Goal: Information Seeking & Learning: Find specific fact

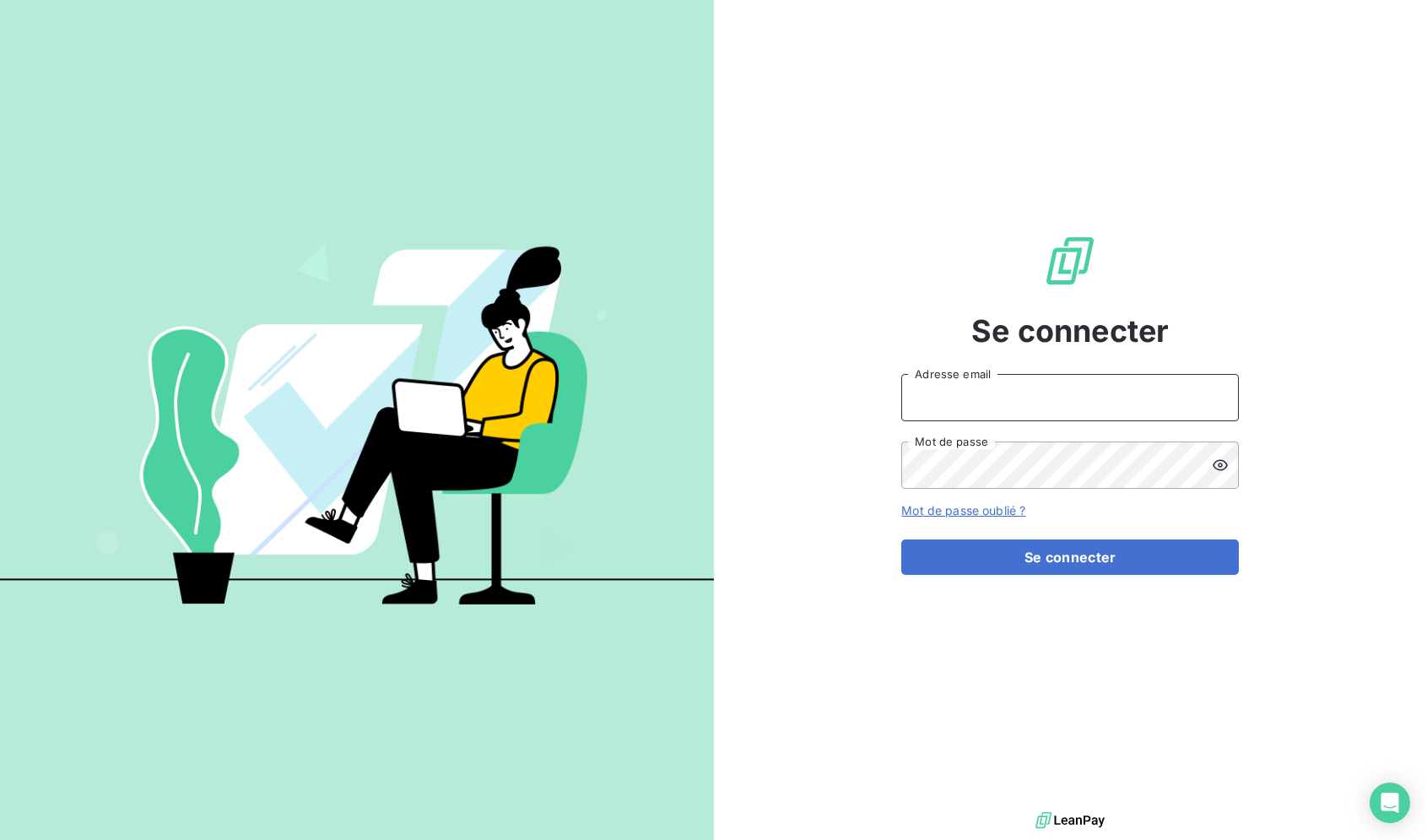
click at [1083, 392] on input "Adresse email" at bounding box center [1070, 397] width 337 height 48
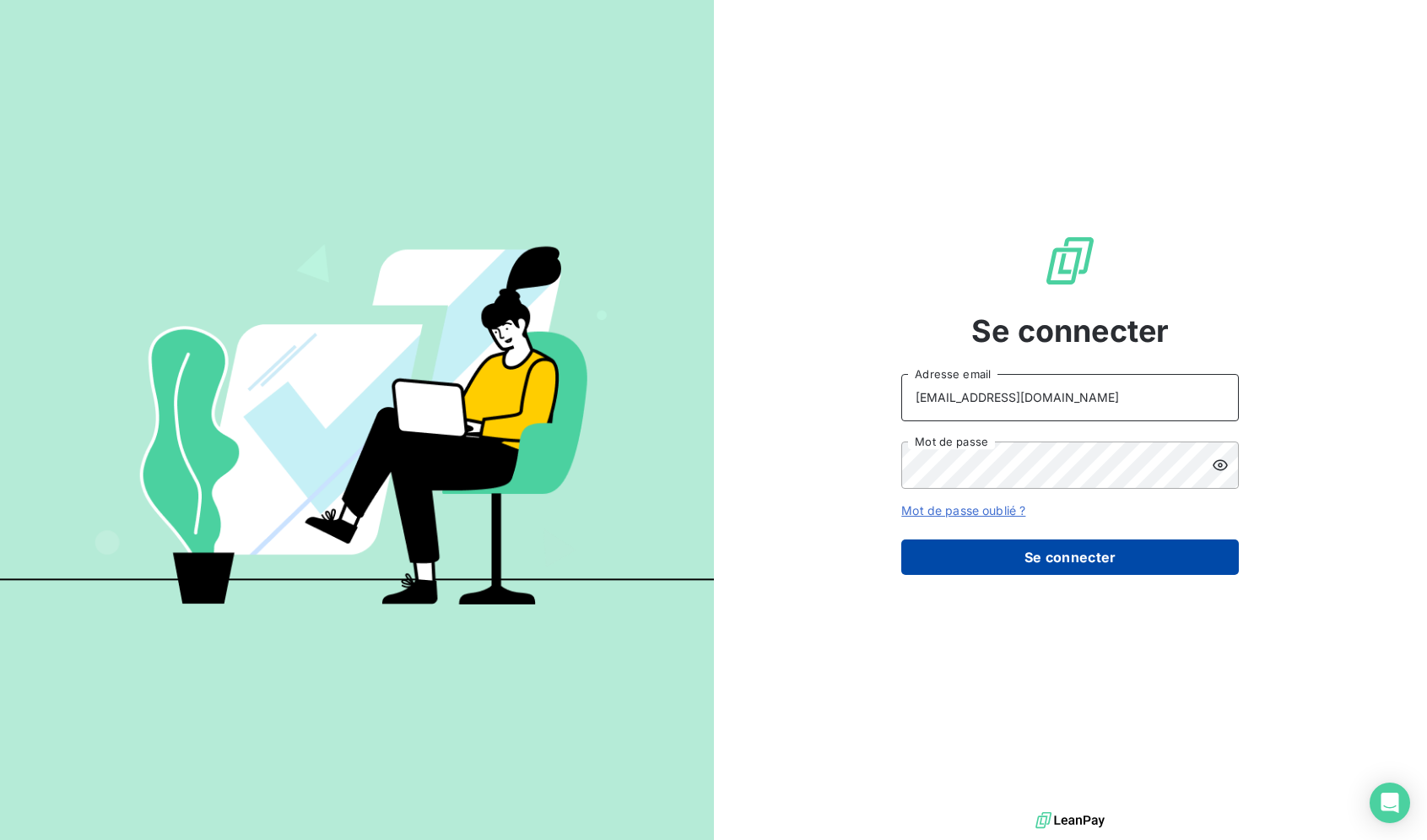
type input "RECOUVREMENT@ADAPTEL.FR"
click at [1119, 562] on button "Se connecter" at bounding box center [1070, 557] width 337 height 36
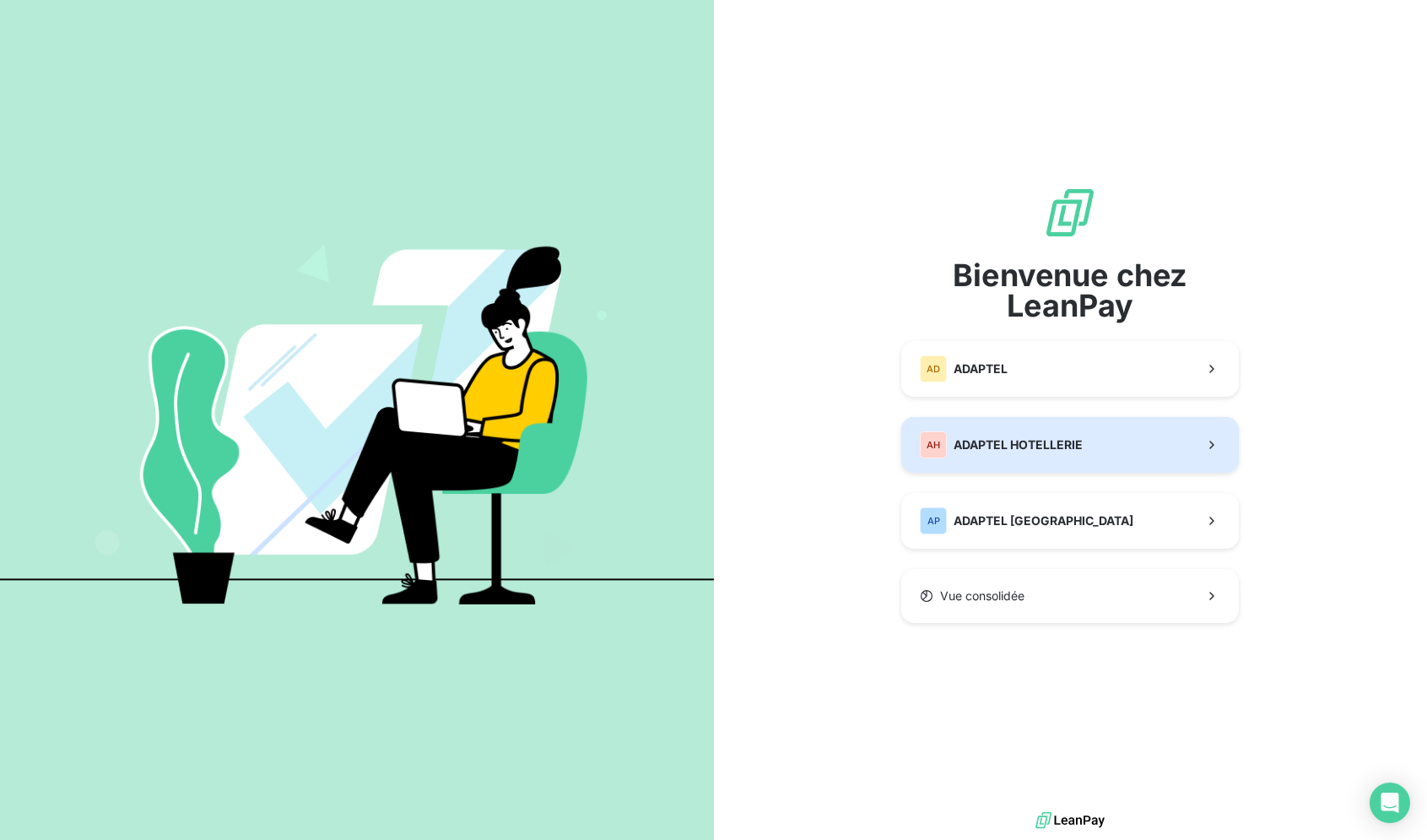
click at [1065, 452] on span "ADAPTEL HOTELLERIE" at bounding box center [1019, 445] width 129 height 17
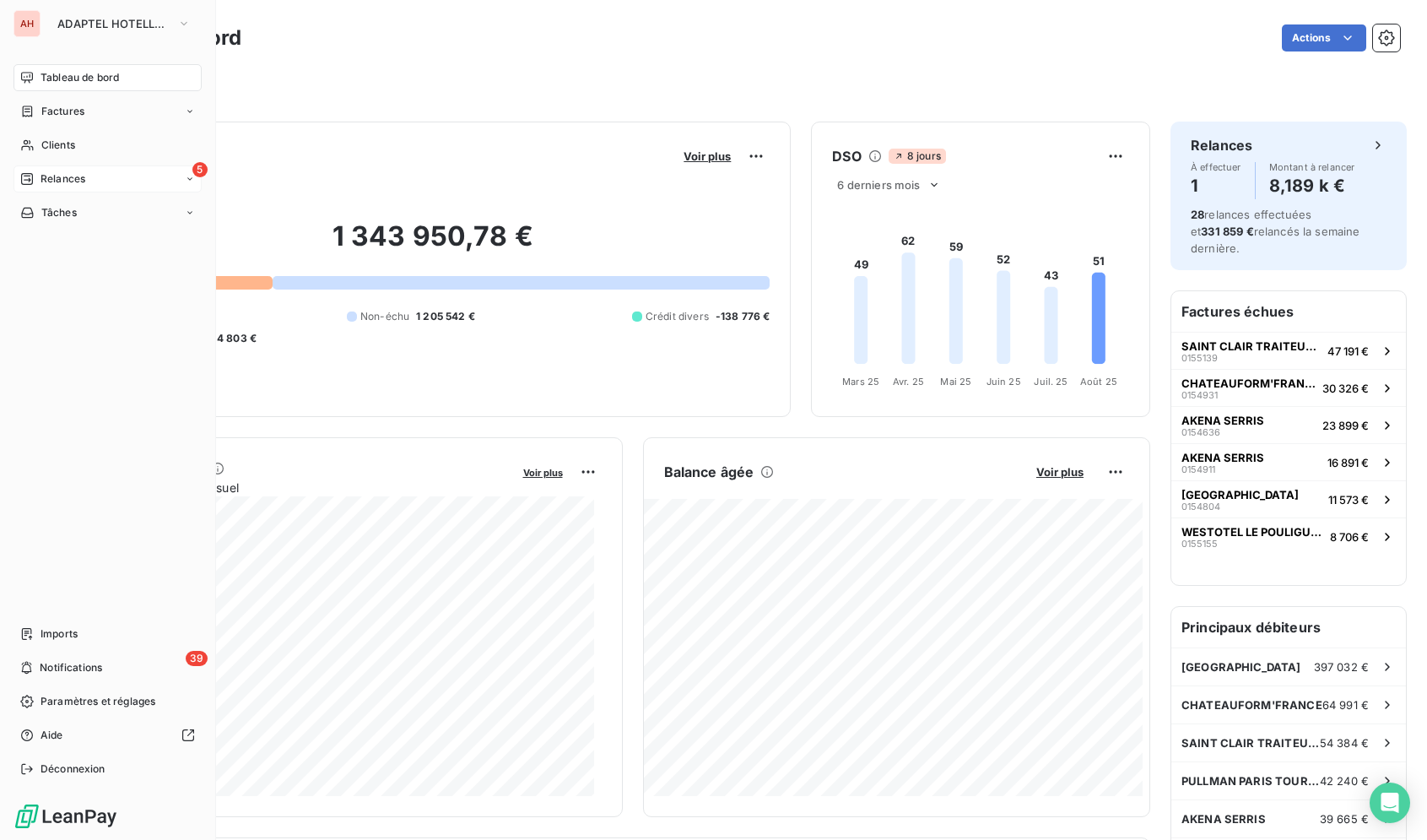
click at [18, 170] on div "5 Relances" at bounding box center [107, 178] width 188 height 27
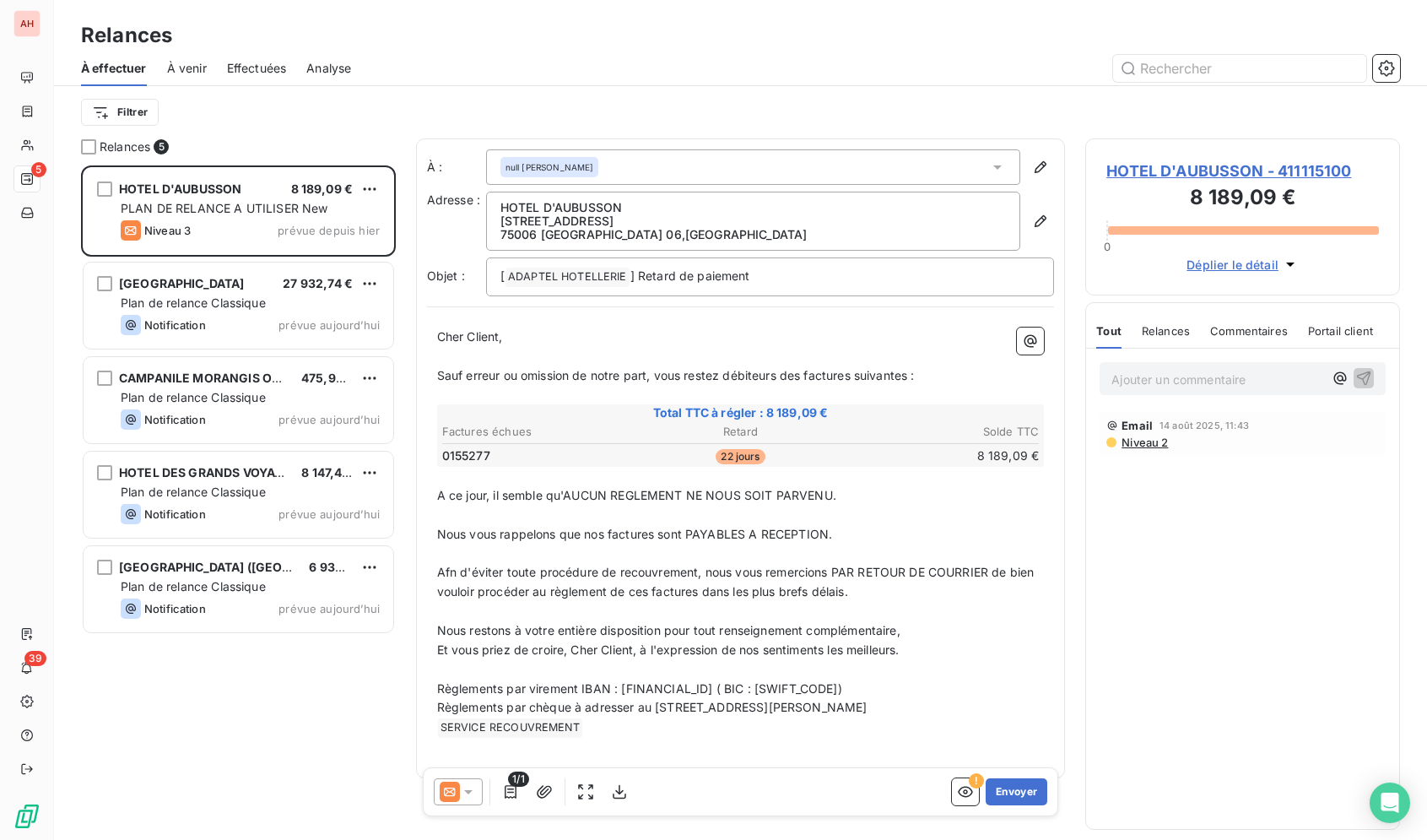
scroll to position [660, 301]
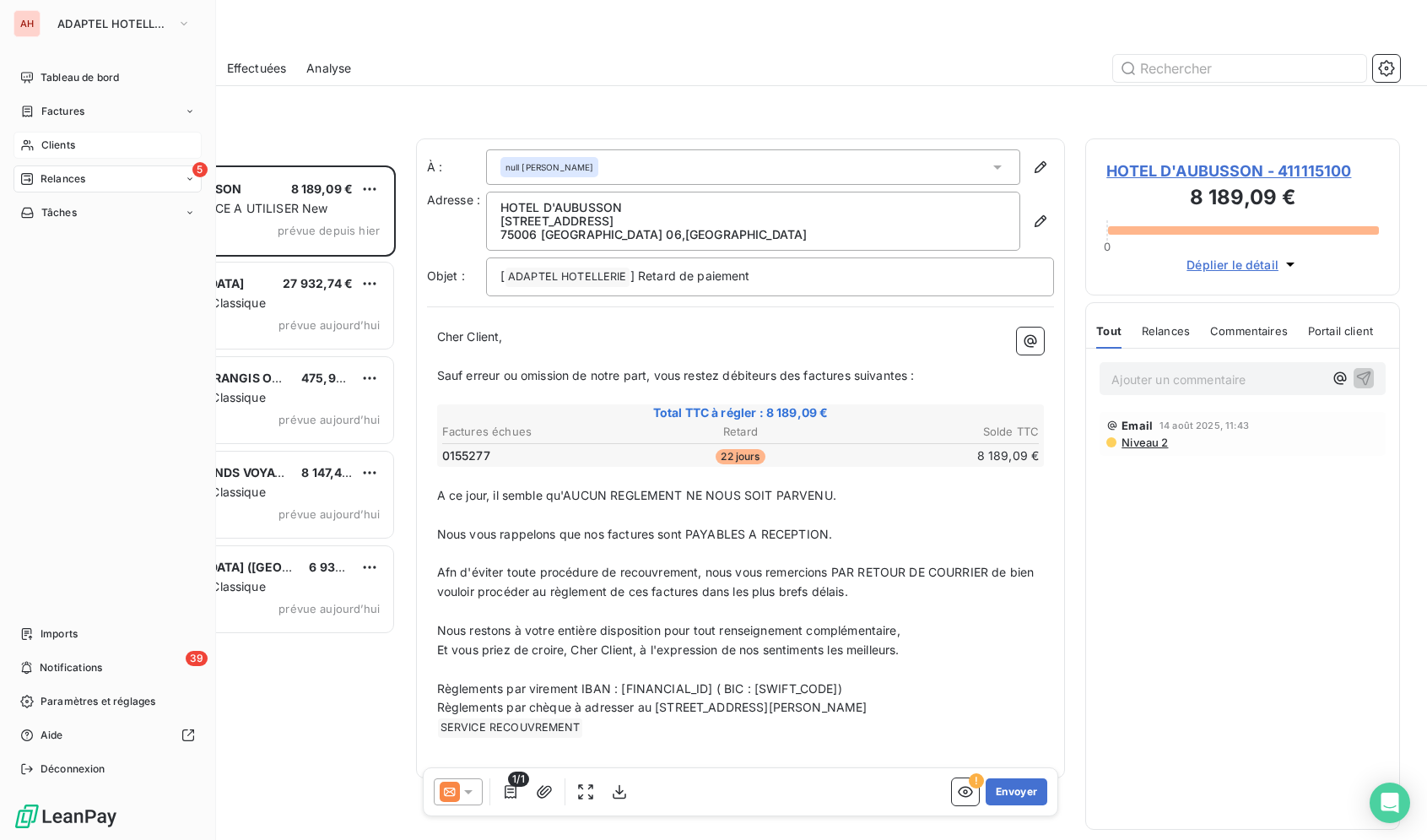
click at [70, 149] on span "Clients" at bounding box center [58, 145] width 34 height 15
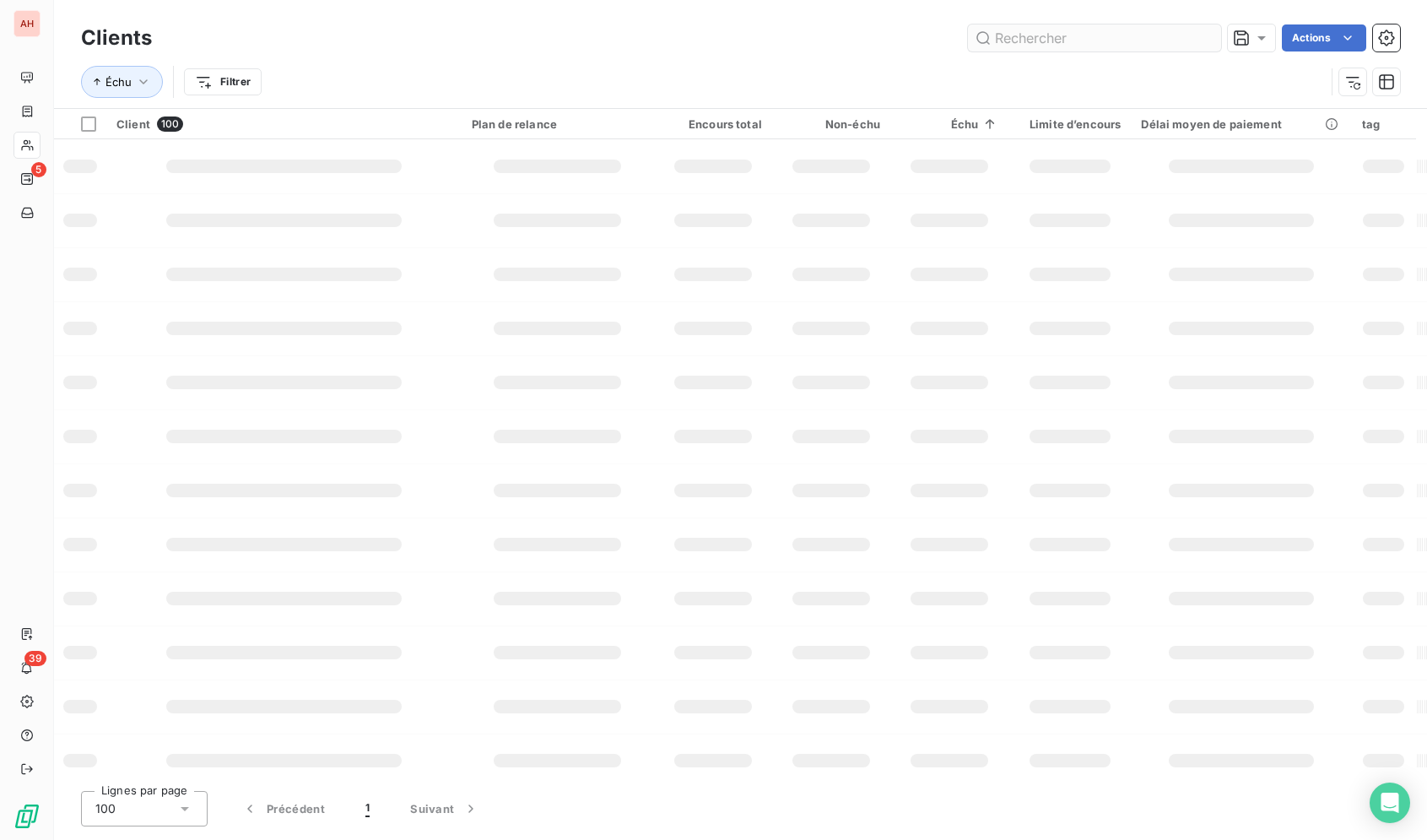
click at [1123, 40] on input "text" at bounding box center [1094, 37] width 253 height 27
click at [1108, 41] on input "text" at bounding box center [1094, 37] width 253 height 27
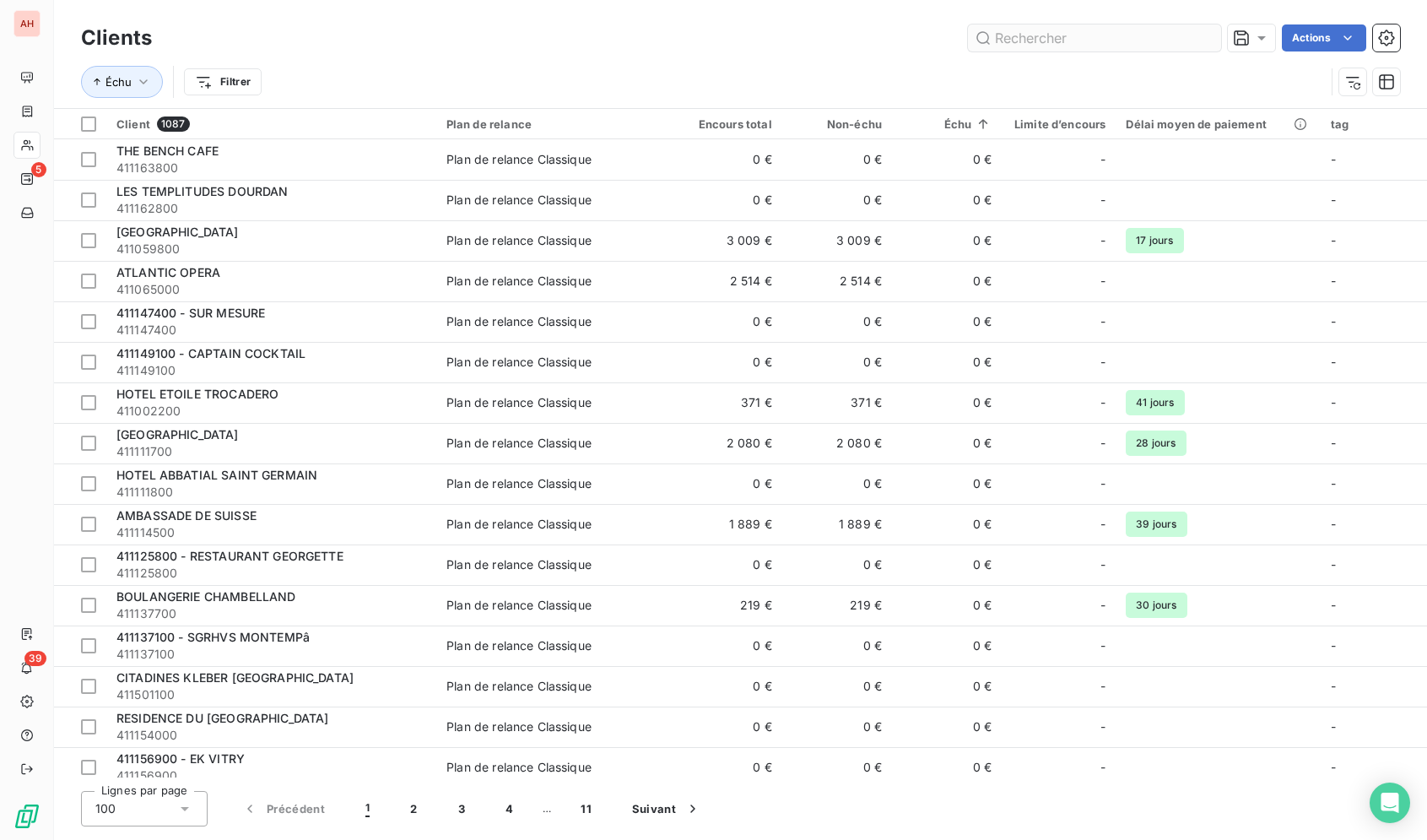
click at [1108, 41] on input "text" at bounding box center [1094, 37] width 253 height 27
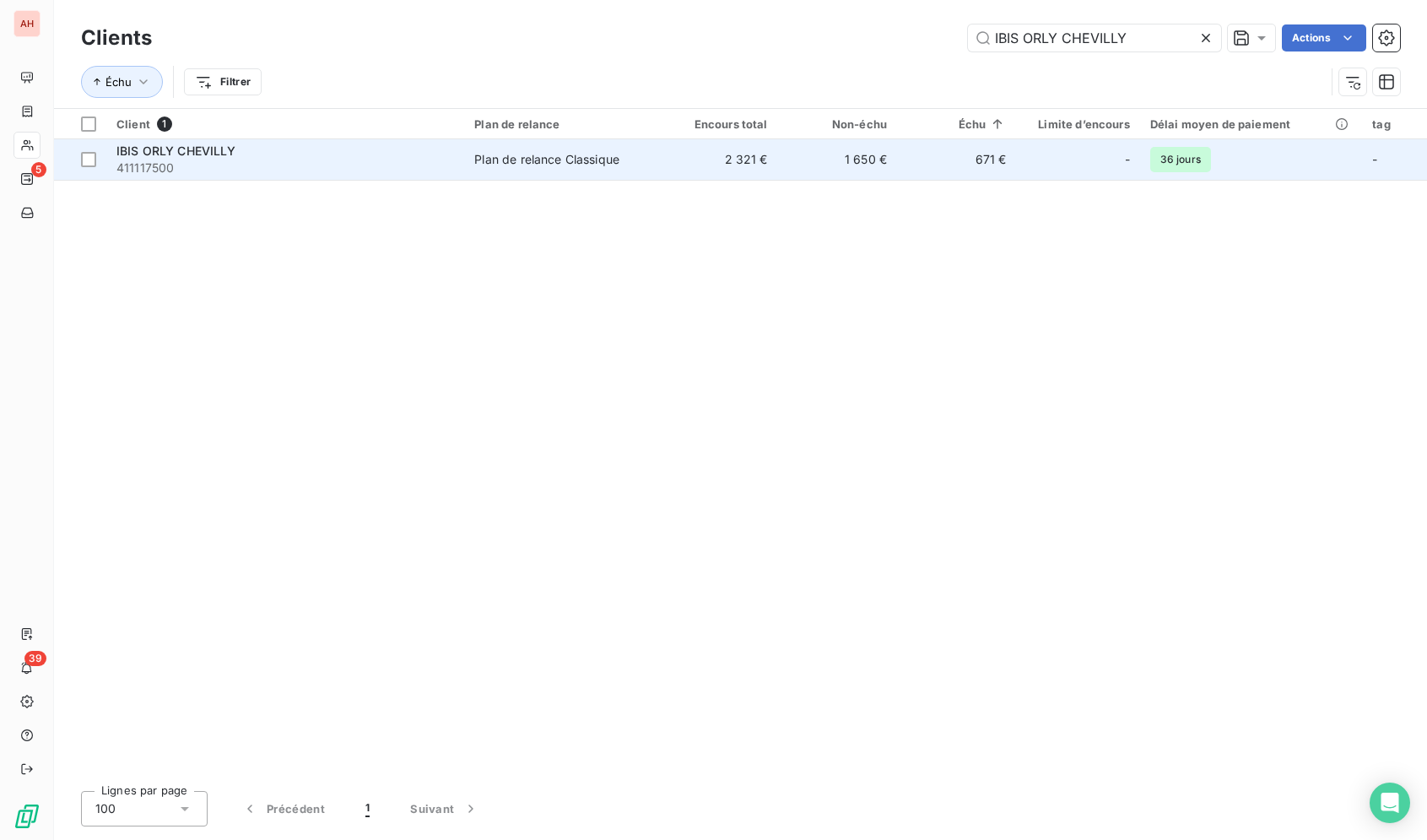
type input "IBIS ORLY CHEVILLY"
click at [666, 144] on td "2 321 €" at bounding box center [717, 159] width 119 height 40
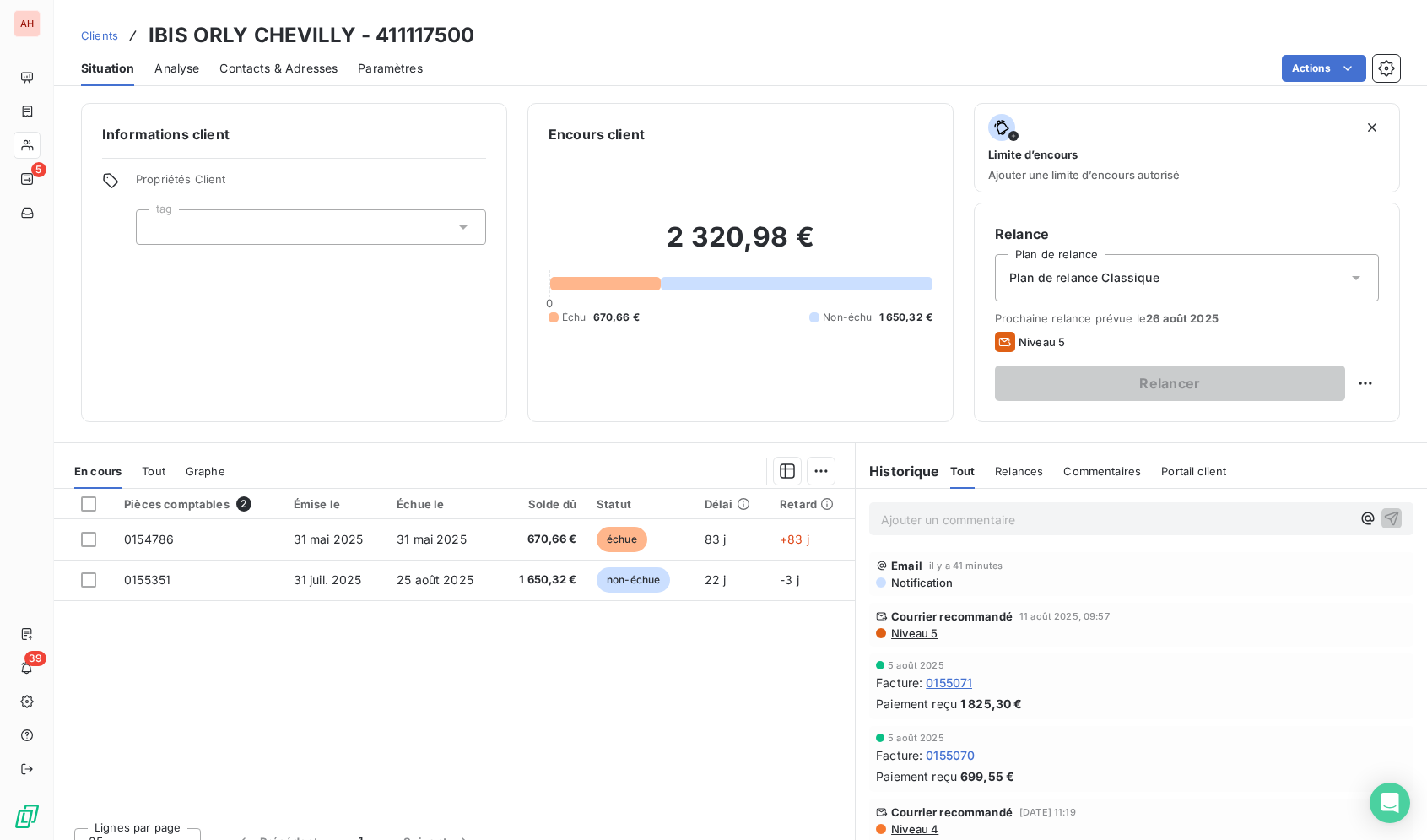
click at [900, 635] on span "Niveau 5" at bounding box center [913, 633] width 48 height 13
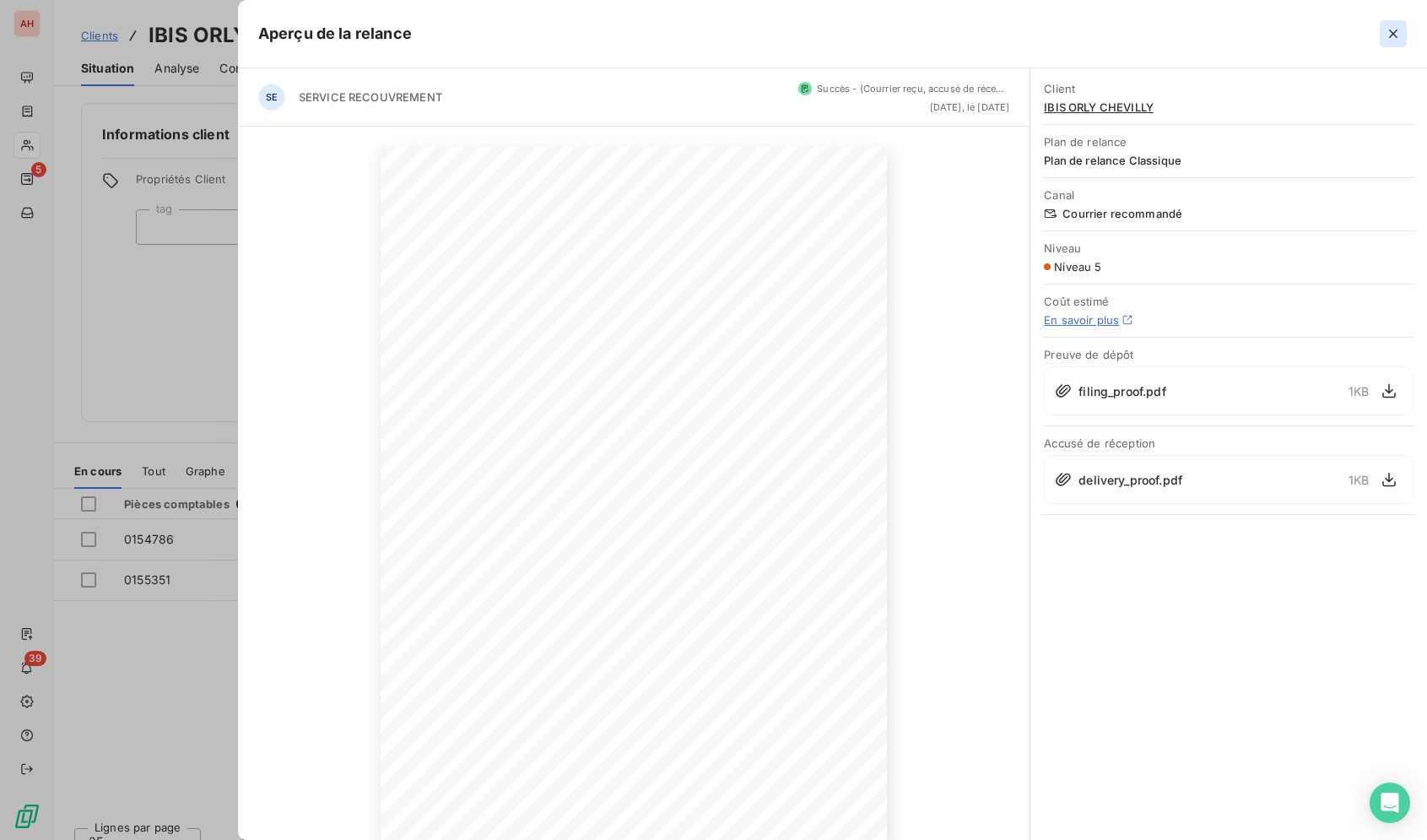
click at [1404, 30] on button "button" at bounding box center [1393, 34] width 27 height 27
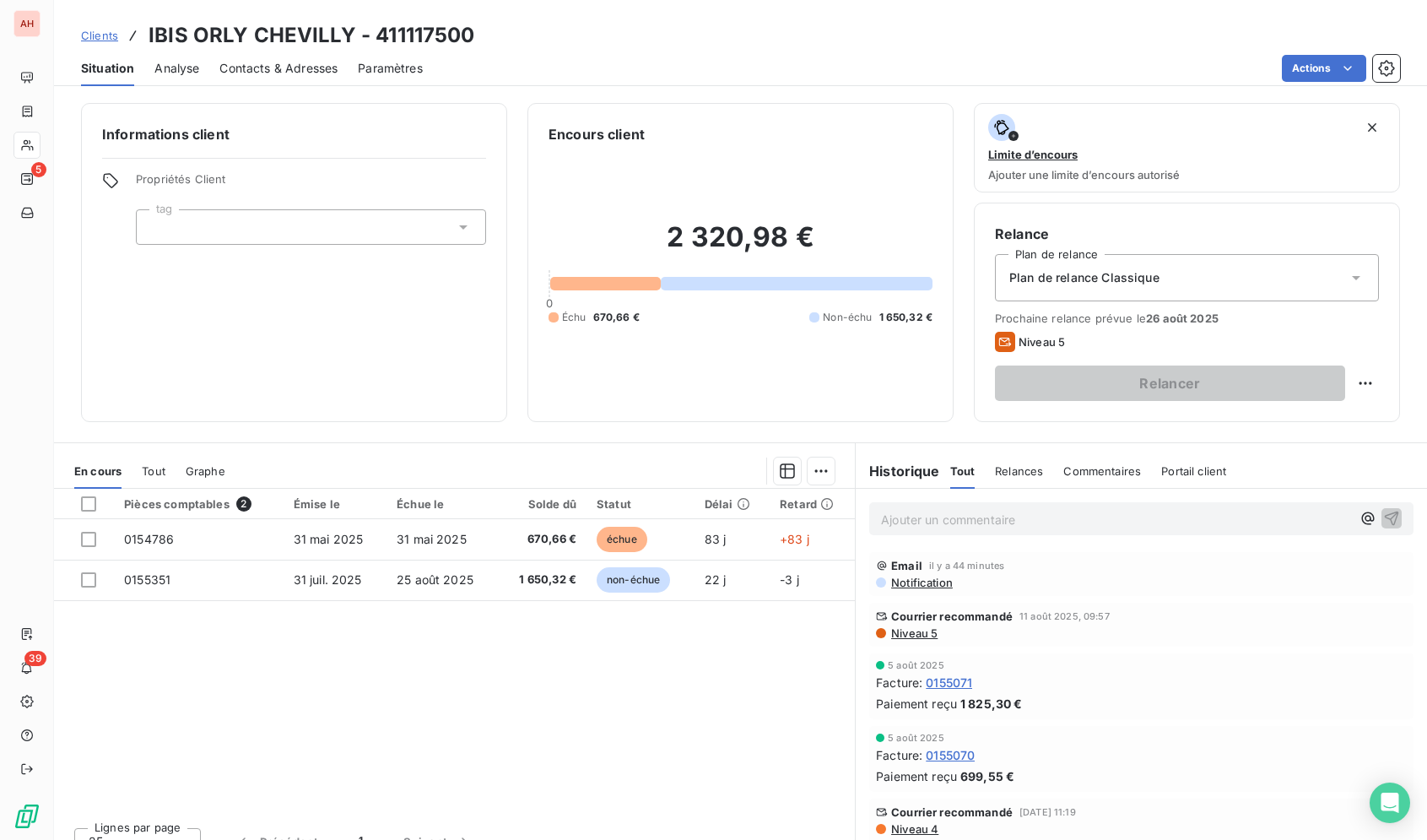
click at [233, 65] on span "Contacts & Adresses" at bounding box center [278, 68] width 118 height 17
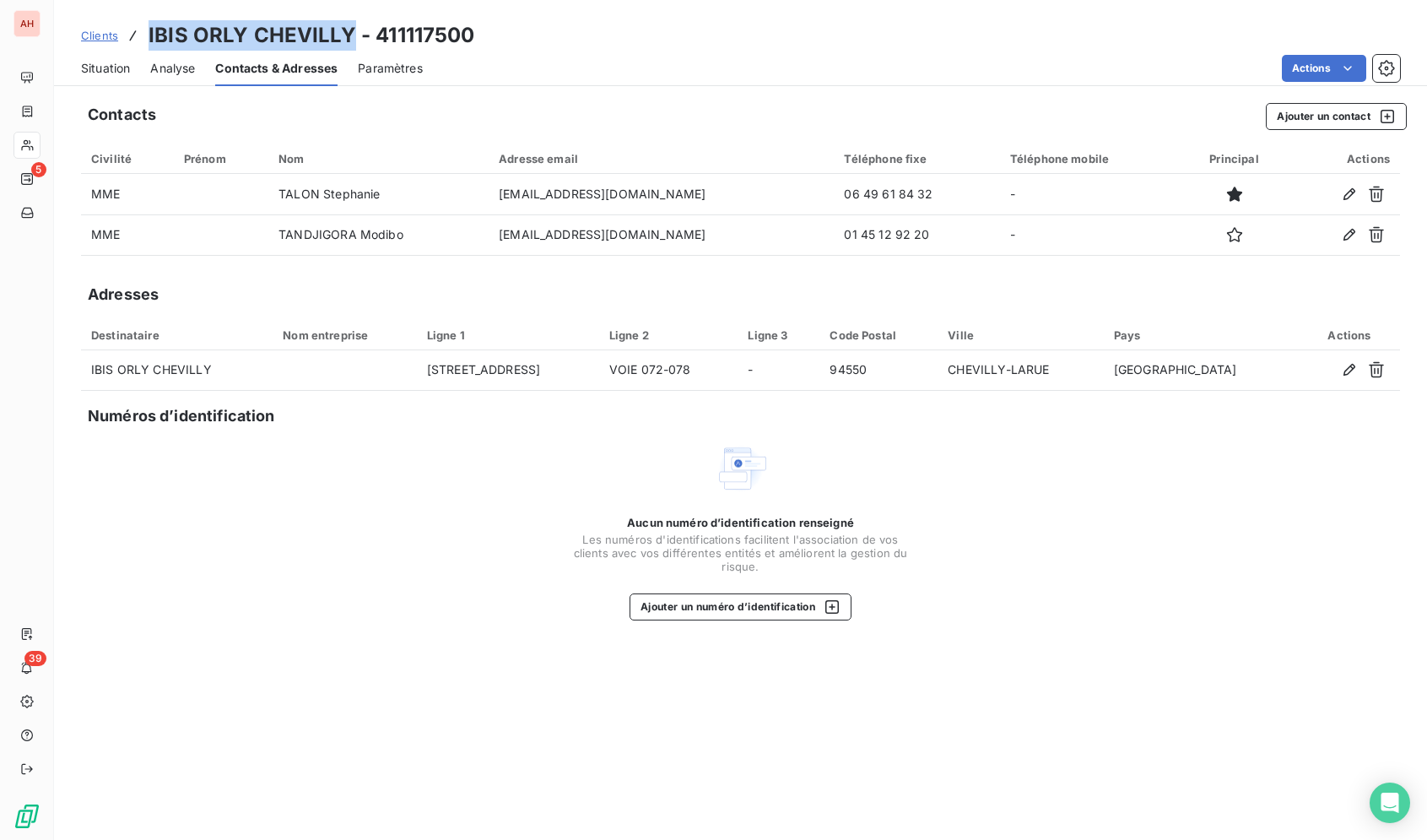
drag, startPoint x: 345, startPoint y: 36, endPoint x: 146, endPoint y: 31, distance: 199.1
click at [146, 31] on div "Clients IBIS ORLY CHEVILLY - 411117500" at bounding box center [278, 36] width 394 height 31
copy h3 "IBIS ORLY CHEVILLY"
click at [100, 68] on span "Situation" at bounding box center [106, 68] width 49 height 17
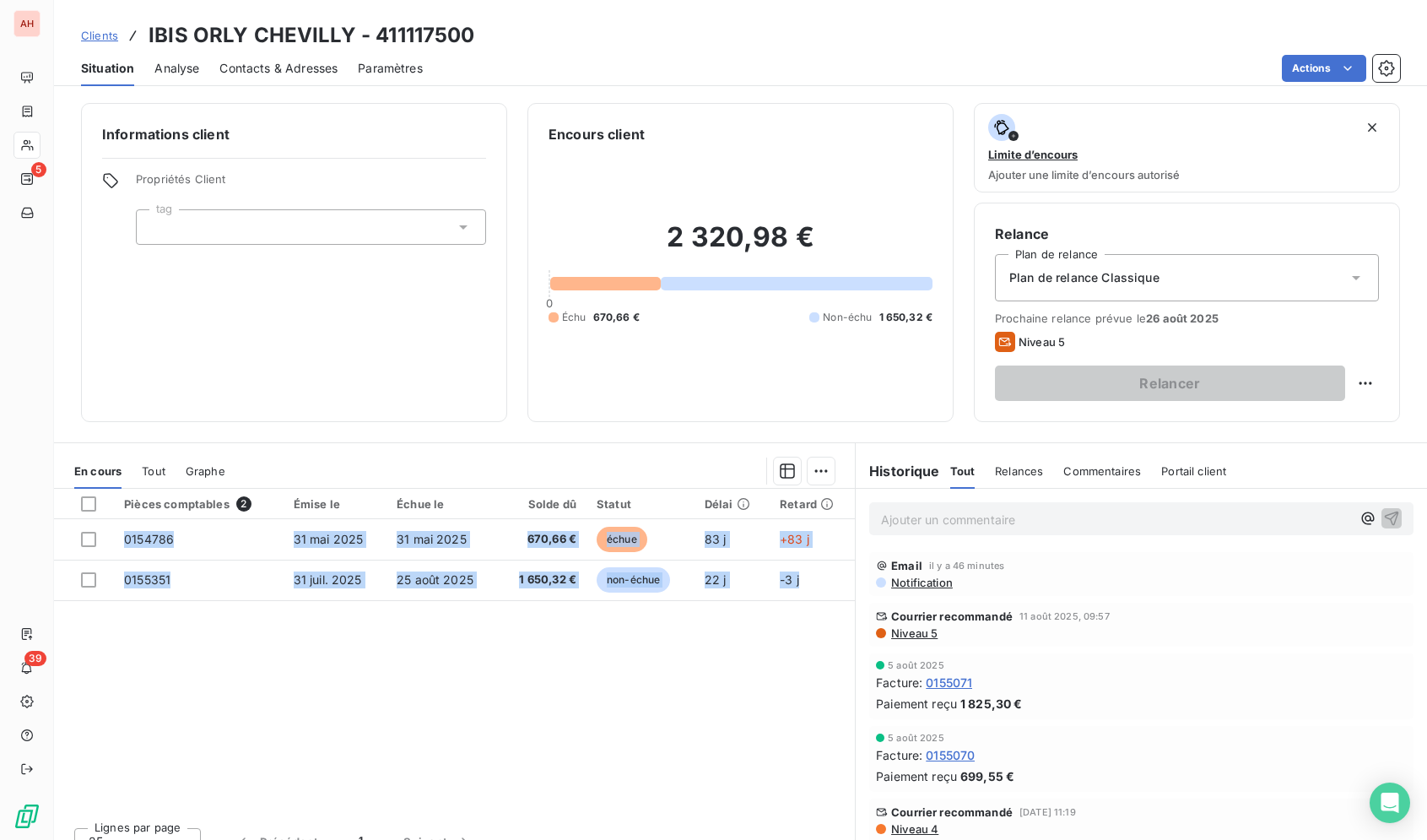
drag, startPoint x: 140, startPoint y: 35, endPoint x: 803, endPoint y: 605, distance: 874.3
click at [803, 605] on div "Clients IBIS ORLY CHEVILLY - 411117500 Situation Analyse Contacts & Adresses Pa…" at bounding box center [740, 420] width 1373 height 840
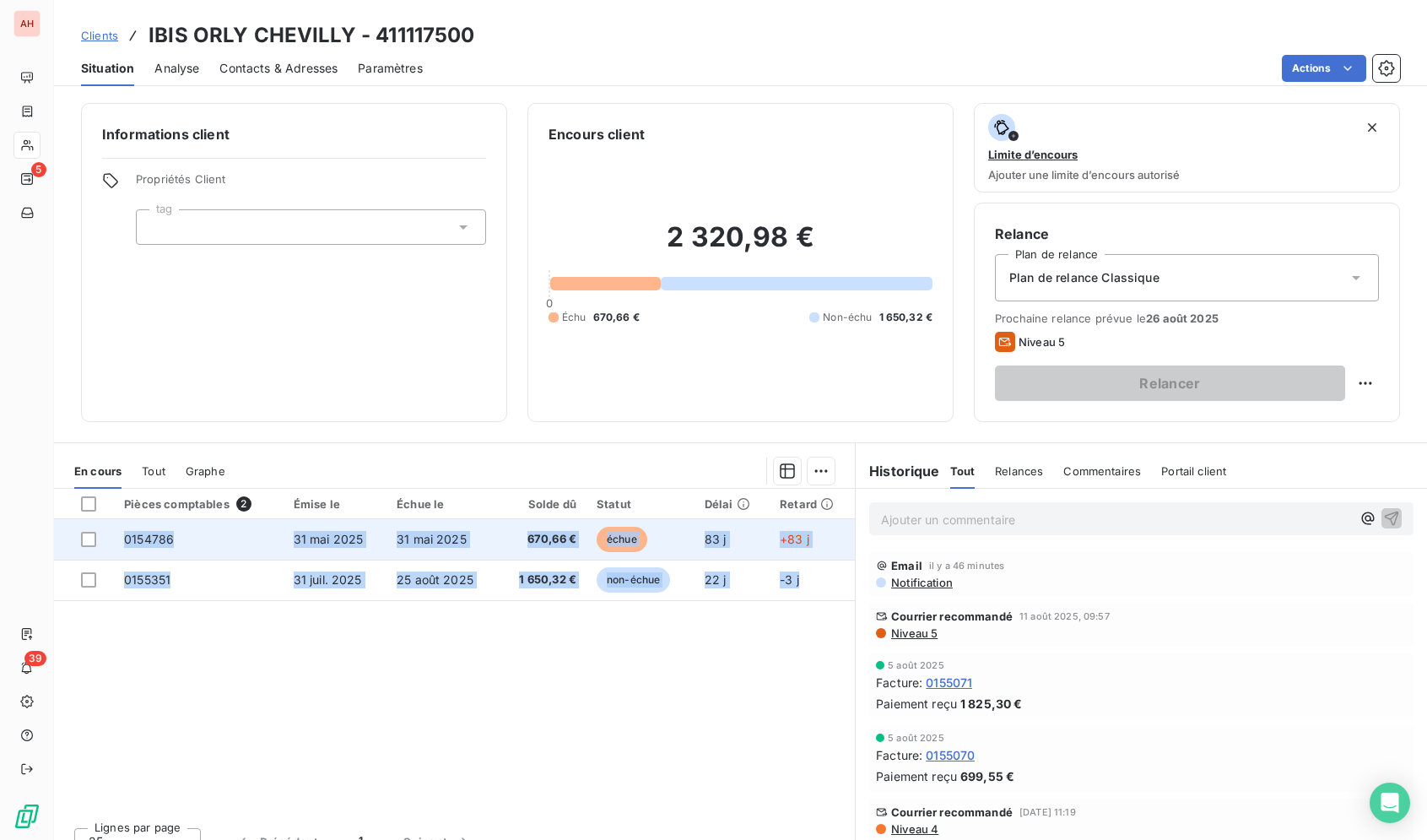
copy tbody "0154786 31 mai 2025 31 mai 2025 670,66 € échue 83 j +83 j 0155351 31 juil. 2025…"
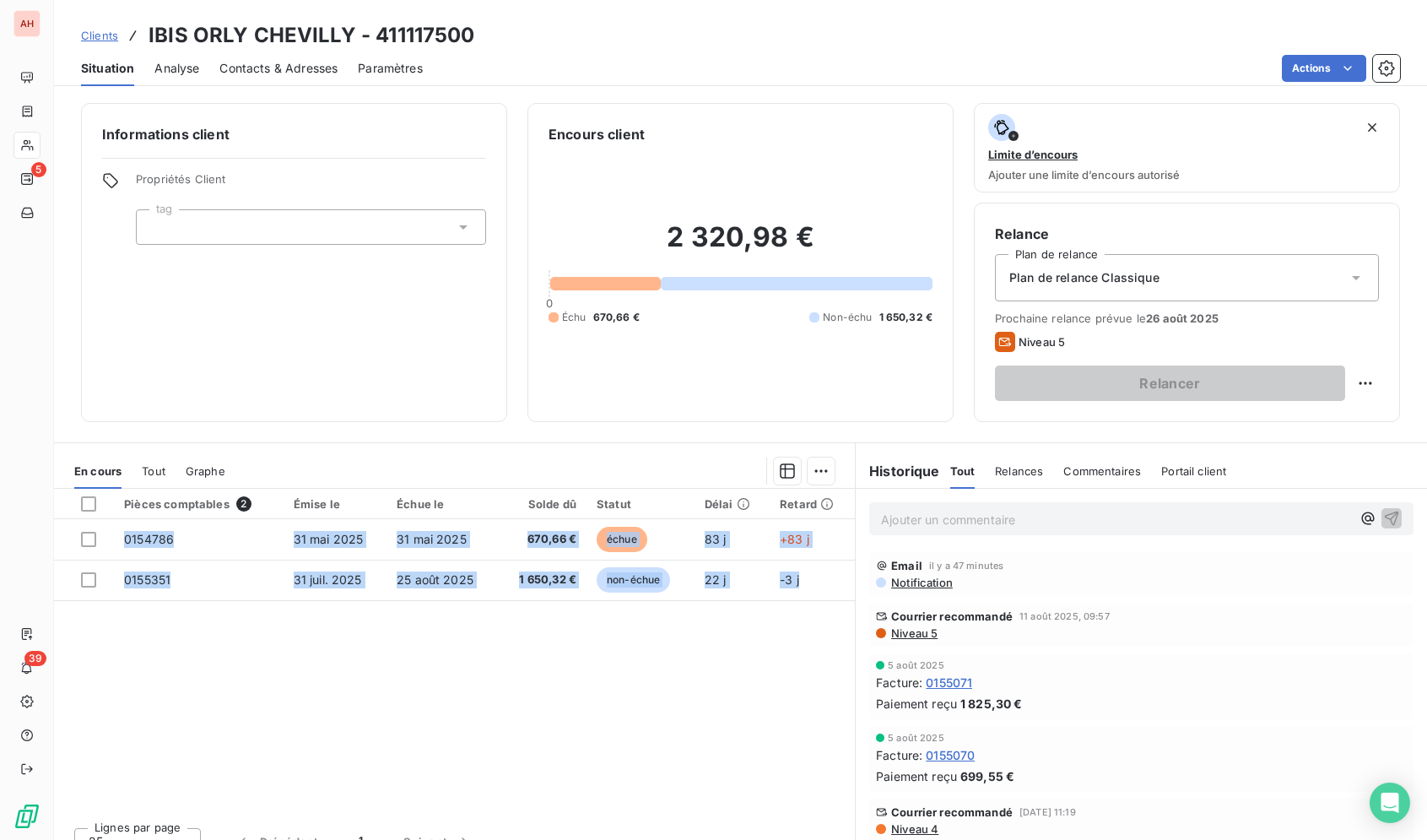
click at [787, 118] on div "Encours client 2 320,98 € 0 Échu 670,66 € Non-échu 1 650,32 €" at bounding box center [740, 262] width 426 height 319
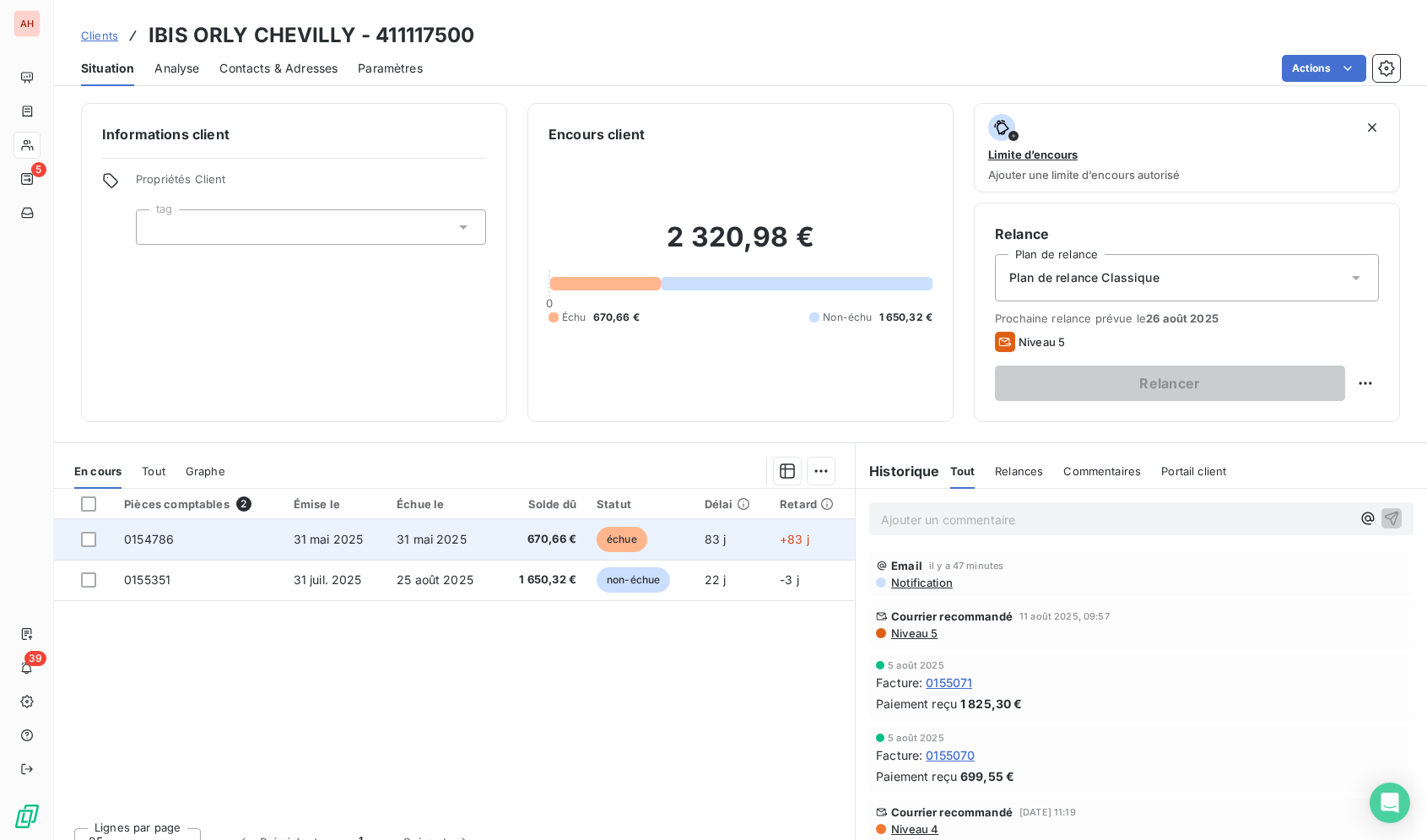
click at [467, 548] on td "31 mai 2025" at bounding box center [442, 538] width 111 height 40
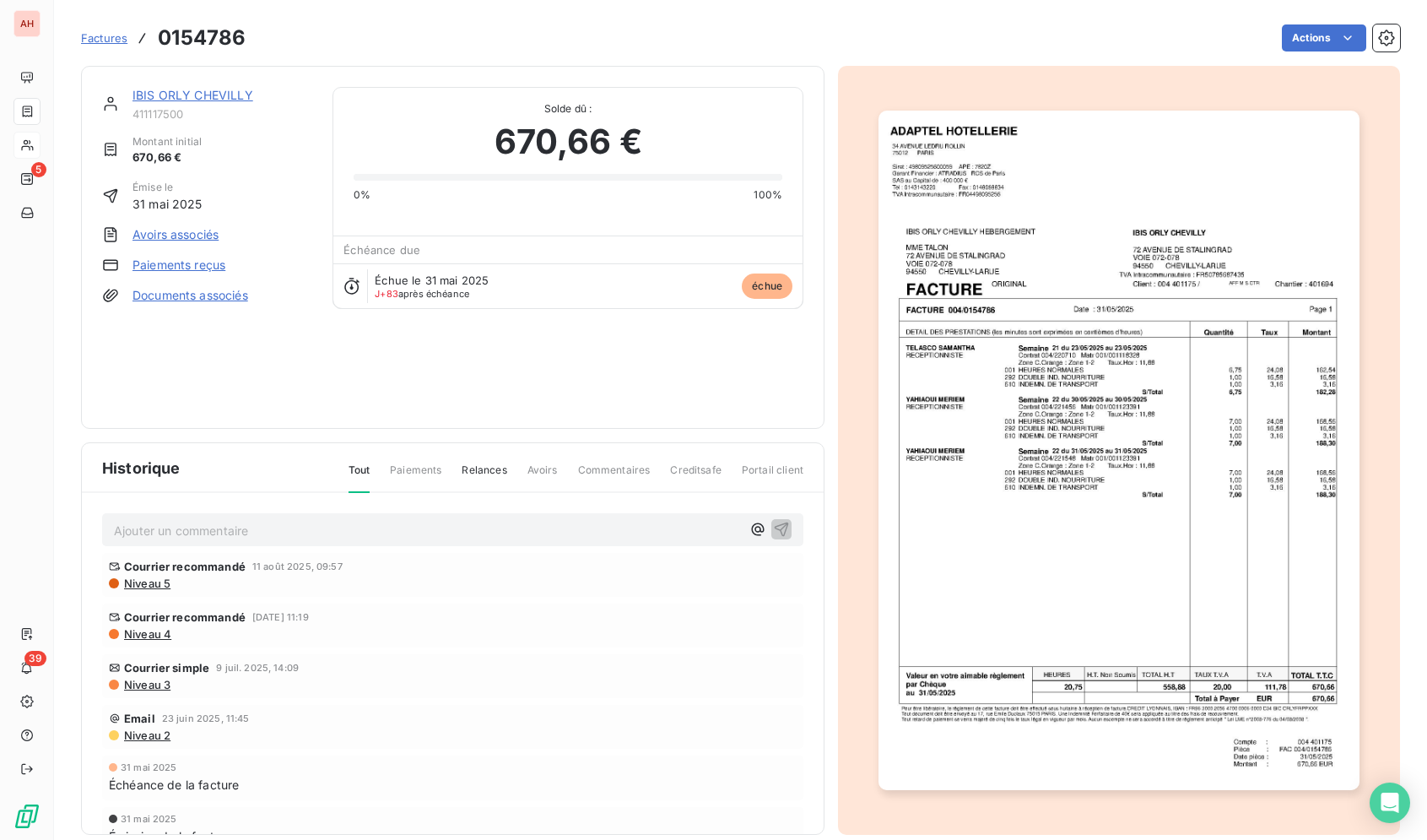
click at [1128, 492] on img "button" at bounding box center [1119, 449] width 480 height 679
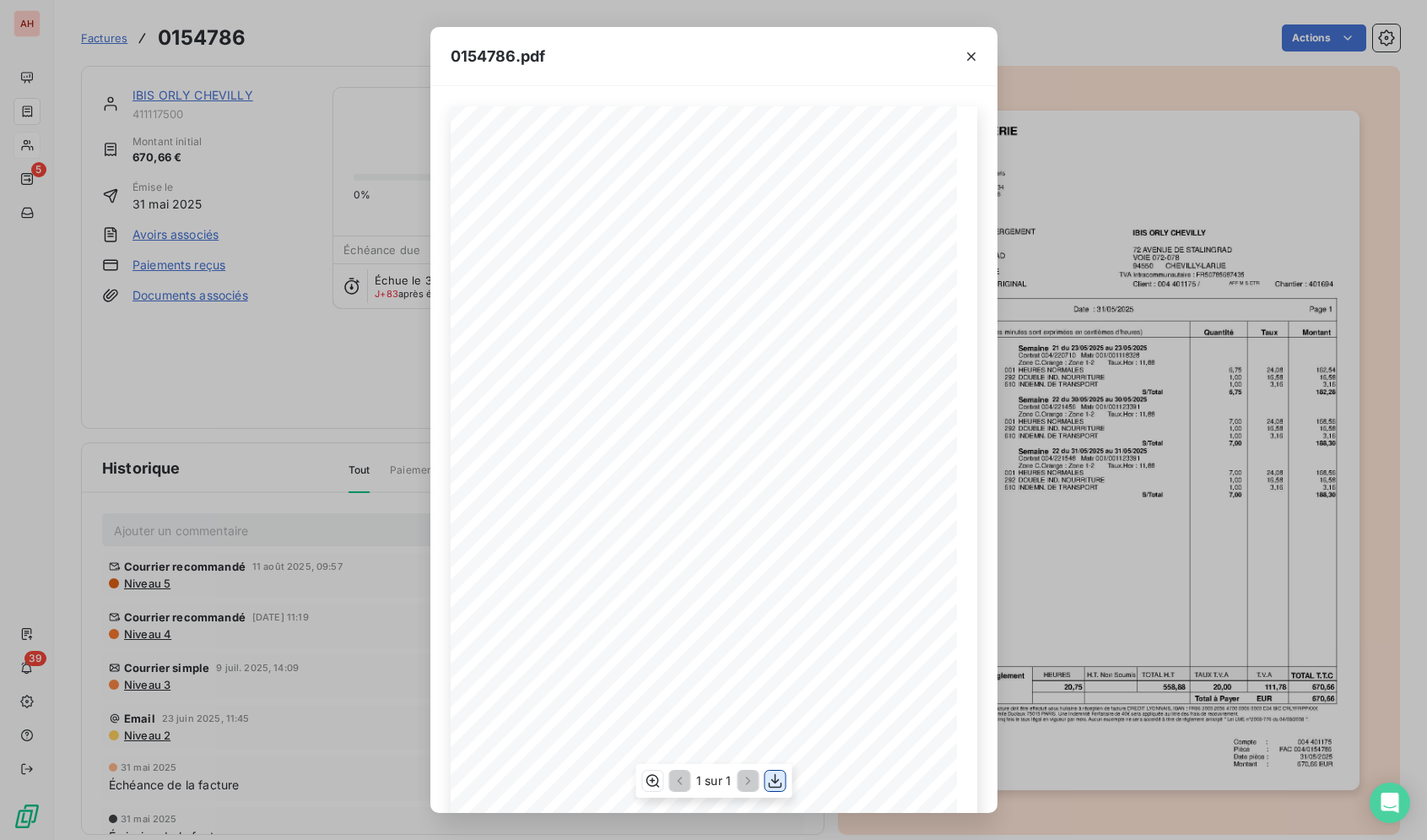
click at [774, 777] on icon "button" at bounding box center [775, 780] width 17 height 17
click at [980, 61] on button "button" at bounding box center [971, 56] width 27 height 27
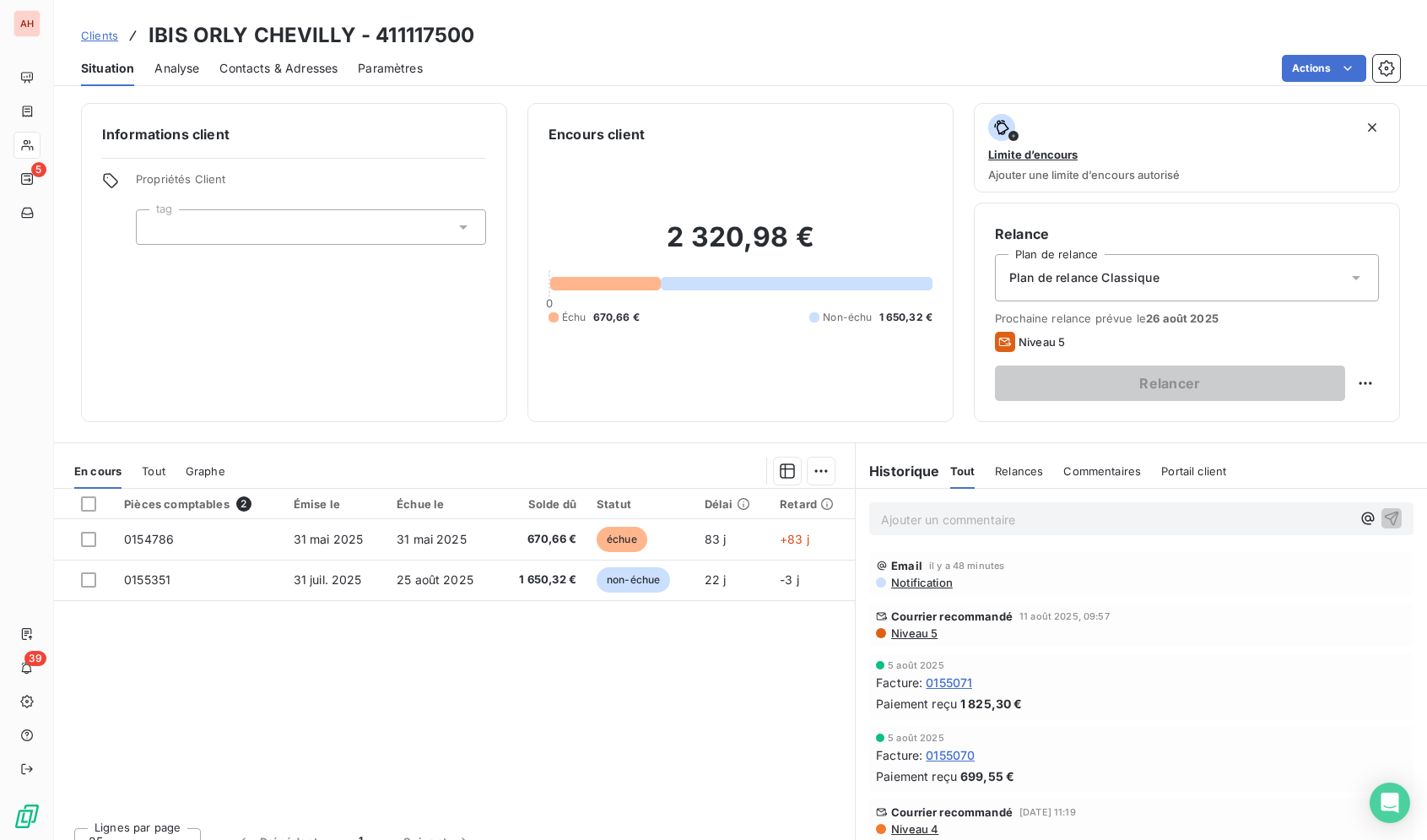
click at [478, 600] on div "Pièces comptables 2 Émise le Échue le Solde dû Statut Délai Retard 0154786 31 m…" at bounding box center [454, 651] width 801 height 325
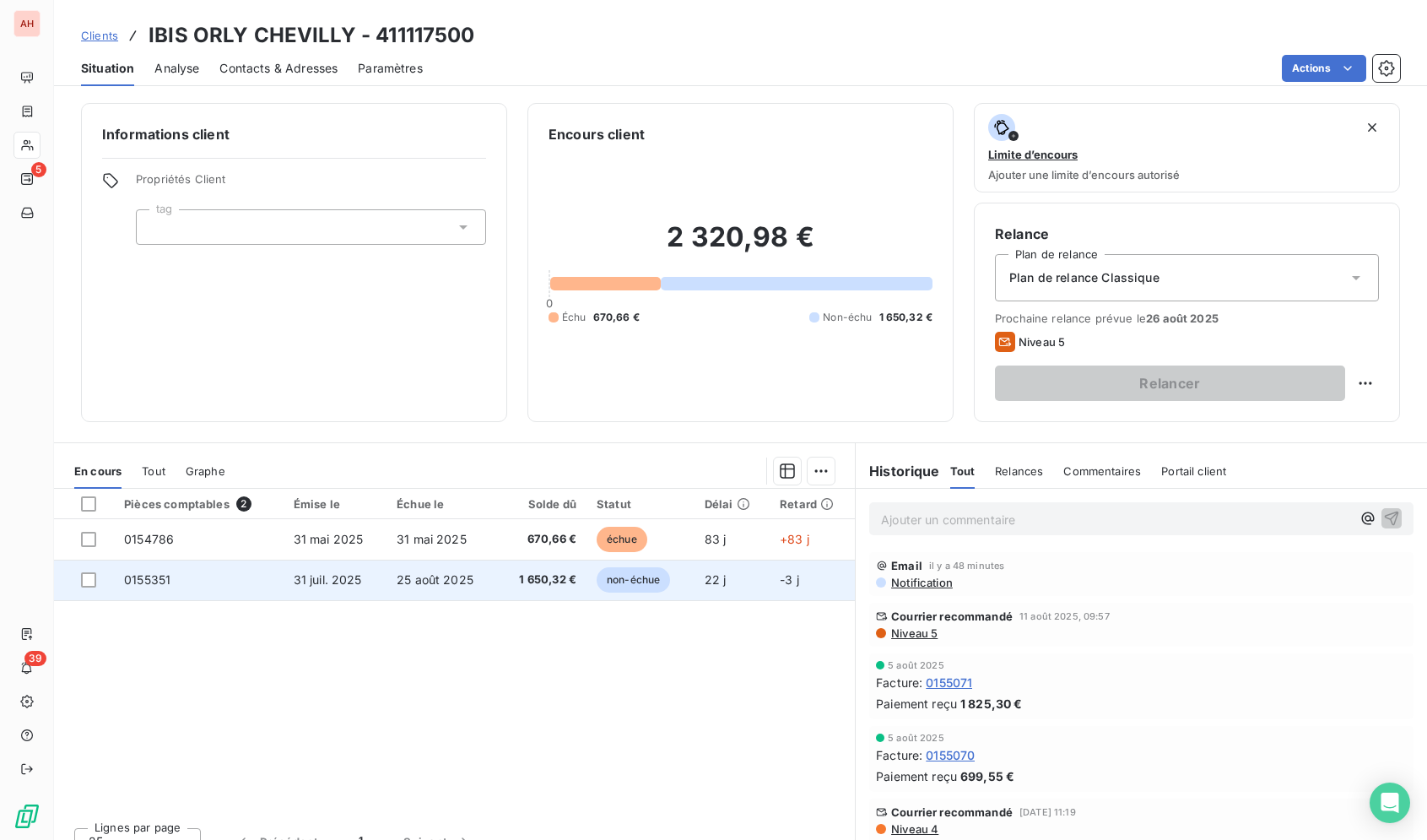
click at [549, 577] on span "1 650,32 €" at bounding box center [542, 579] width 68 height 17
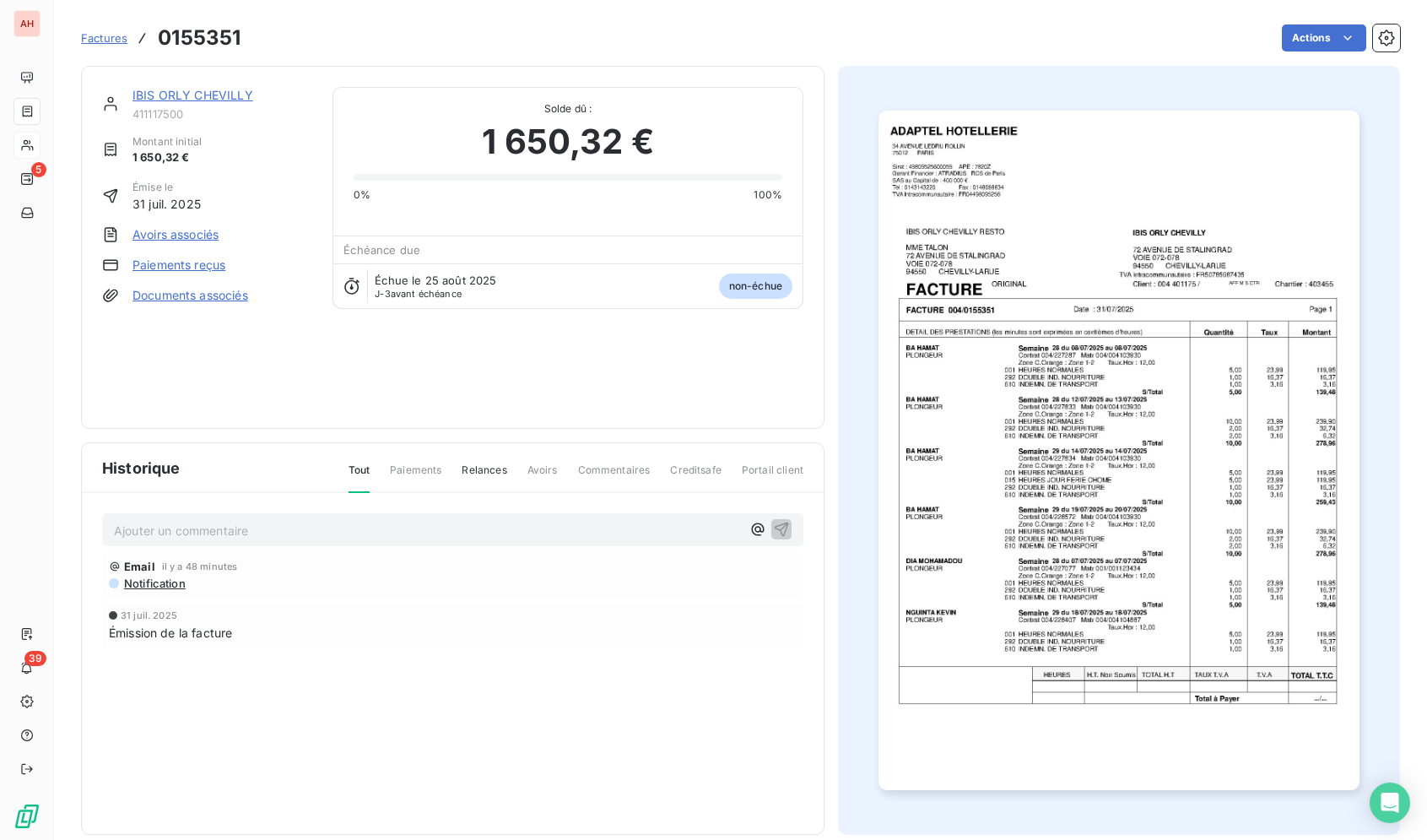
click at [1190, 510] on img "button" at bounding box center [1119, 449] width 480 height 679
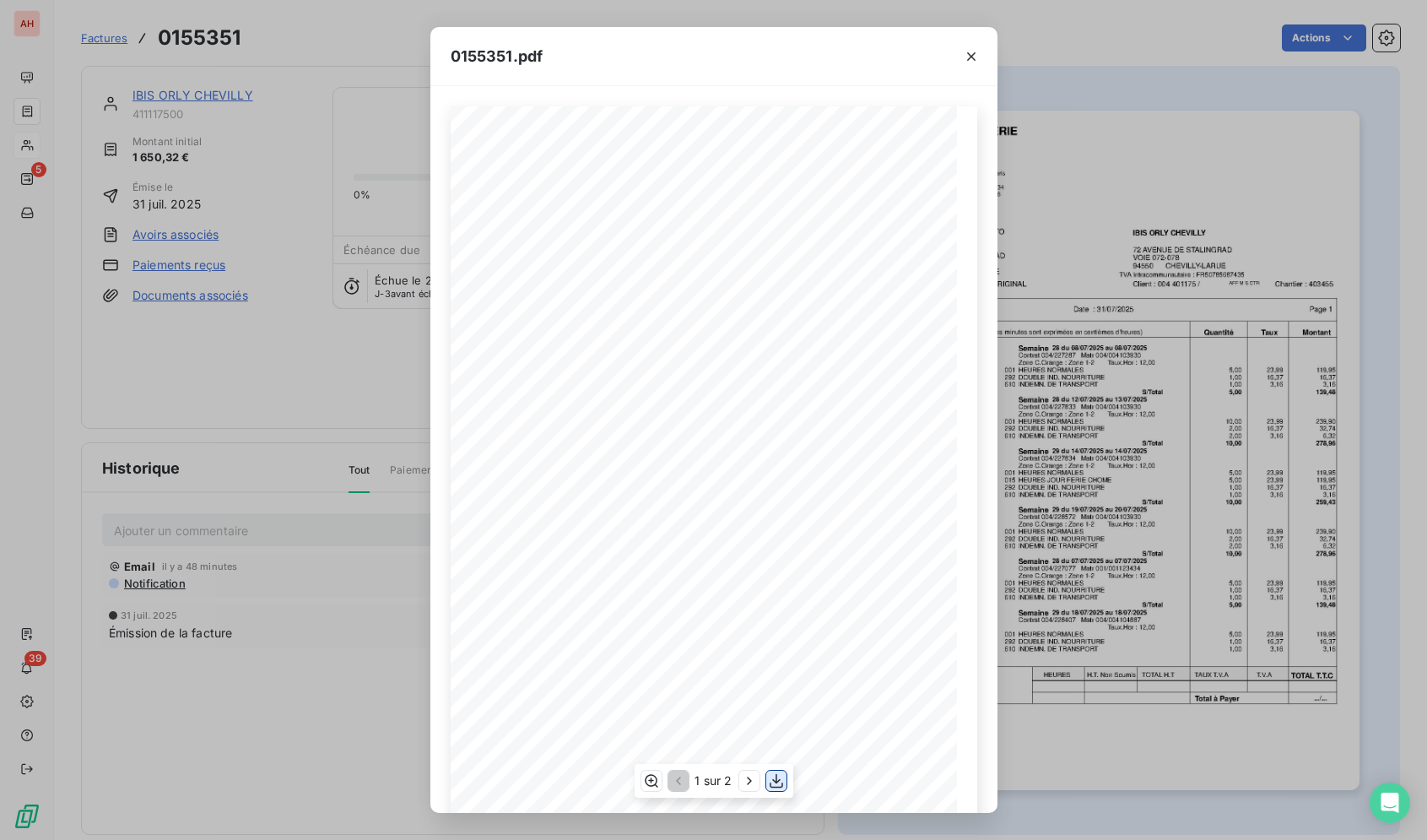
click at [786, 777] on button "button" at bounding box center [777, 781] width 21 height 21
click at [963, 52] on icon "button" at bounding box center [972, 56] width 17 height 17
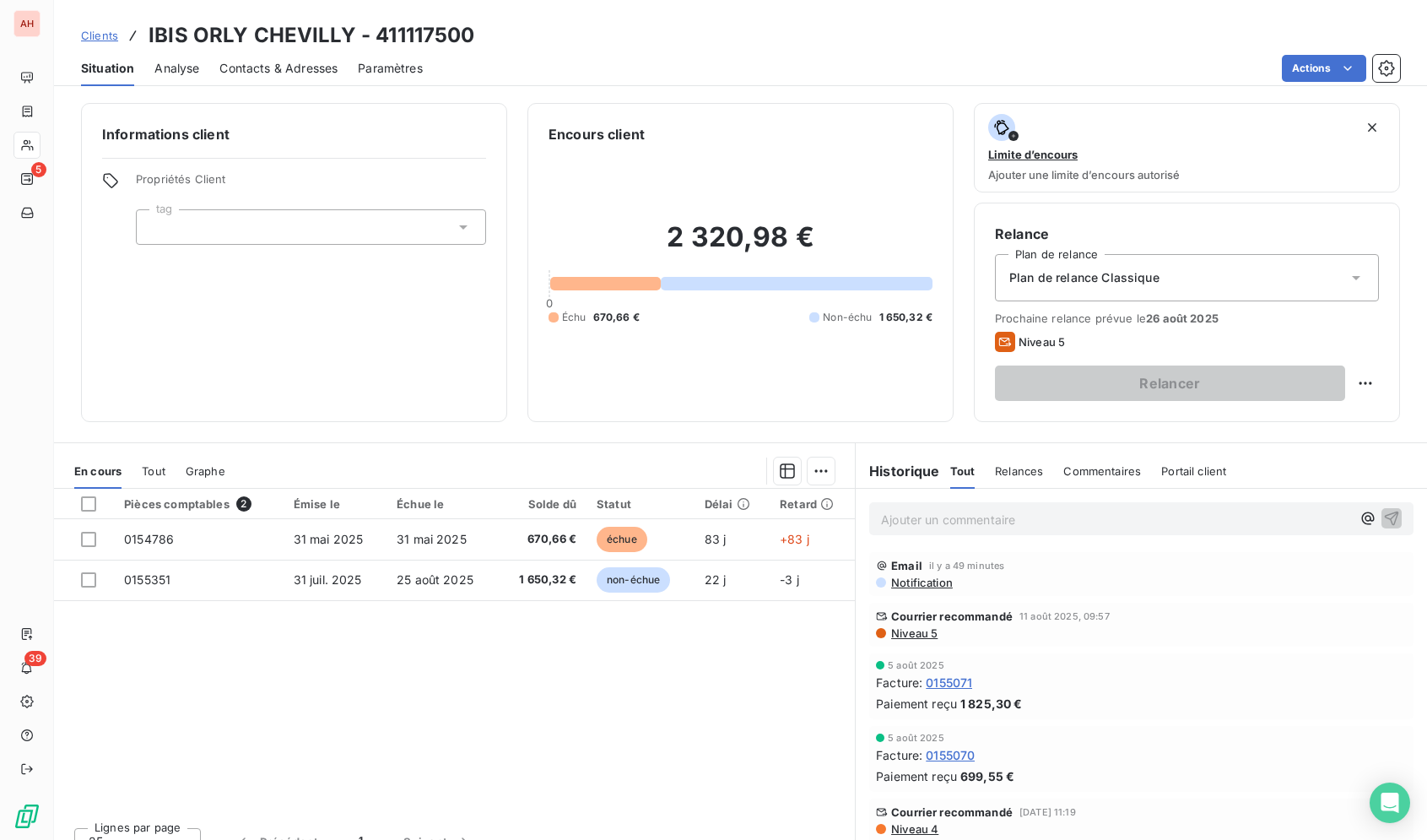
click at [267, 83] on div "Contacts & Adresses" at bounding box center [278, 68] width 118 height 36
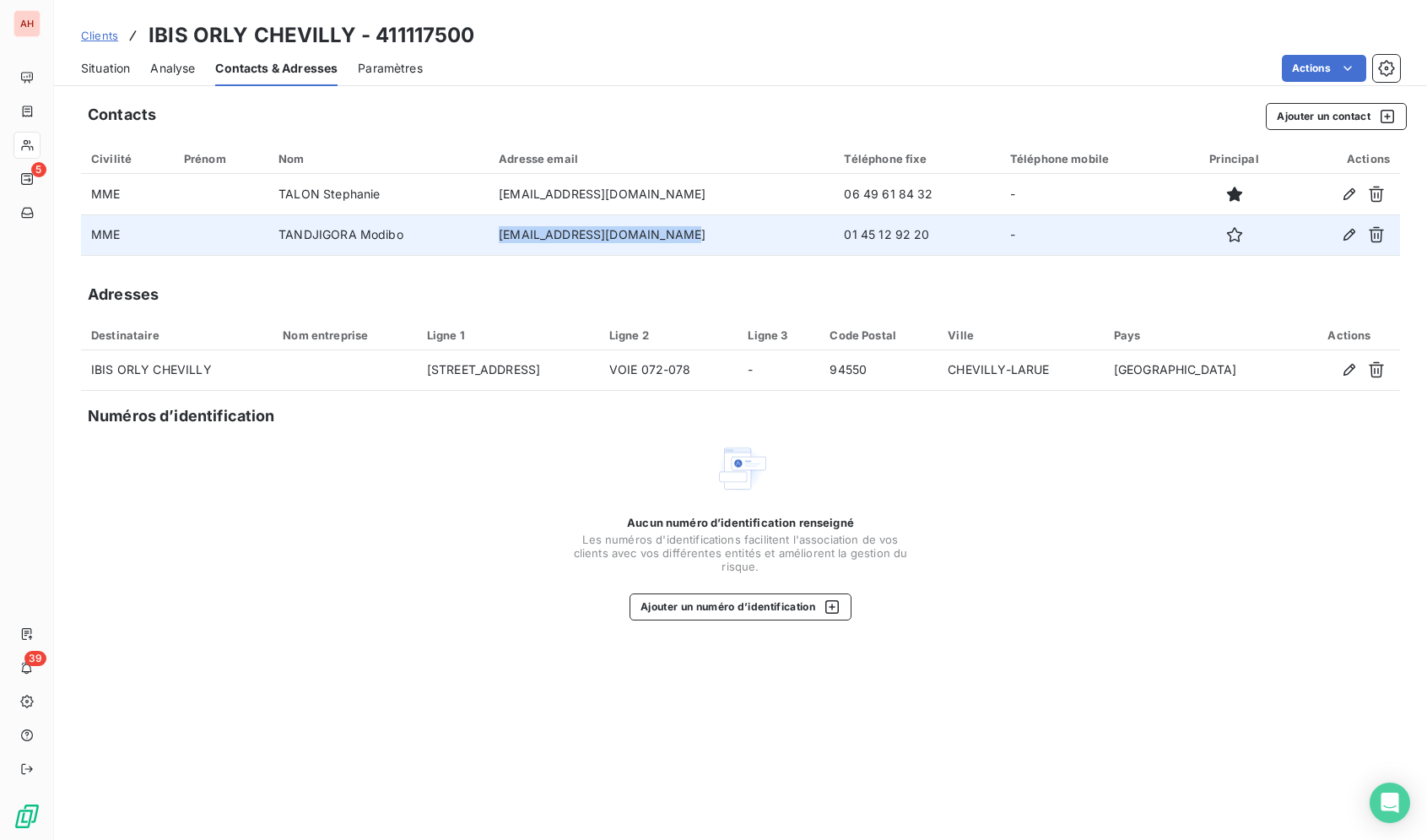
drag, startPoint x: 707, startPoint y: 239, endPoint x: 516, endPoint y: 236, distance: 191.0
click at [516, 236] on td "modibo.tandjigora@accor.com" at bounding box center [661, 234] width 345 height 40
copy td "modibo.tandjigora@accor.com"
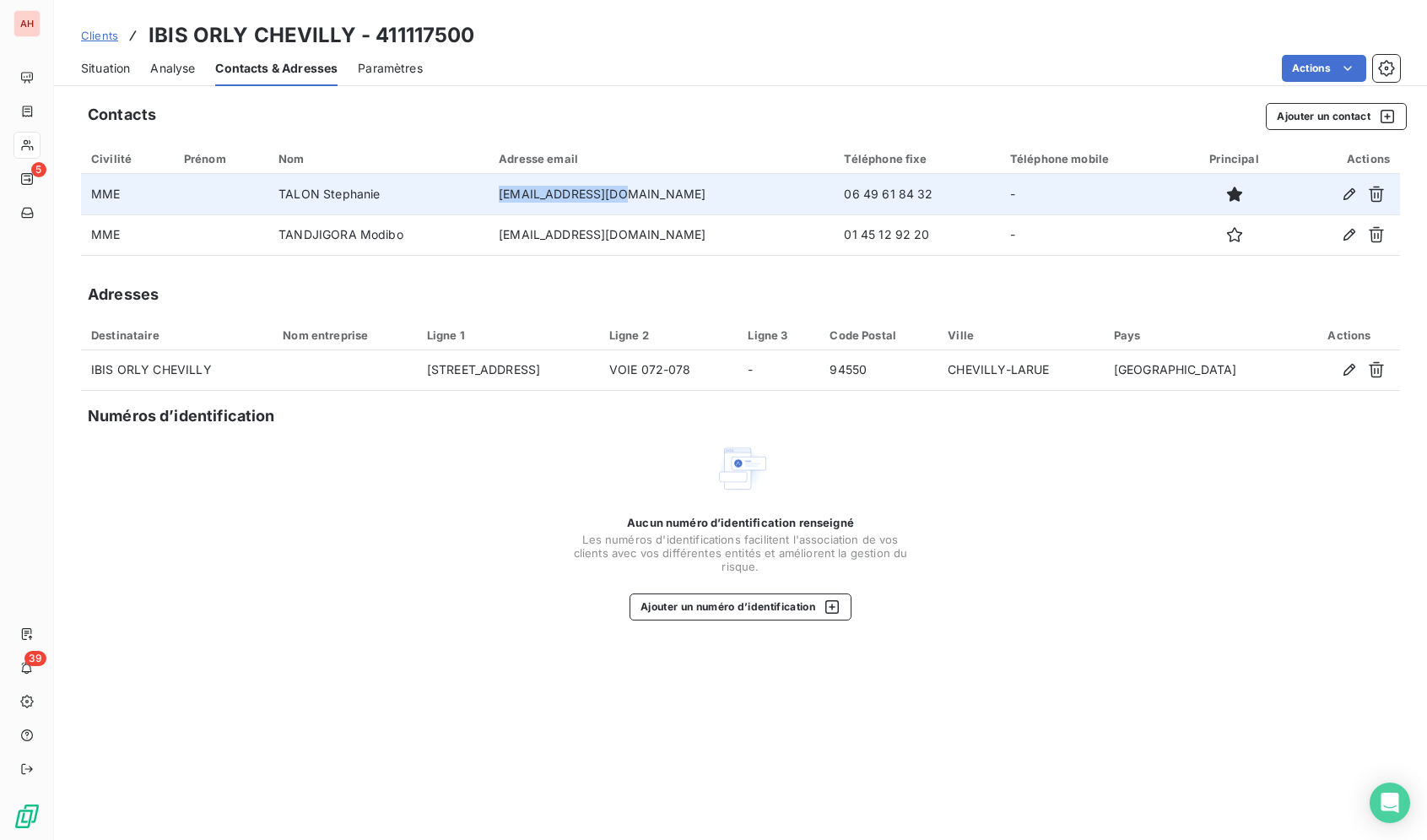
drag, startPoint x: 672, startPoint y: 192, endPoint x: 514, endPoint y: 191, distance: 158.0
click at [514, 191] on td "h5040-dm@accor.com" at bounding box center [661, 193] width 345 height 40
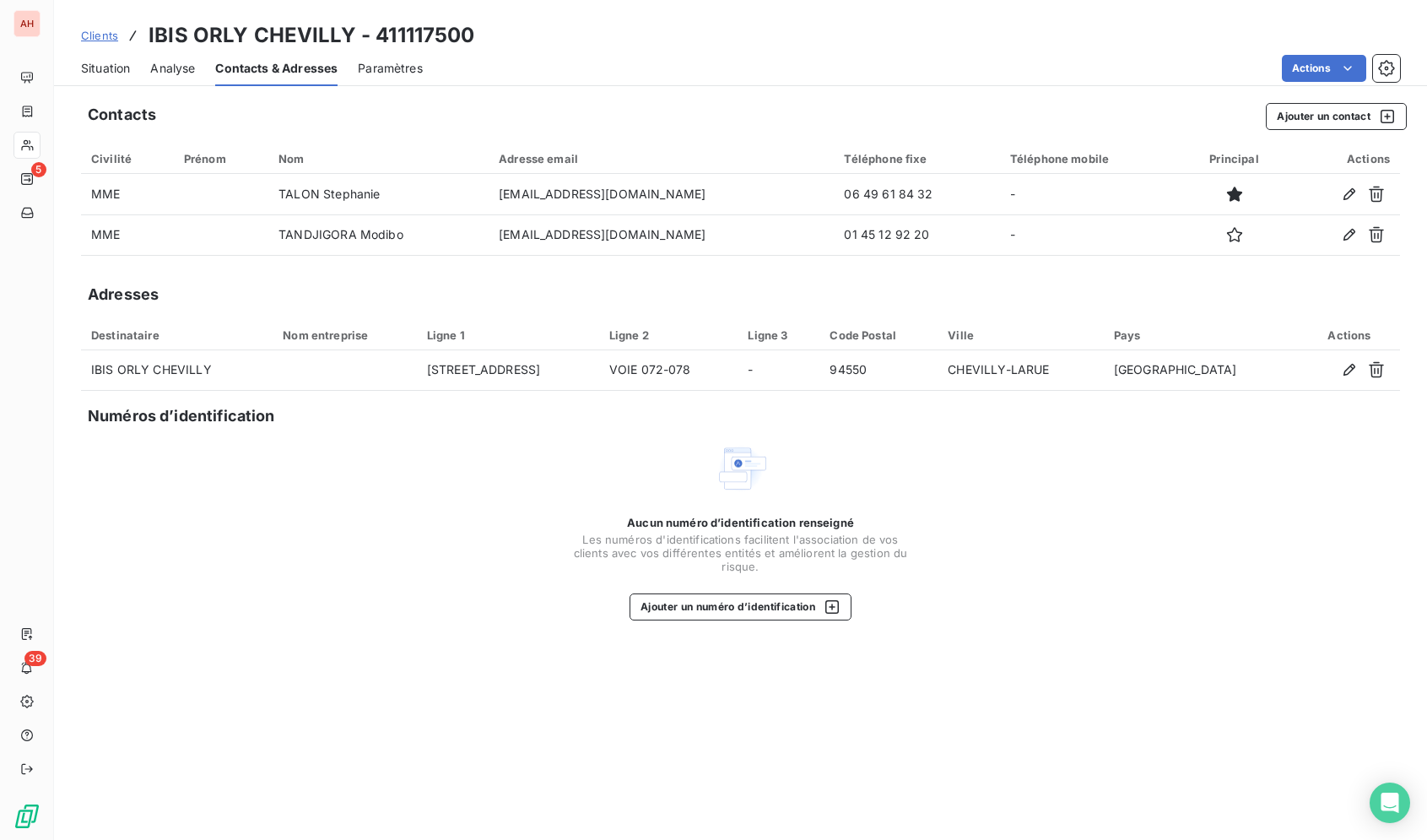
click at [490, 571] on div "Aucun numéro d’identification renseigné Les numéros d'identifications faciliten…" at bounding box center [741, 530] width 1320 height 178
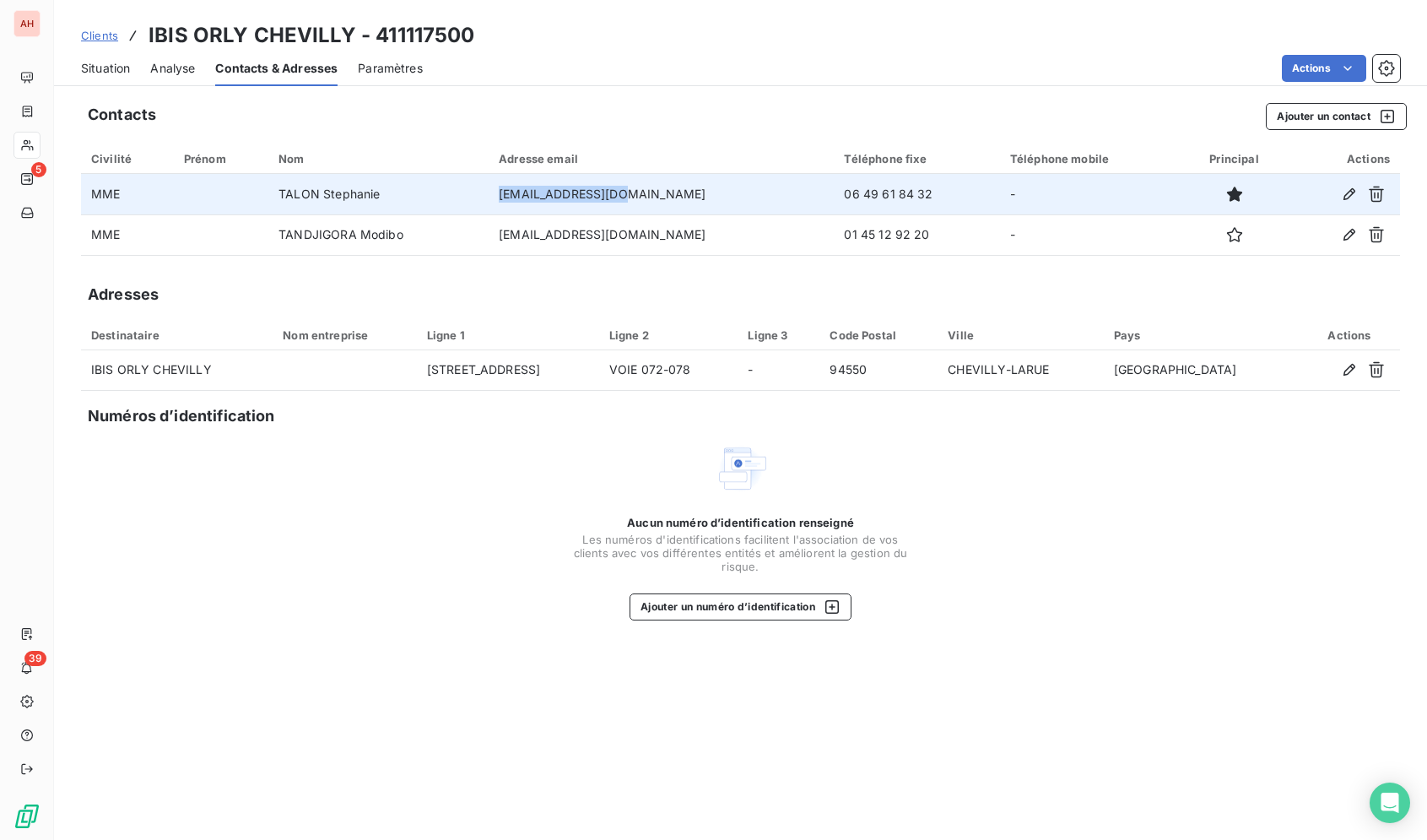
drag, startPoint x: 650, startPoint y: 195, endPoint x: 513, endPoint y: 200, distance: 137.1
click at [513, 200] on td "h5040-dm@accor.com" at bounding box center [661, 193] width 345 height 40
copy td "h5040-dm@accor.com"
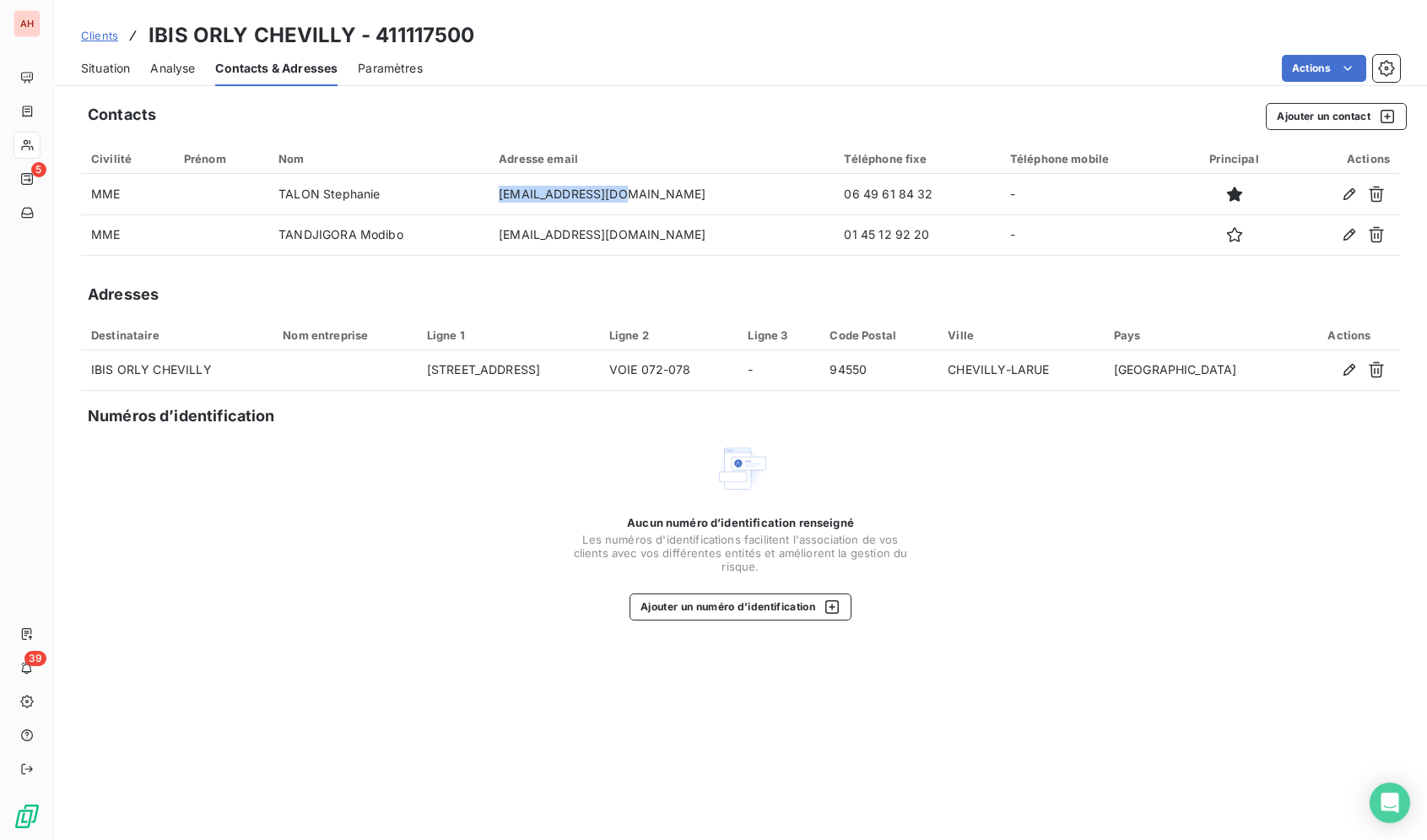
click at [92, 64] on span "Situation" at bounding box center [106, 68] width 49 height 17
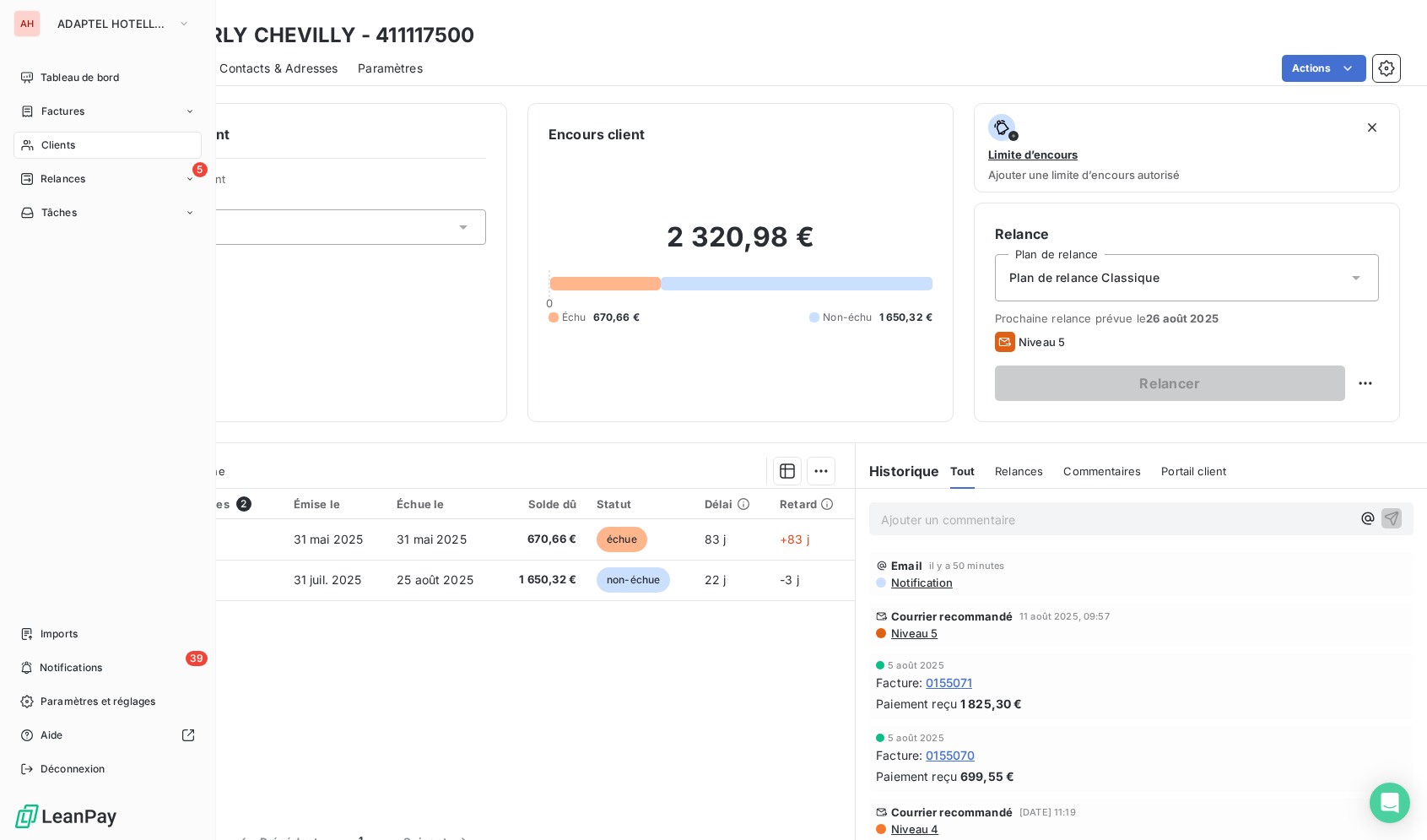
click at [29, 140] on icon at bounding box center [27, 145] width 14 height 13
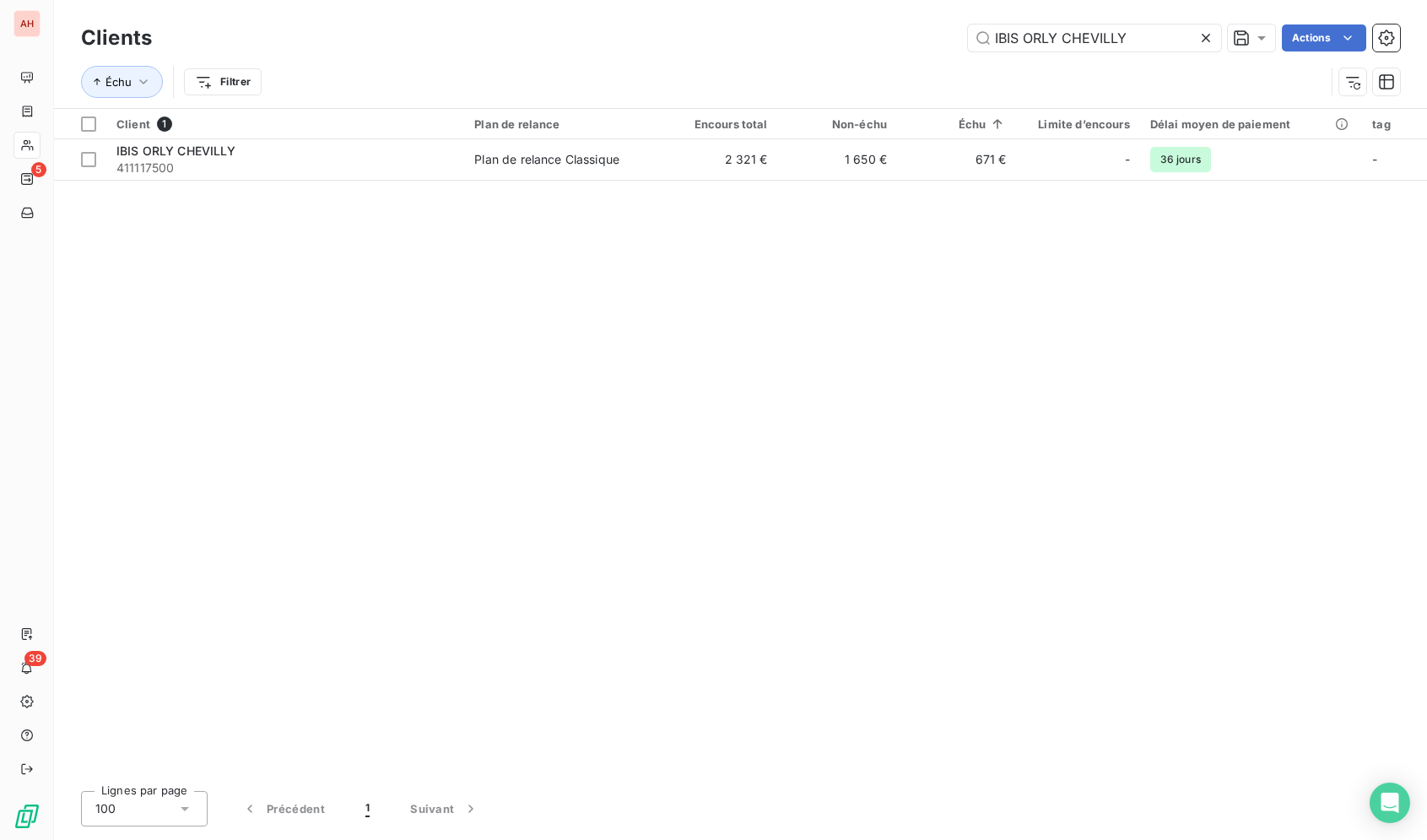
click at [1202, 43] on icon at bounding box center [1206, 38] width 17 height 17
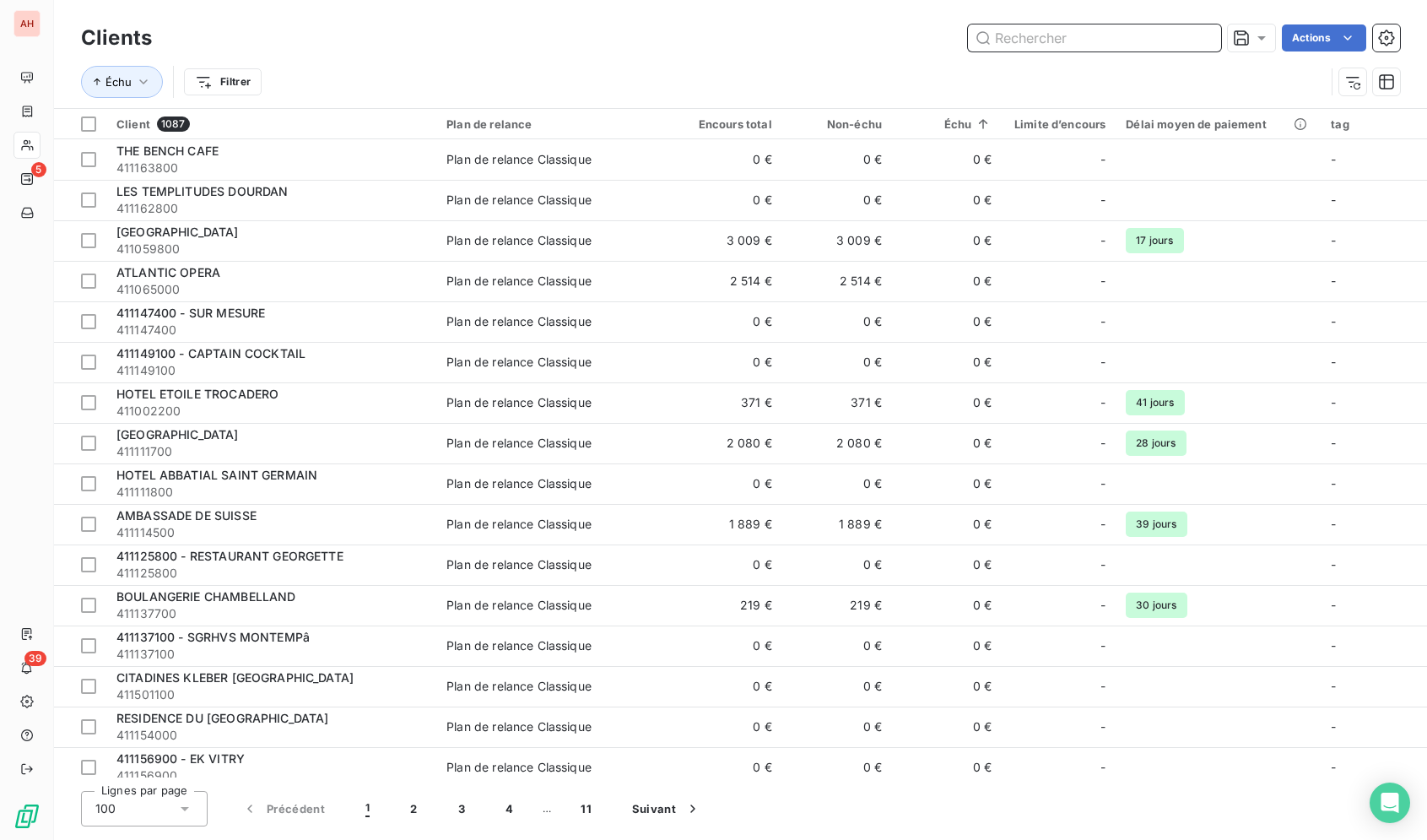
click at [1143, 47] on input "text" at bounding box center [1094, 37] width 253 height 27
click at [1142, 47] on input "text" at bounding box center [1094, 37] width 253 height 27
paste input "[GEOGRAPHIC_DATA]"
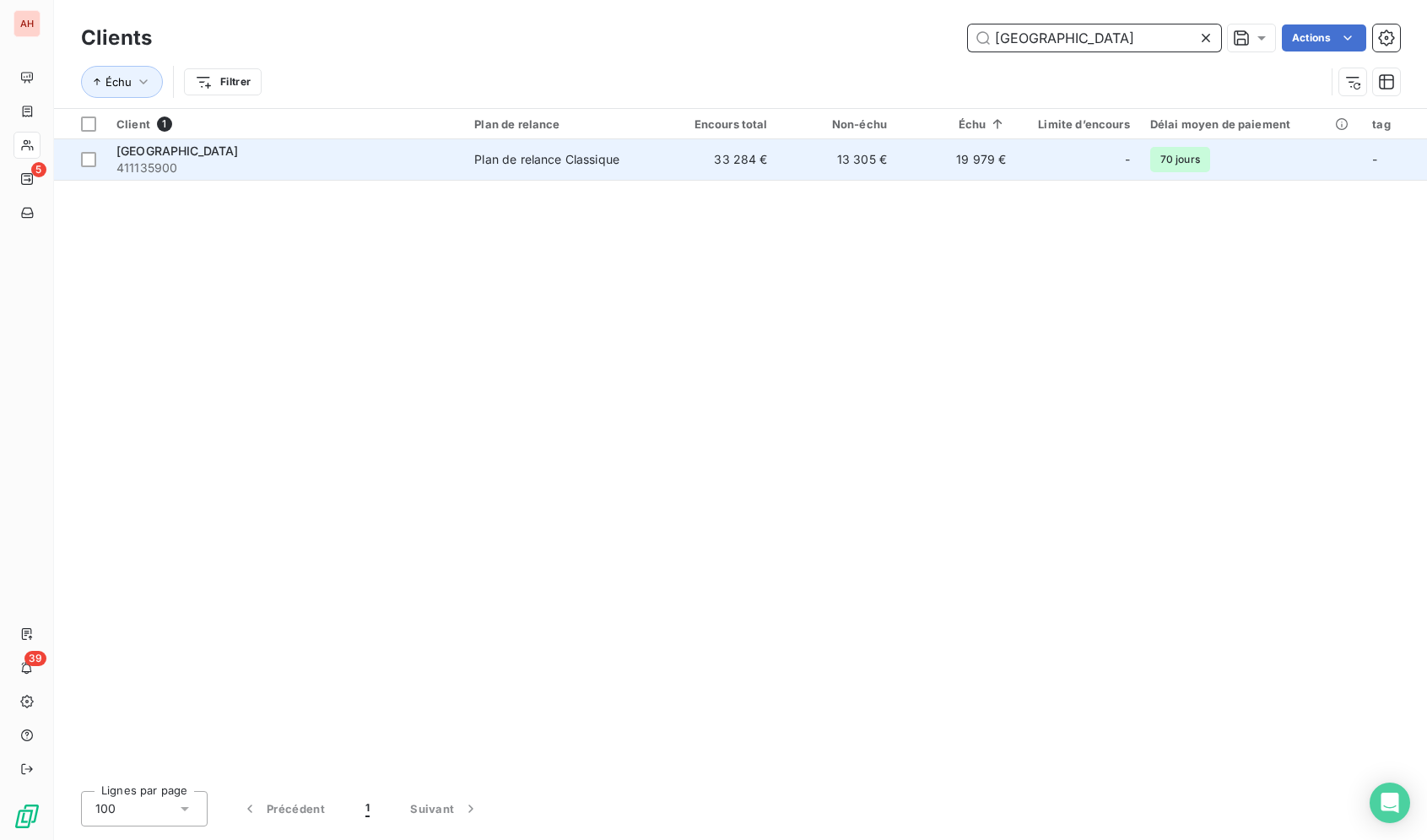
type input "[GEOGRAPHIC_DATA]"
click at [493, 171] on td "Plan de relance Classique" at bounding box center [562, 159] width 194 height 40
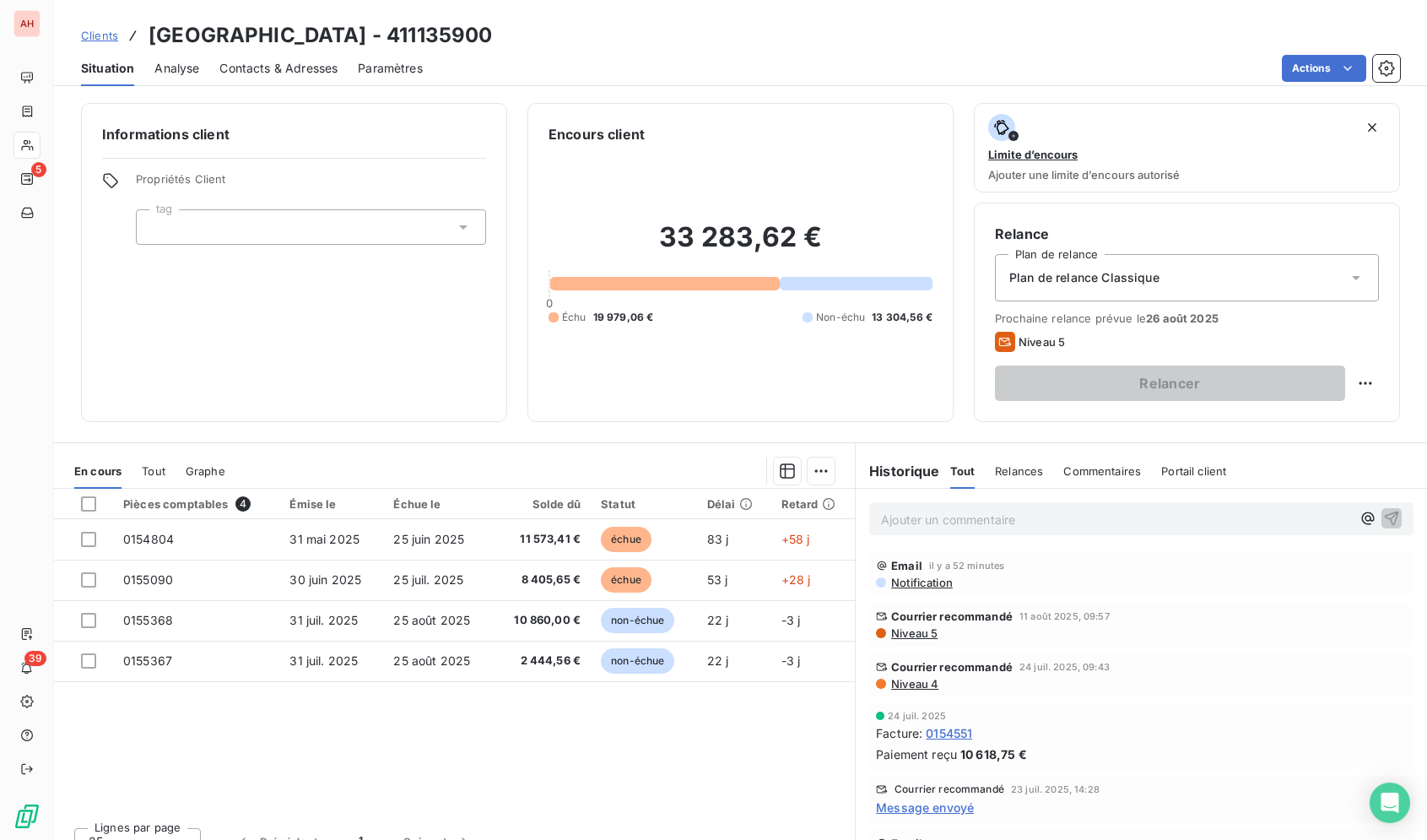
click at [890, 681] on span "Niveau 4" at bounding box center [914, 683] width 49 height 13
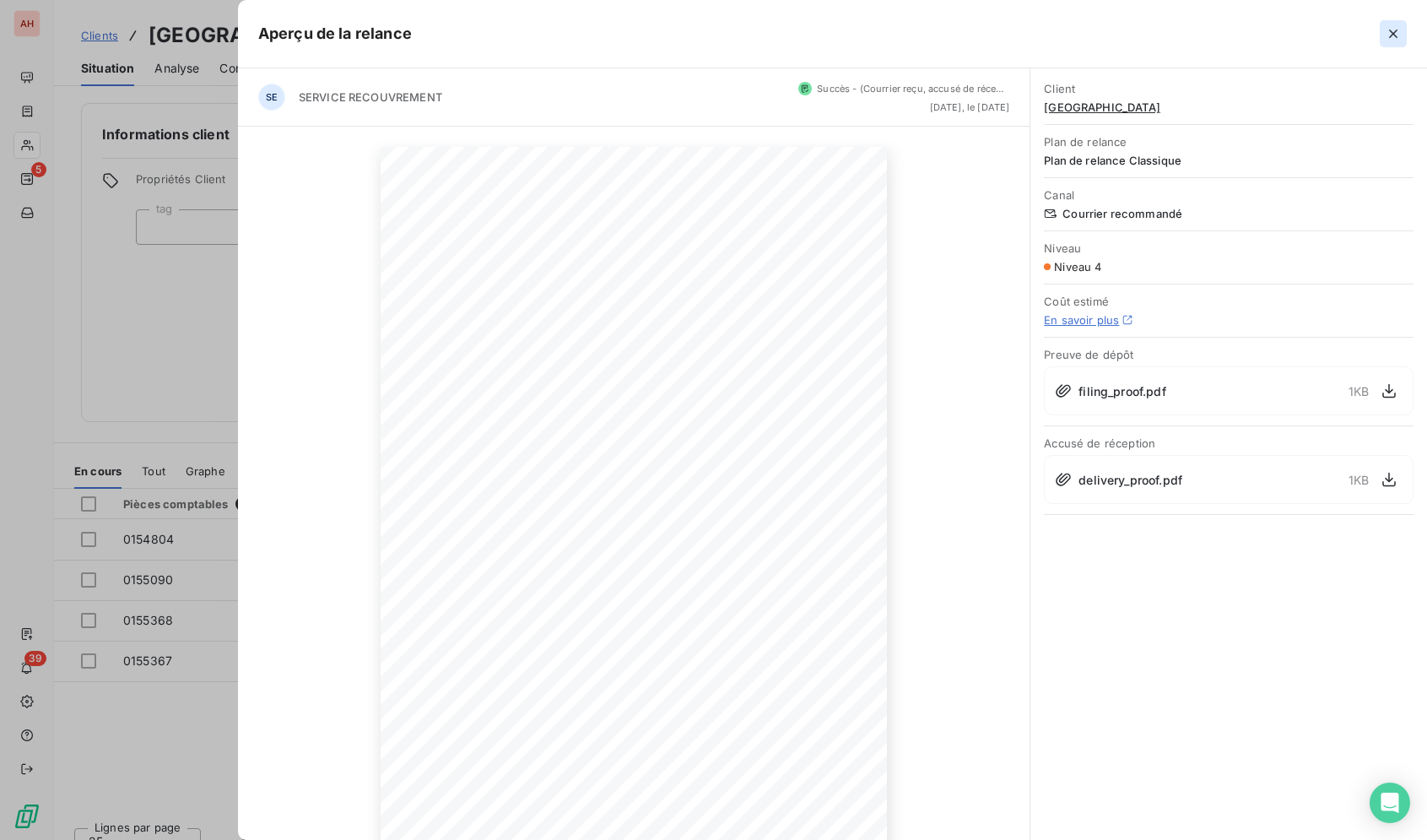
click at [1393, 39] on icon "button" at bounding box center [1393, 34] width 17 height 17
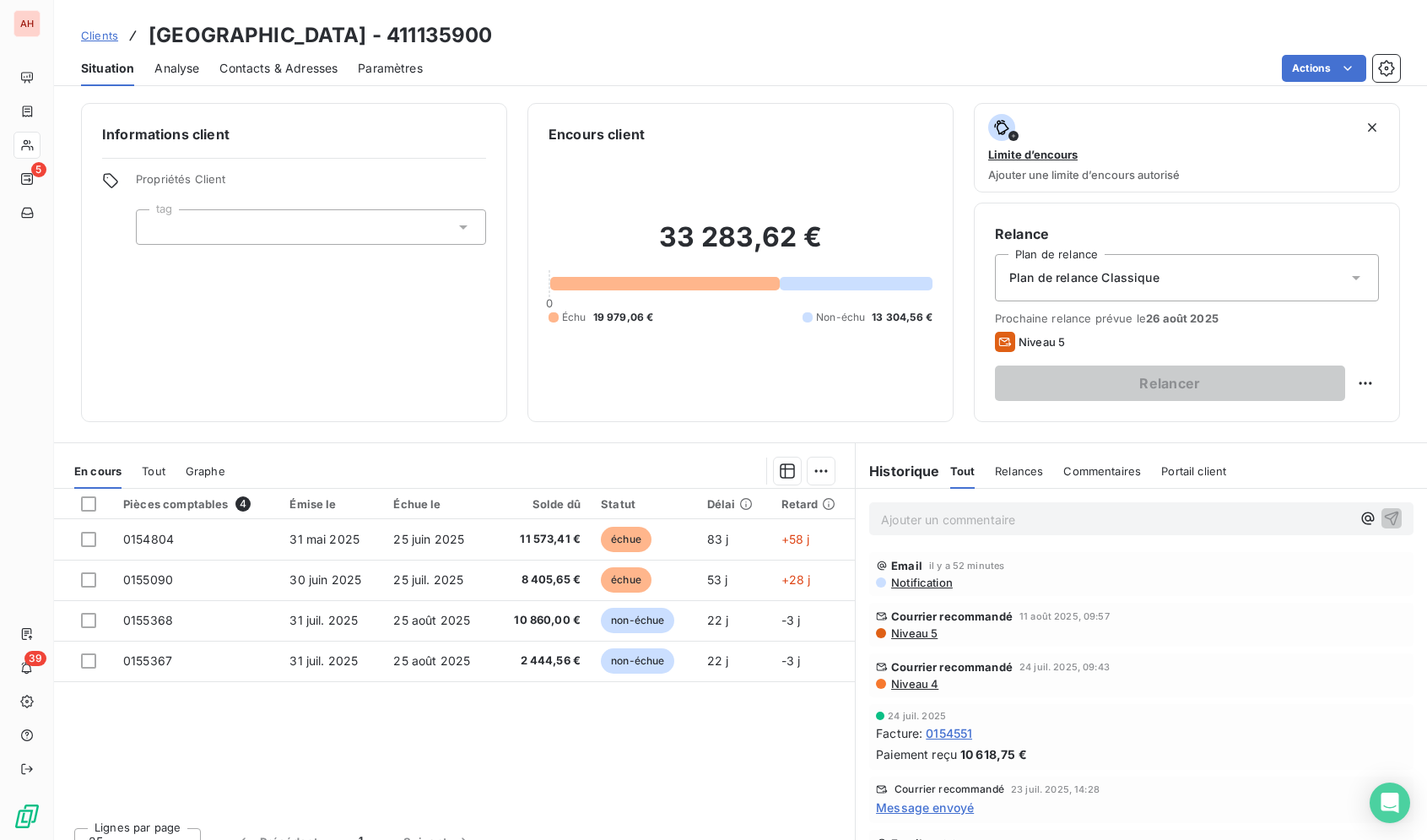
click at [925, 641] on div "Courrier recommandé 11 août 2025, 09:57 Niveau 5" at bounding box center [1141, 624] width 545 height 44
click at [920, 634] on span "Niveau 5" at bounding box center [913, 633] width 48 height 13
click at [950, 812] on span "Message envoyé" at bounding box center [925, 806] width 98 height 18
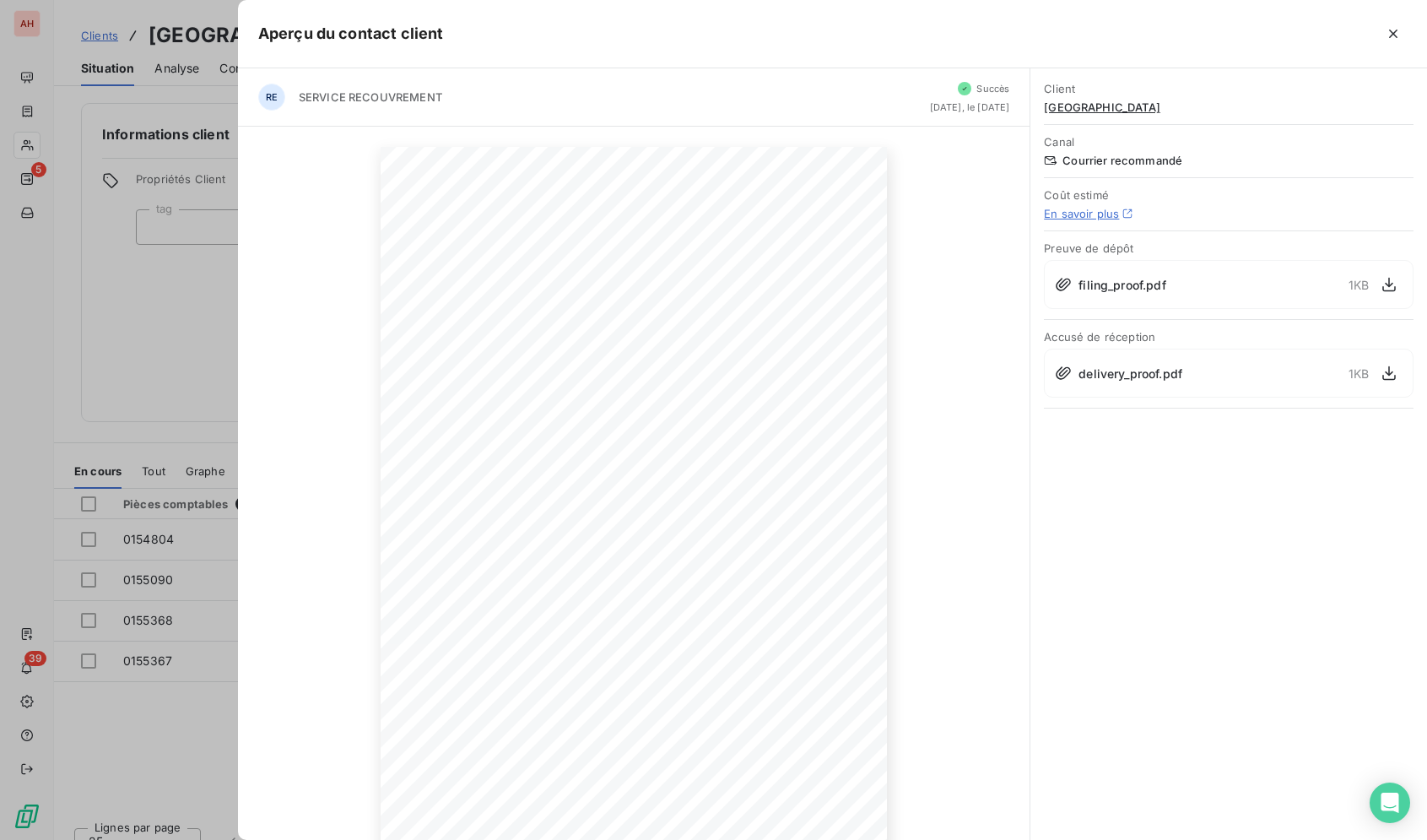
scroll to position [44, 0]
click at [754, 784] on icon "button" at bounding box center [752, 780] width 17 height 17
click at [1396, 33] on icon "button" at bounding box center [1393, 34] width 17 height 17
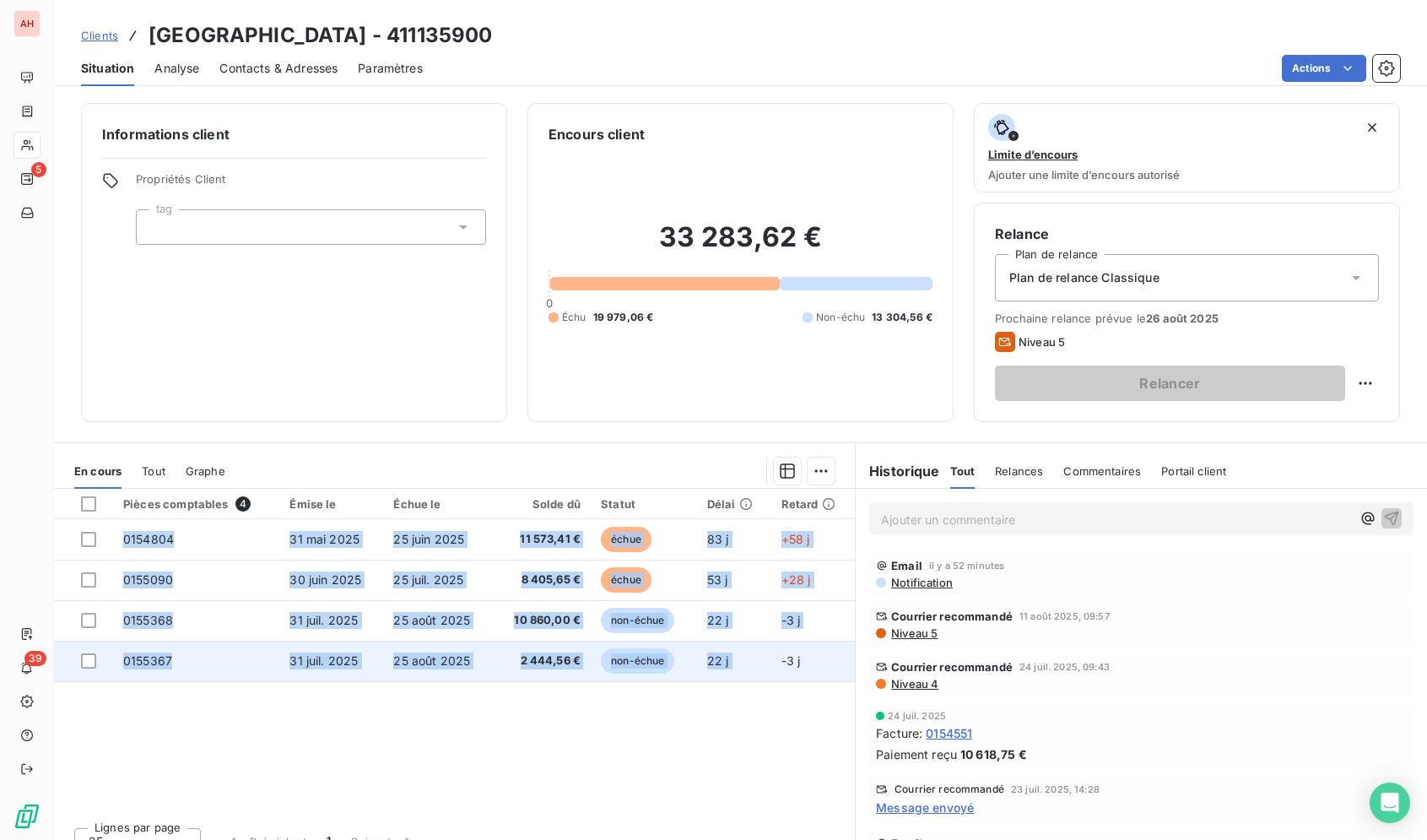
drag, startPoint x: 143, startPoint y: 32, endPoint x: 771, endPoint y: 673, distance: 897.4
click at [771, 673] on div "Clients LES BAINS - 411135900 Situation Analyse Contacts & Adresses Paramètres …" at bounding box center [740, 420] width 1373 height 840
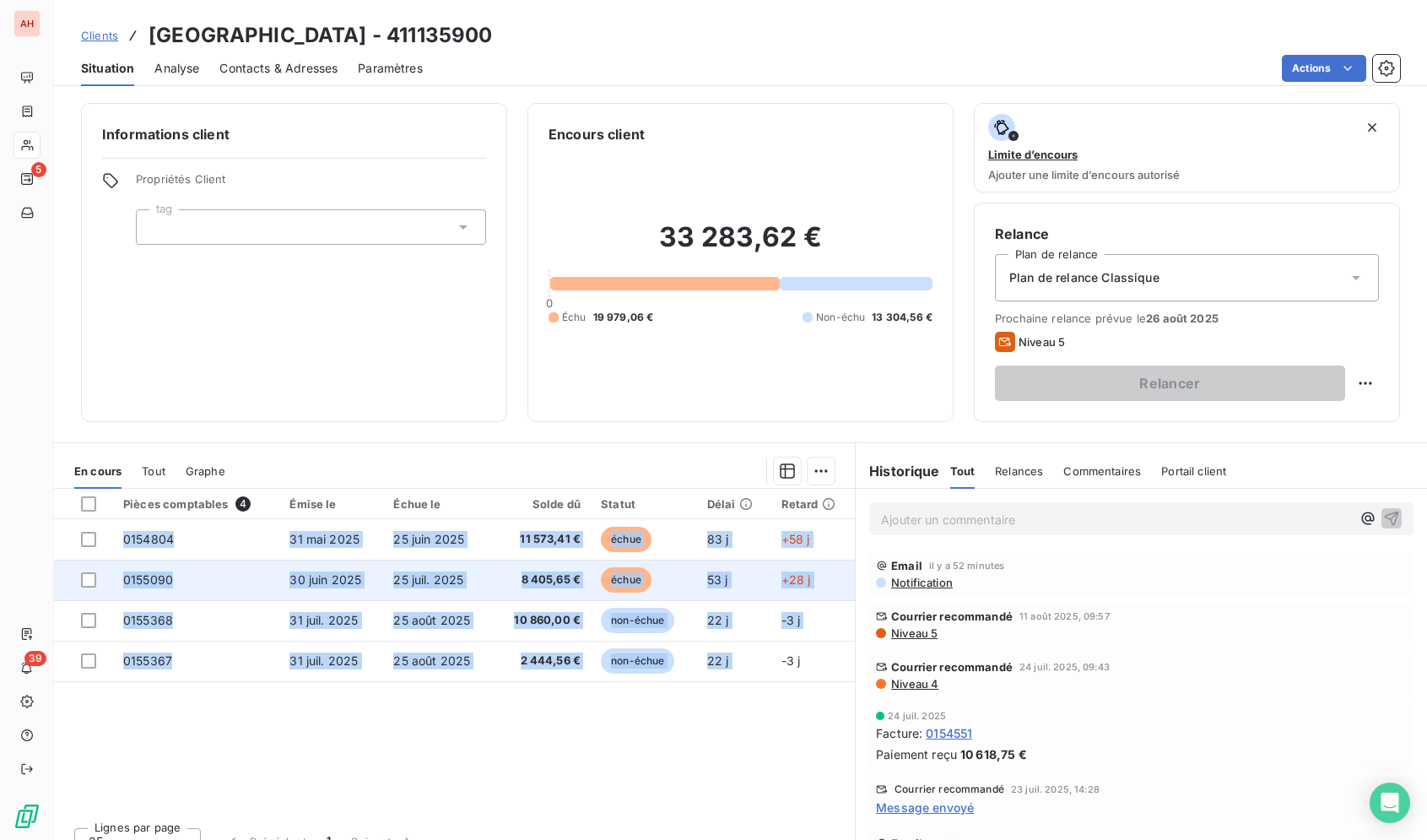
copy tbody "0154804 31 mai 2025 25 juin 2025 11 573,41 € échue 83 j +58 j 0155090 30 juin 2…"
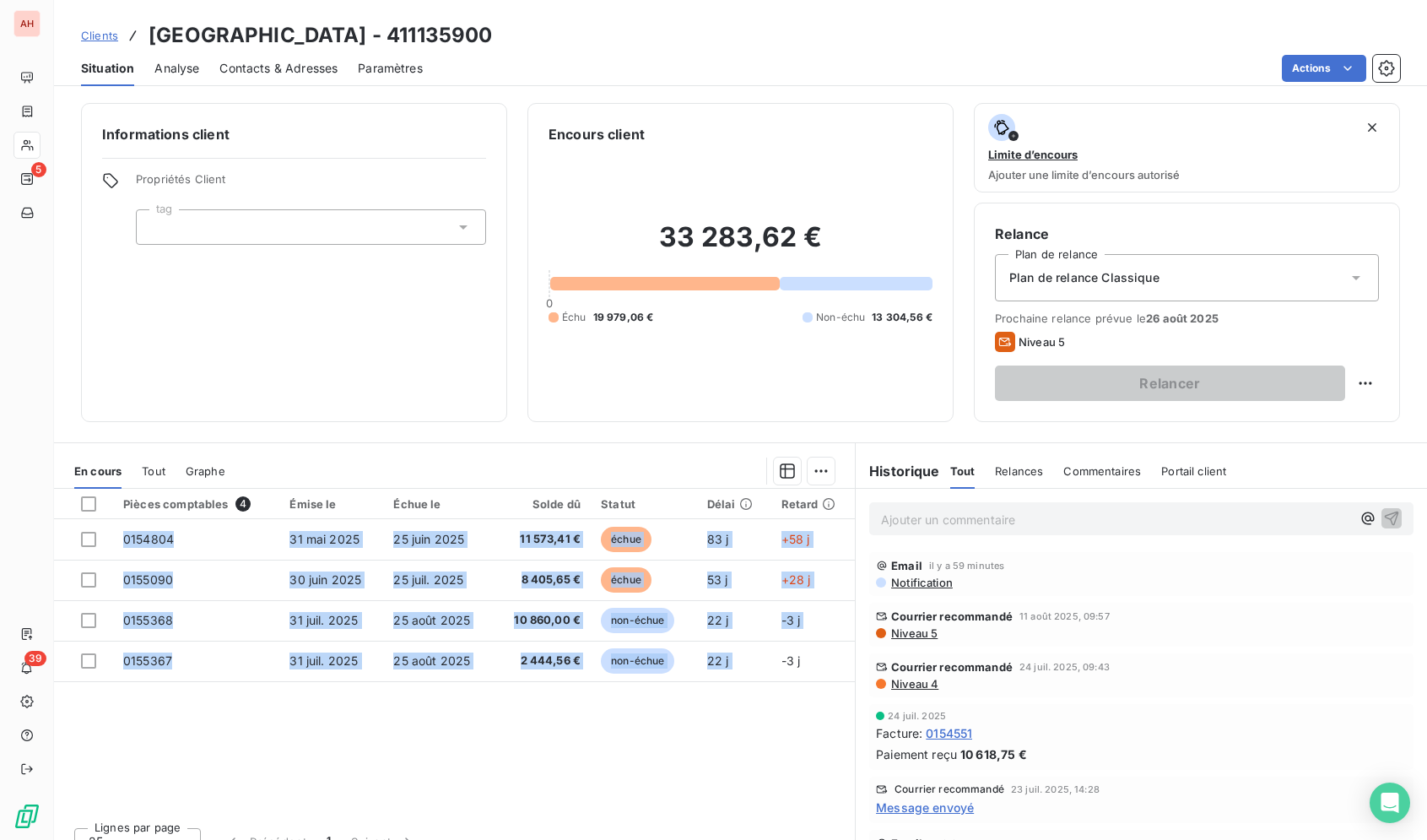
click at [664, 21] on div "Clients LES BAINS - 411135900" at bounding box center [740, 36] width 1373 height 31
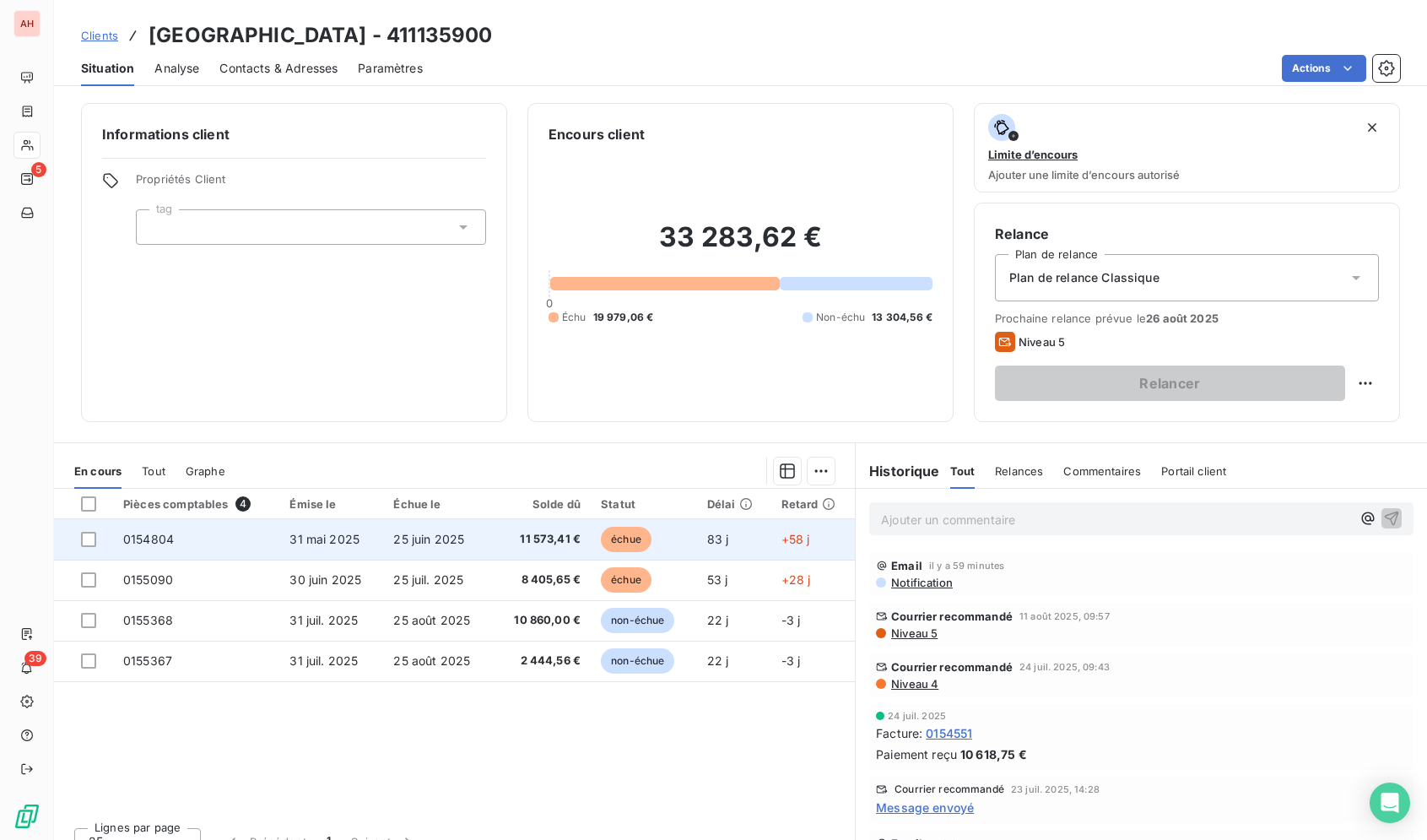
click at [574, 546] on span "11 573,41 €" at bounding box center [541, 539] width 78 height 17
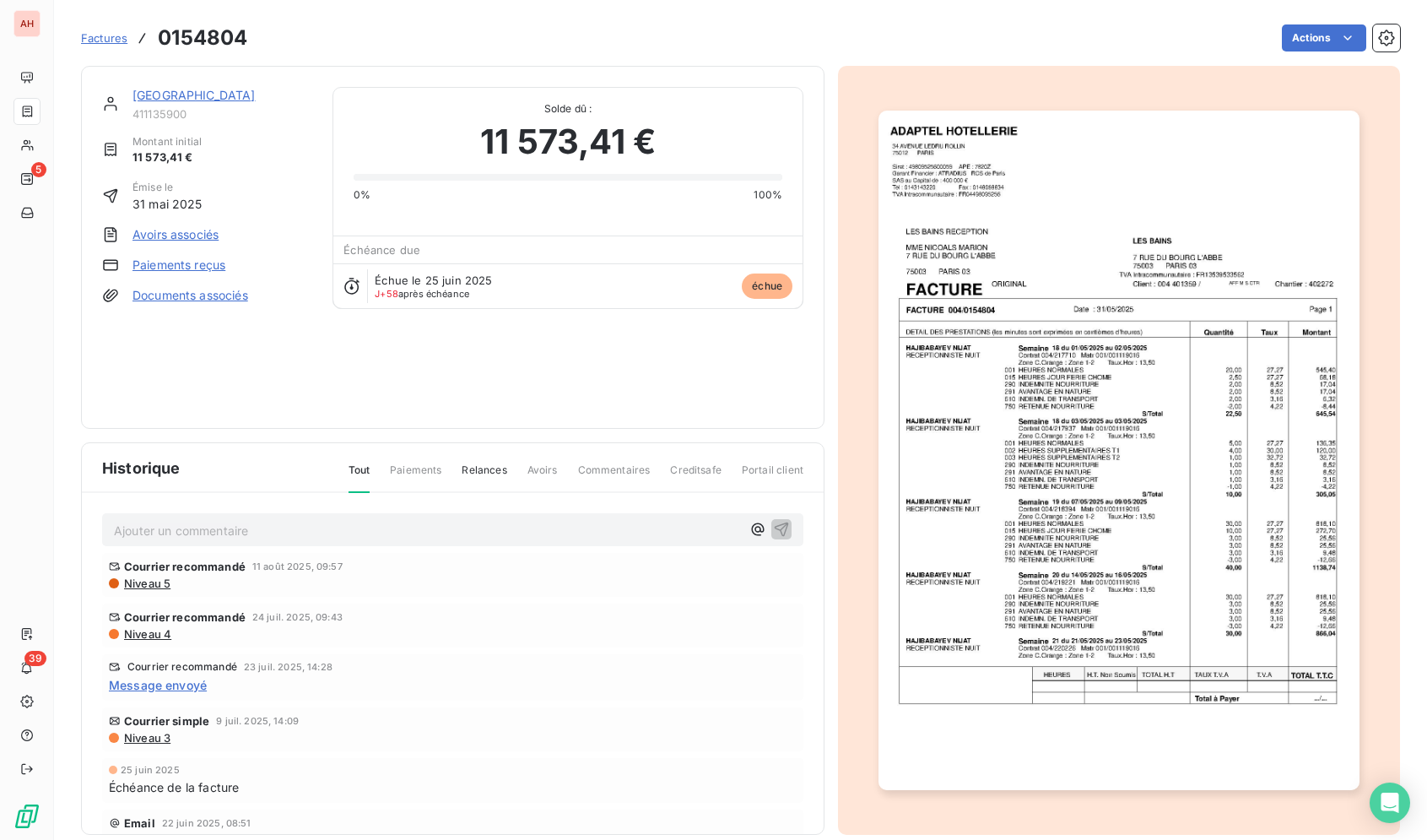
click at [1169, 459] on img "button" at bounding box center [1119, 449] width 480 height 679
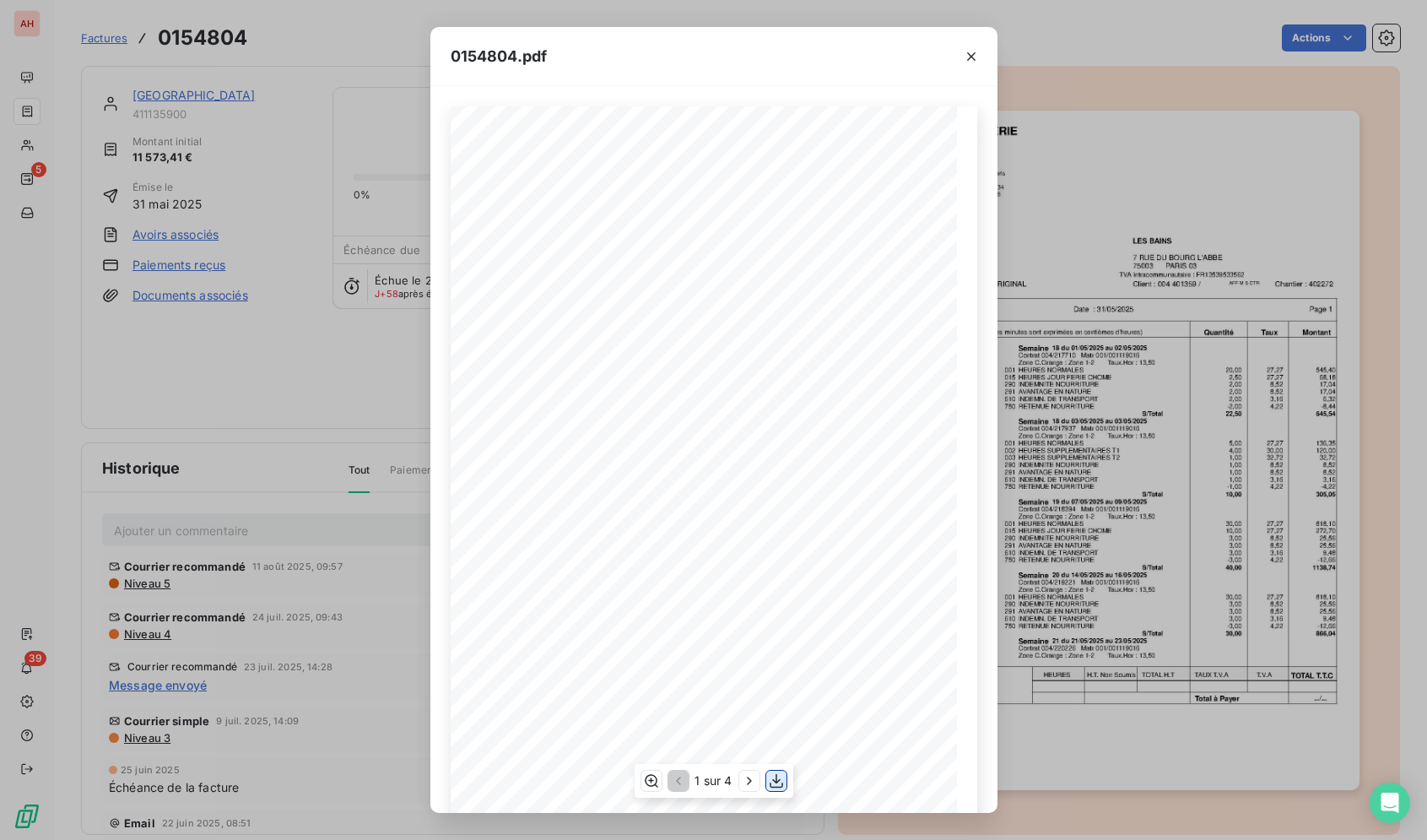
click at [768, 778] on button "button" at bounding box center [777, 781] width 21 height 21
click at [966, 54] on icon "button" at bounding box center [972, 56] width 17 height 17
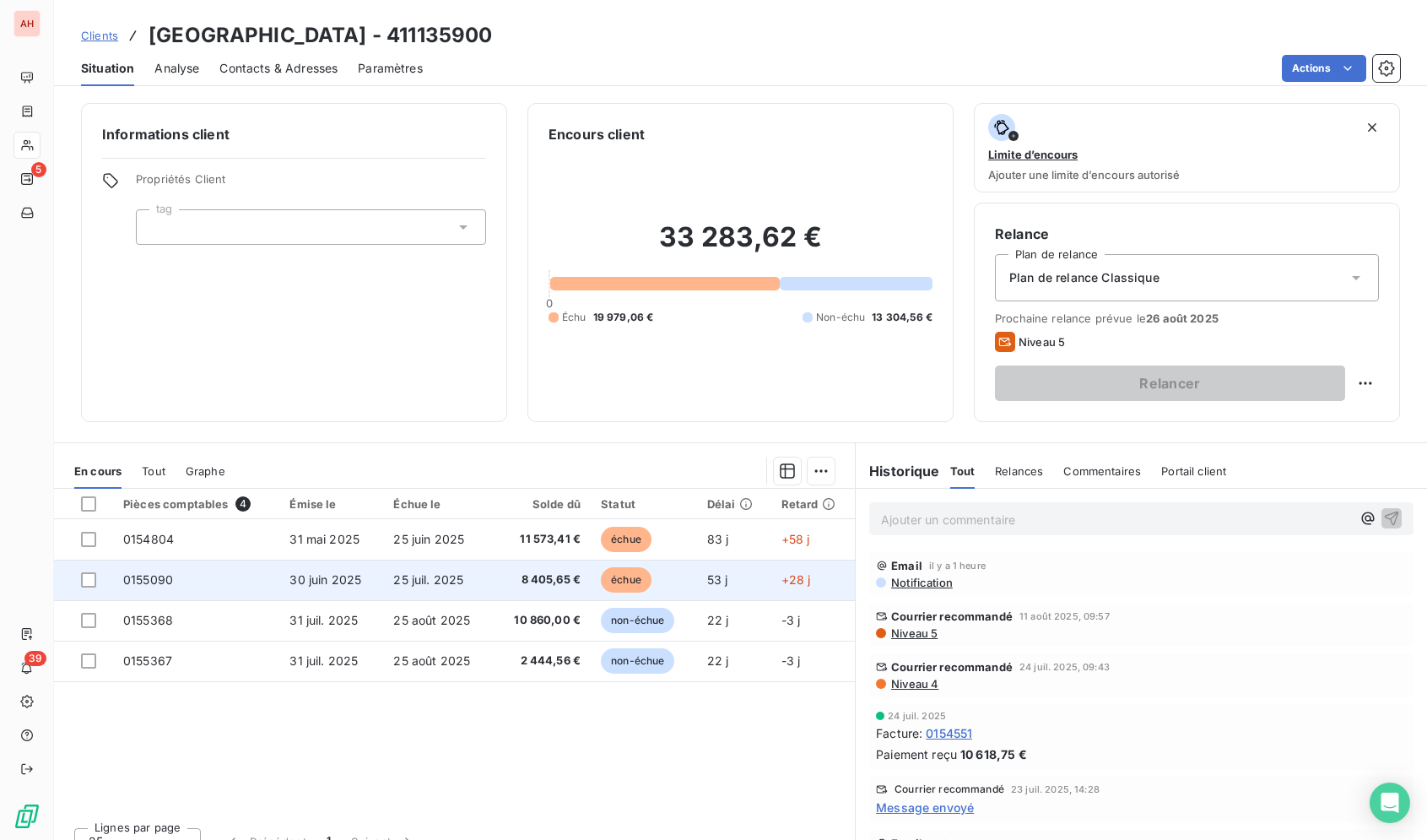
click at [554, 573] on span "8 405,65 €" at bounding box center [541, 579] width 78 height 17
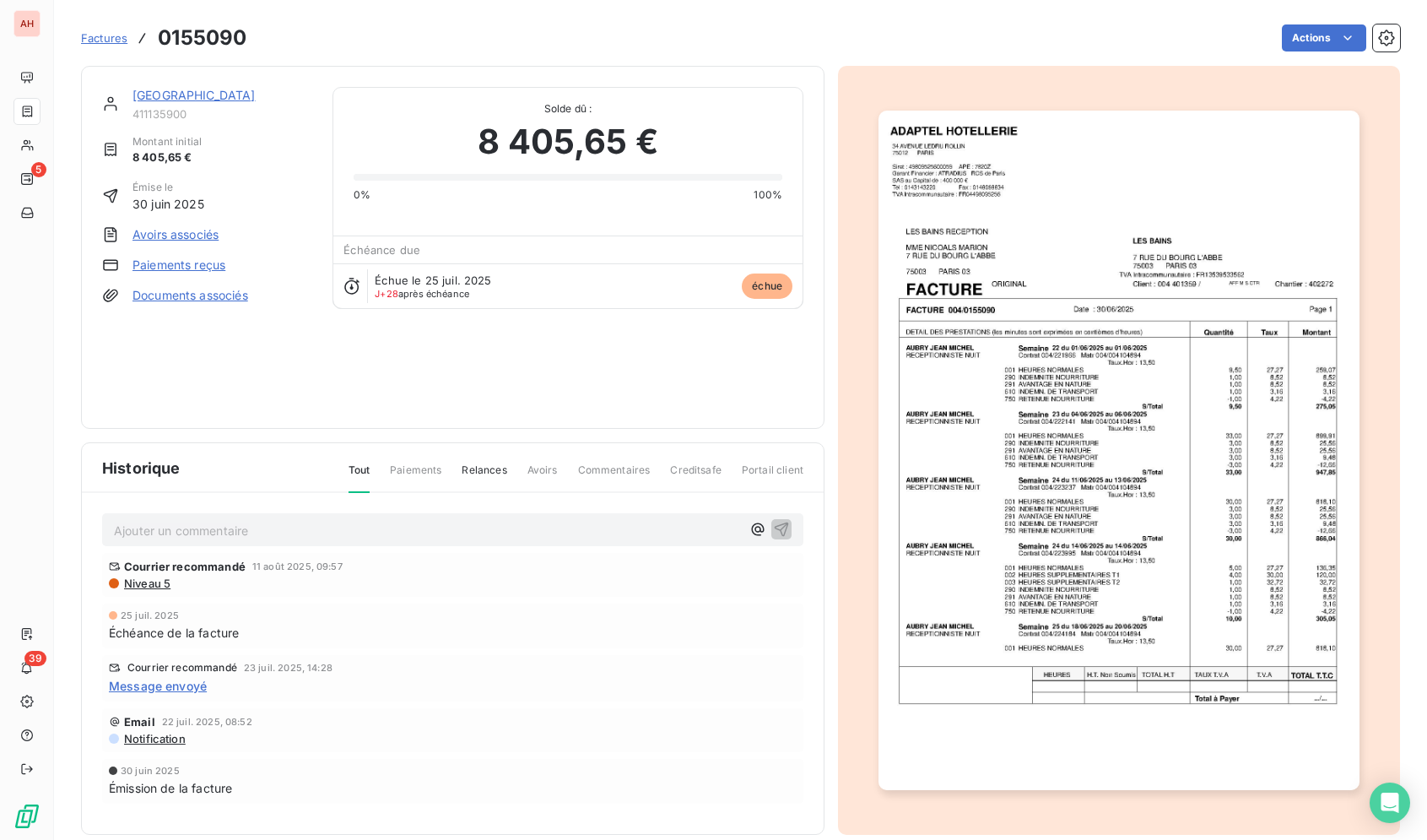
click at [986, 423] on img "button" at bounding box center [1119, 449] width 480 height 679
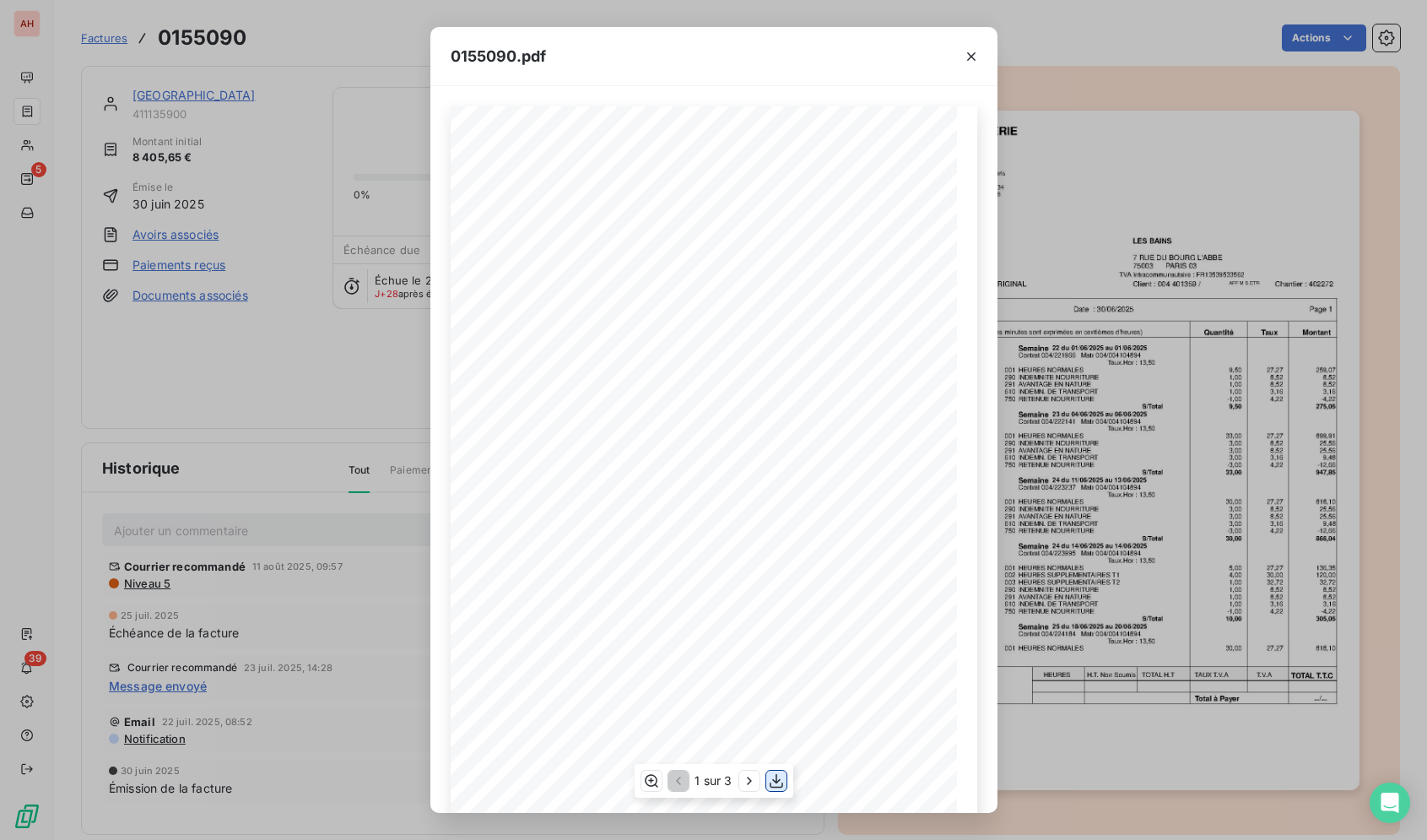
click at [772, 785] on icon "button" at bounding box center [777, 780] width 17 height 17
click at [963, 48] on icon "button" at bounding box center [972, 56] width 17 height 17
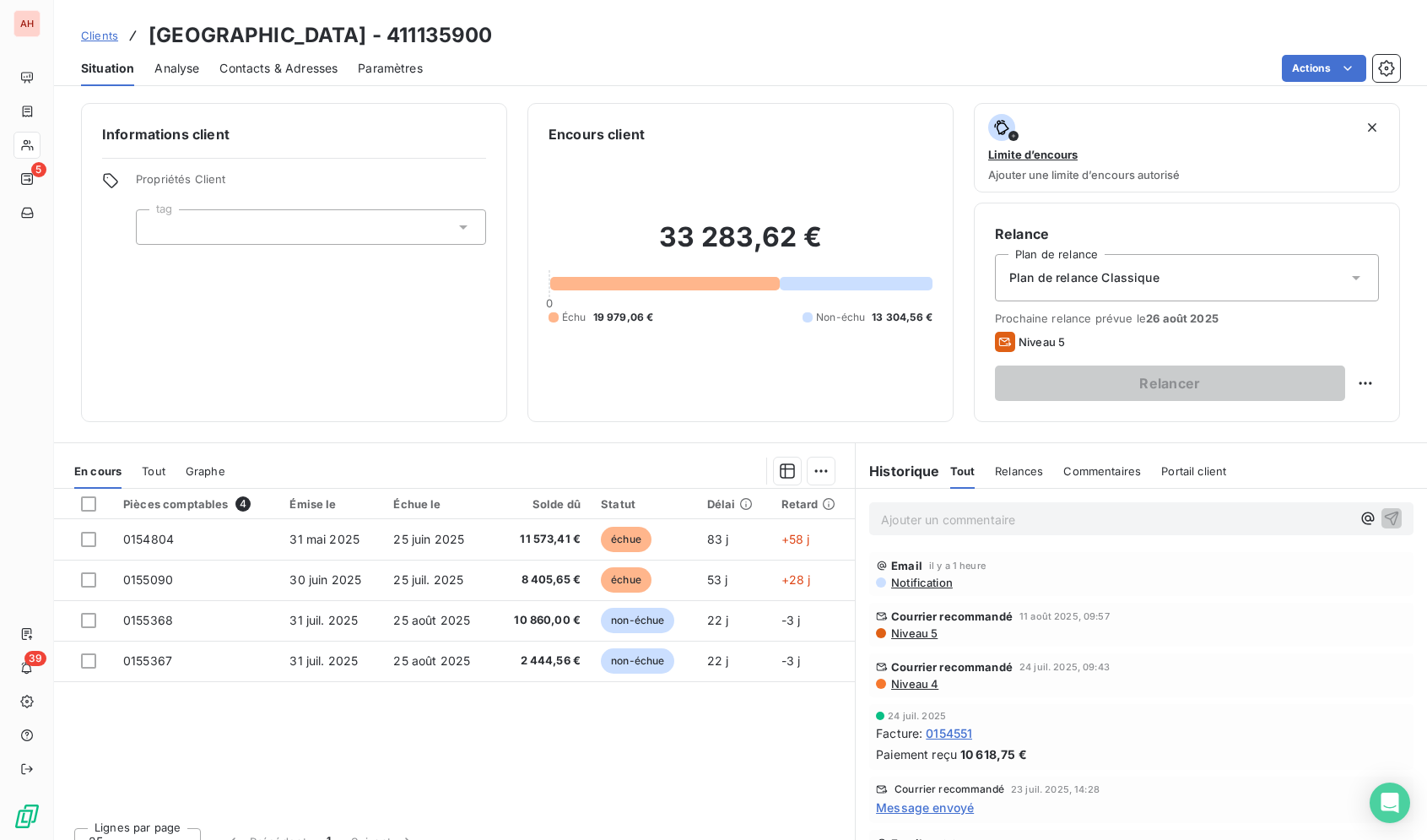
click at [282, 70] on span "Contacts & Adresses" at bounding box center [278, 68] width 118 height 17
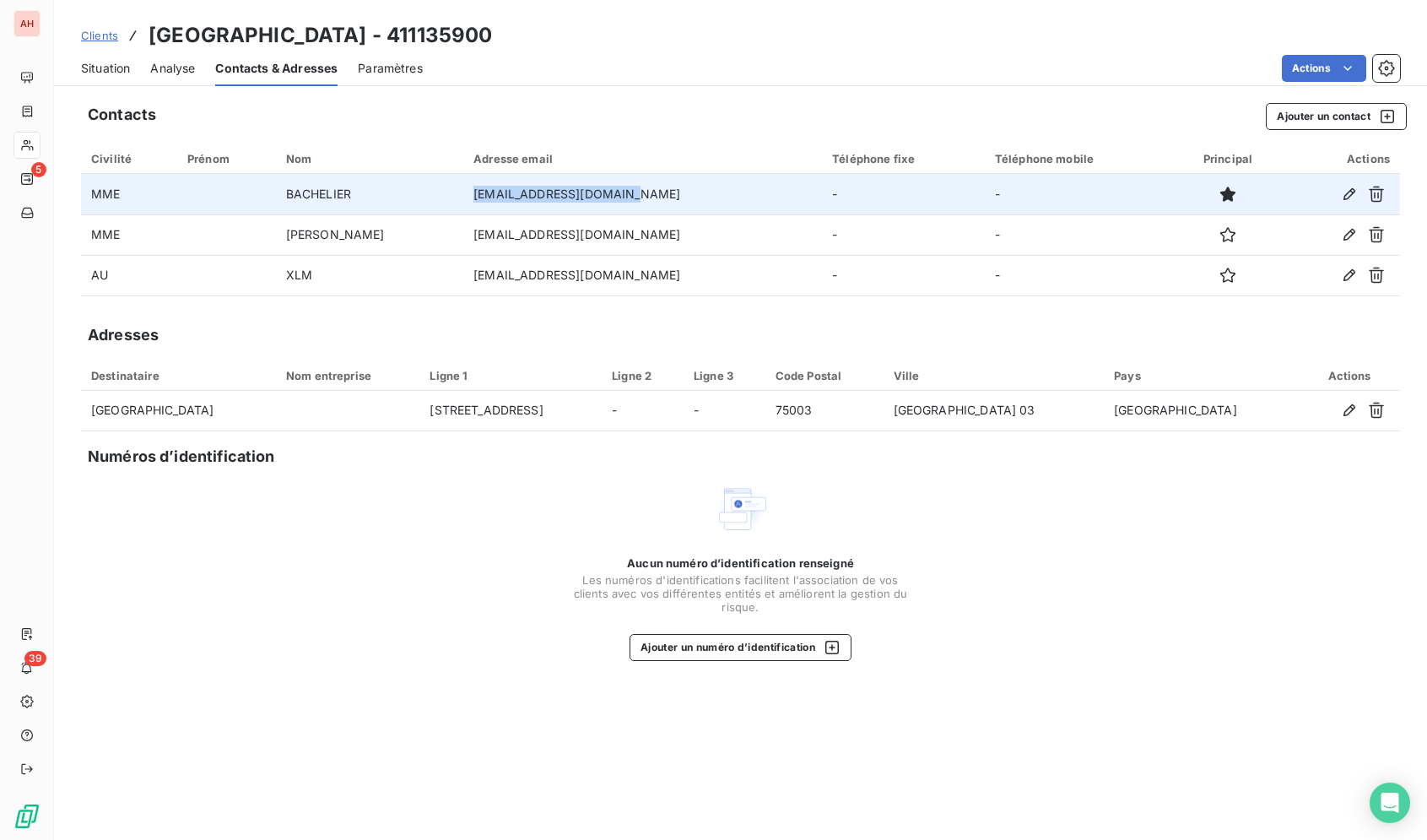
drag, startPoint x: 650, startPoint y: 191, endPoint x: 511, endPoint y: 192, distance: 139.0
click at [511, 192] on td "cost@lesbains-paris.com" at bounding box center [643, 193] width 359 height 40
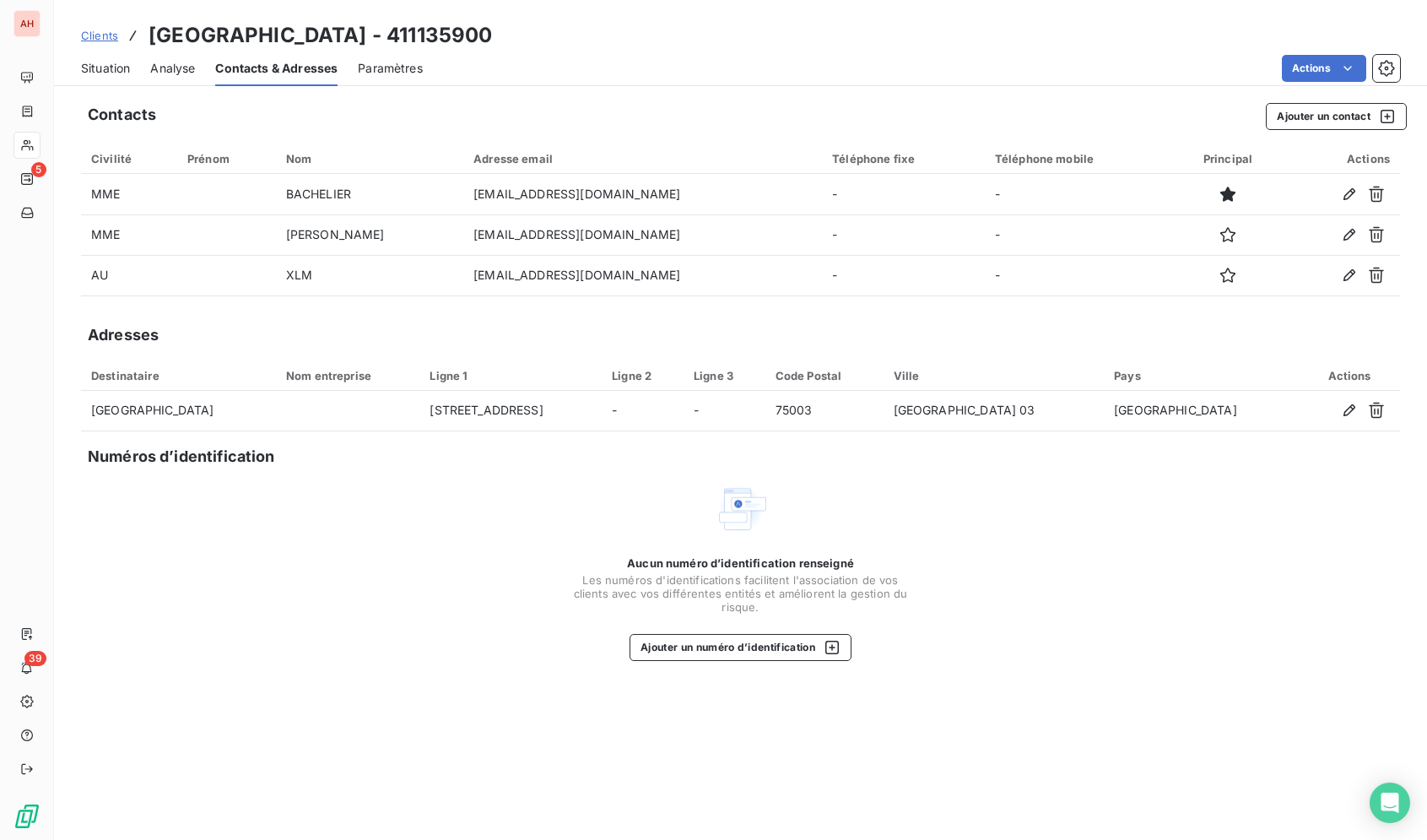
click at [463, 527] on div "Aucun numéro d’identification renseigné Les numéros d'identifications faciliten…" at bounding box center [741, 571] width 1320 height 178
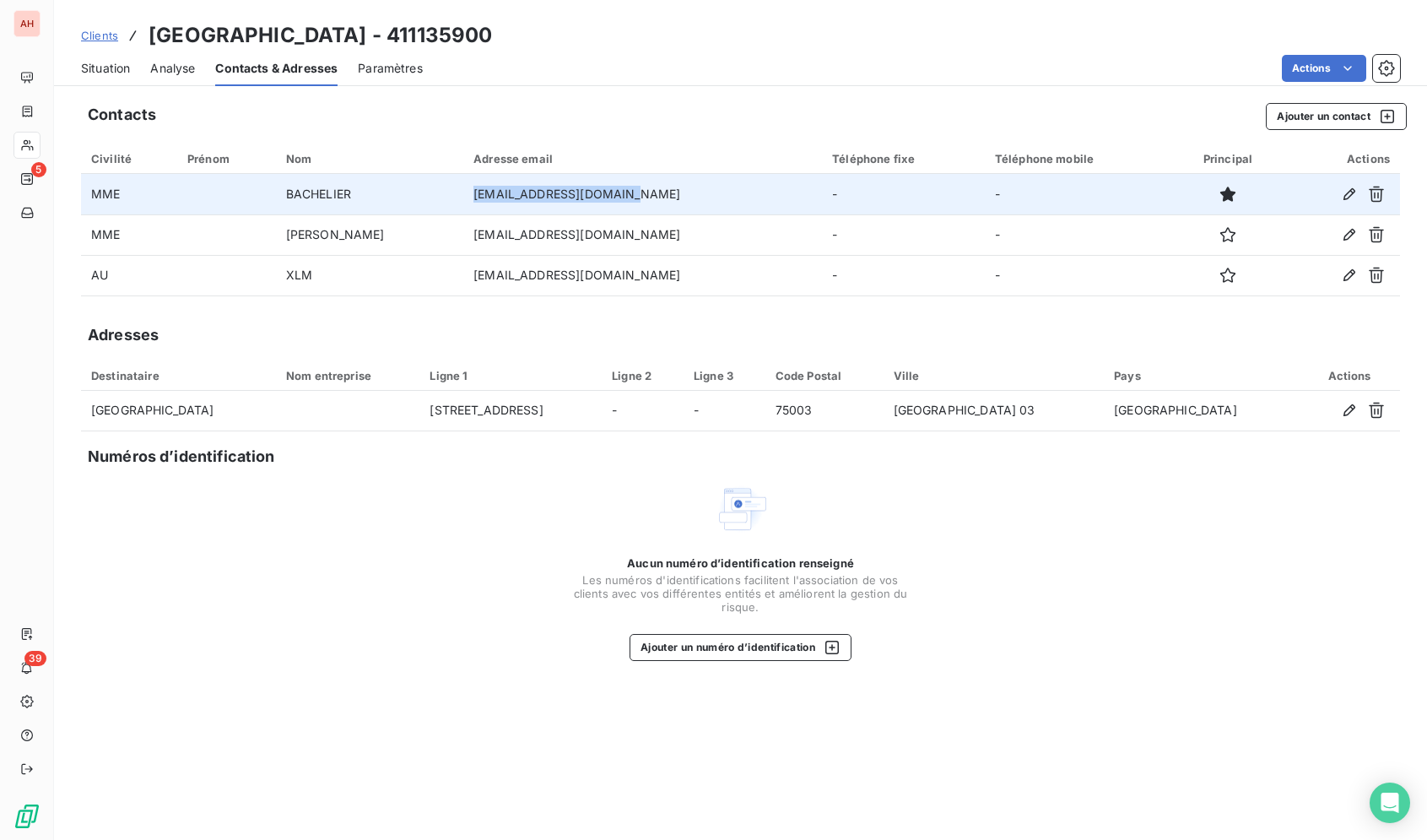
drag, startPoint x: 655, startPoint y: 192, endPoint x: 509, endPoint y: 197, distance: 146.1
click at [509, 197] on td "cost@lesbains-paris.com" at bounding box center [643, 193] width 359 height 40
copy td "cost@lesbains-paris.com"
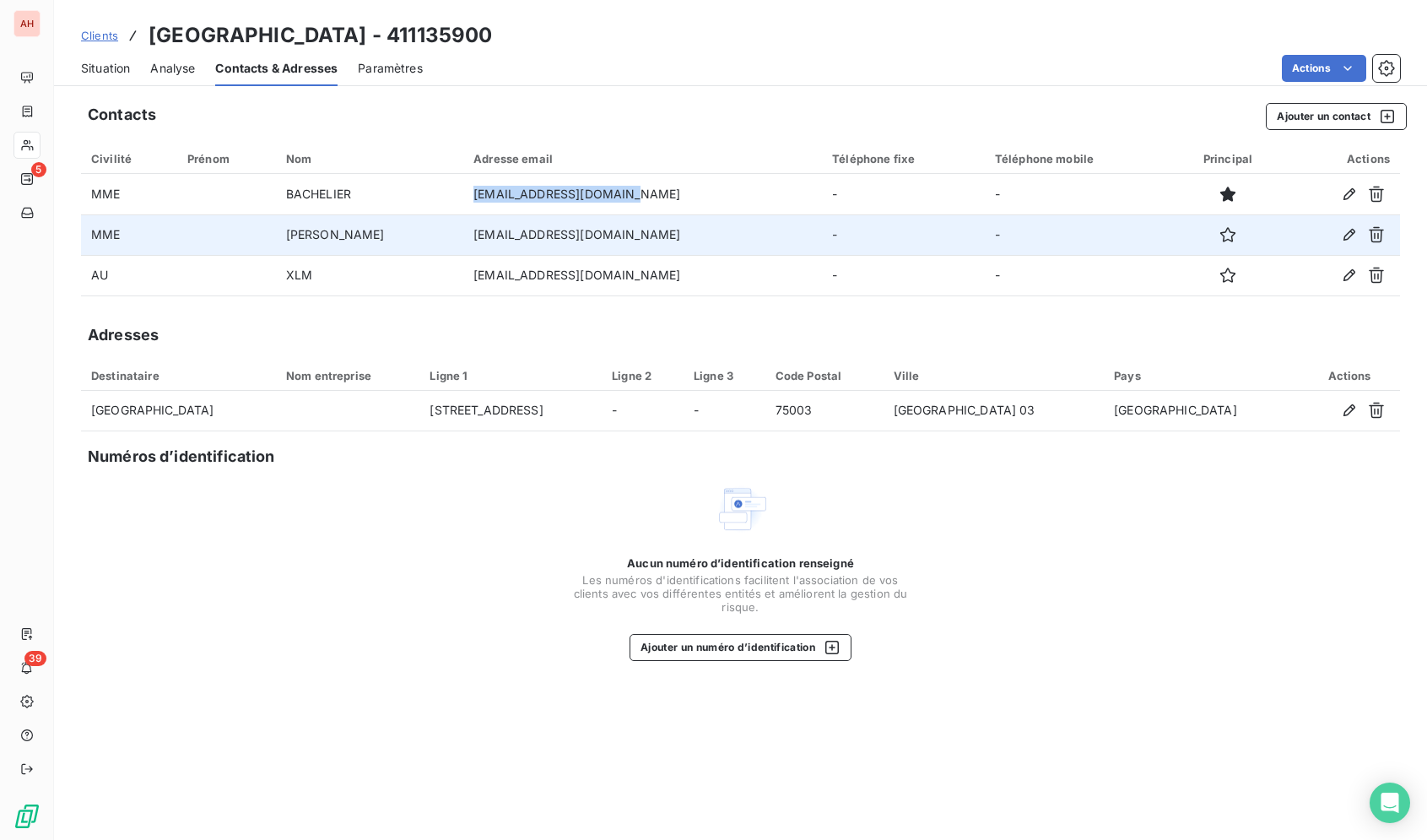
drag, startPoint x: 647, startPoint y: 240, endPoint x: 498, endPoint y: 236, distance: 149.1
click at [498, 236] on tr "MME NICOLAS MARION rh@lesbains-paris.com - -" at bounding box center [741, 234] width 1320 height 40
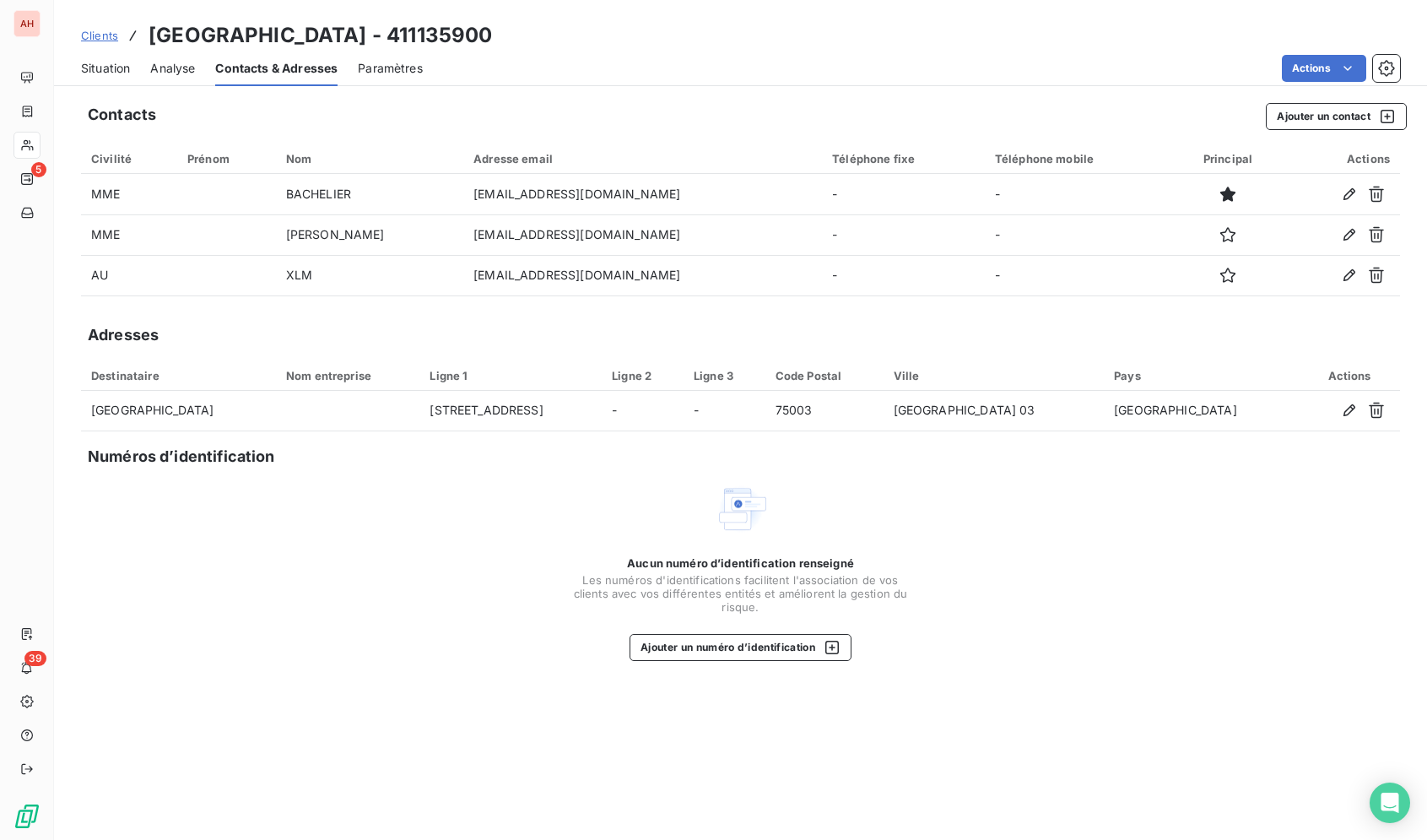
click at [461, 641] on div "Aucun numéro d’identification renseigné Les numéros d'identifications faciliten…" at bounding box center [741, 571] width 1320 height 178
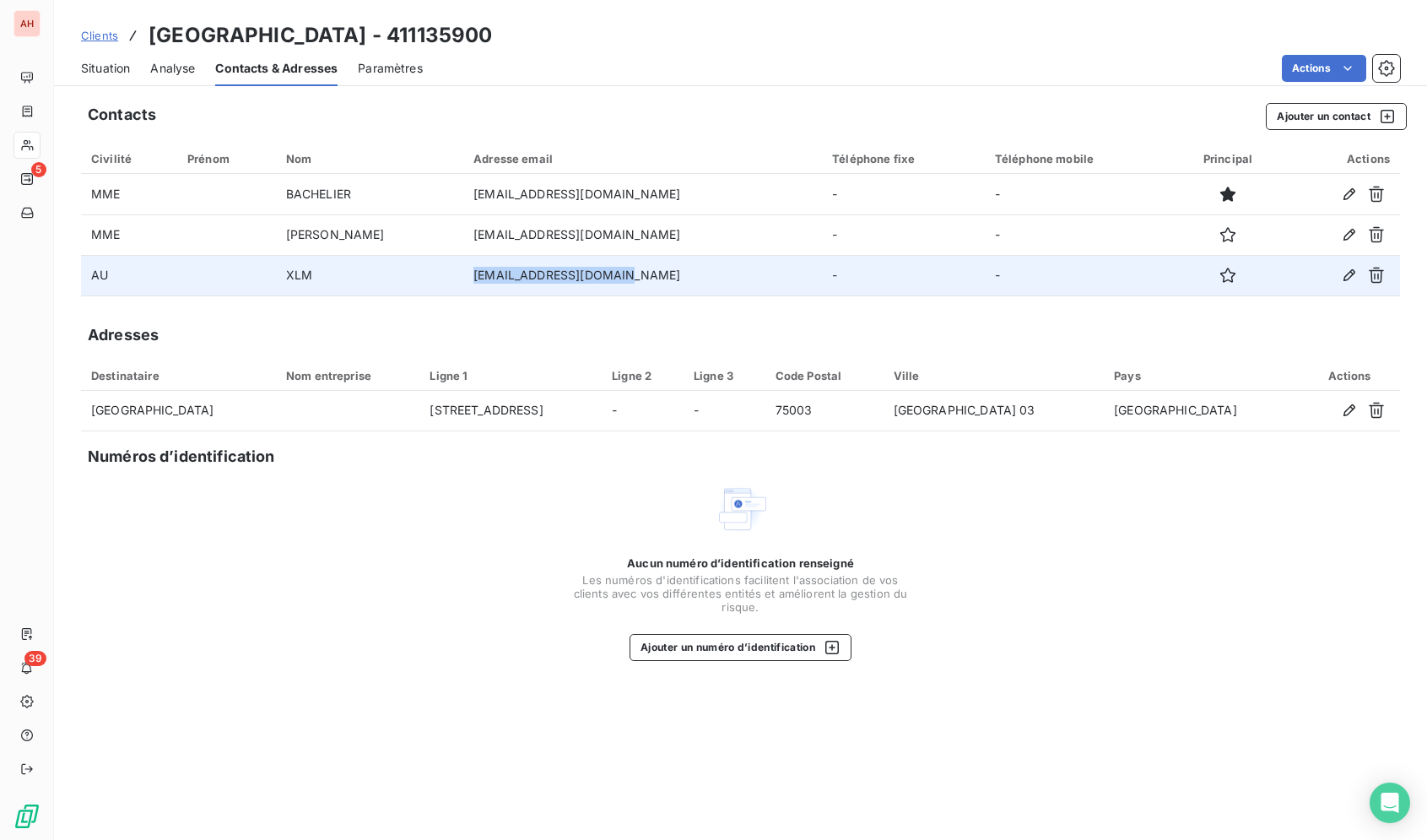
drag, startPoint x: 649, startPoint y: 278, endPoint x: 512, endPoint y: 276, distance: 137.0
click at [513, 278] on td "xlm@lesbains-paris.com" at bounding box center [643, 275] width 359 height 40
copy td "xlm@lesbains-paris.com"
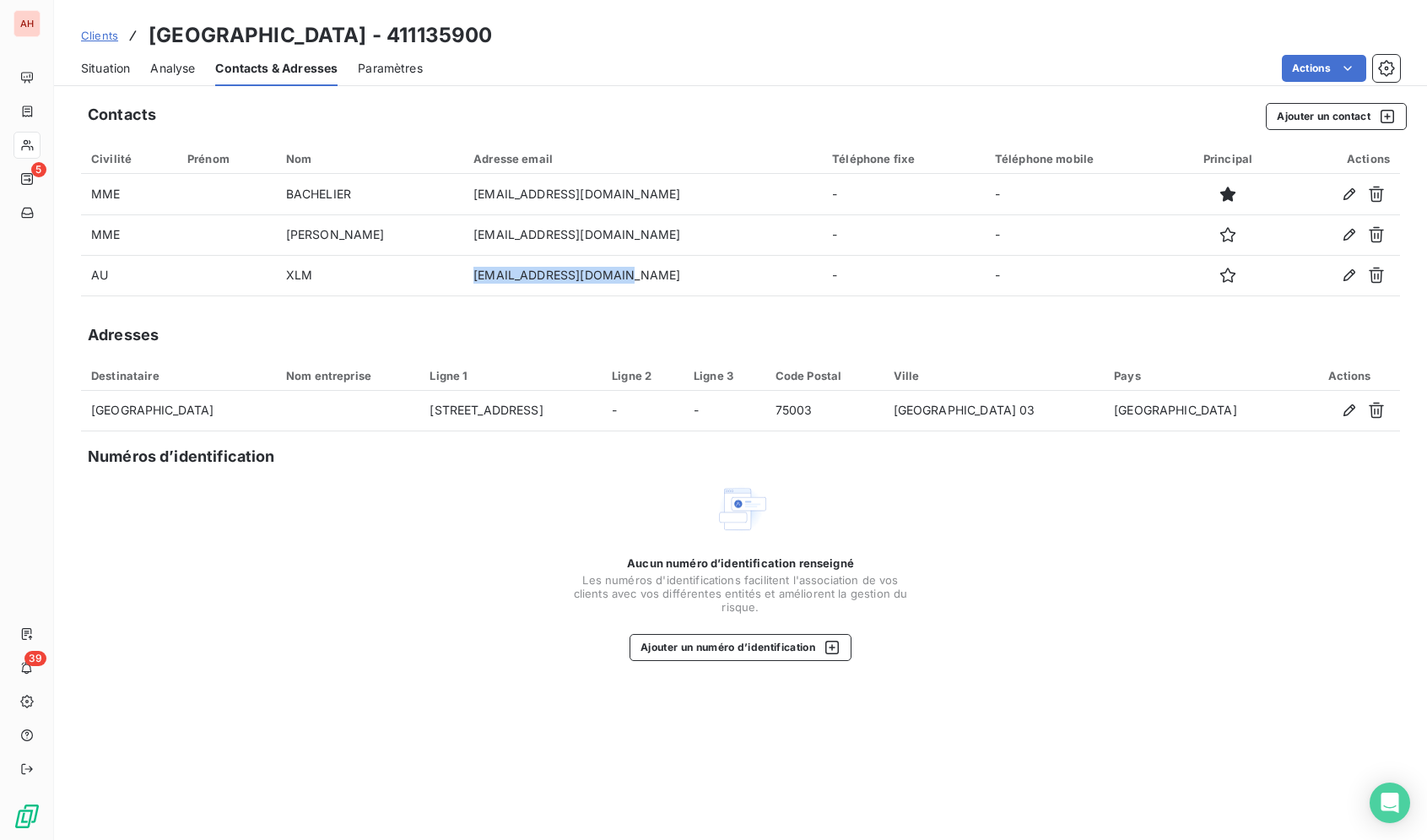
click at [107, 74] on span "Situation" at bounding box center [106, 68] width 49 height 17
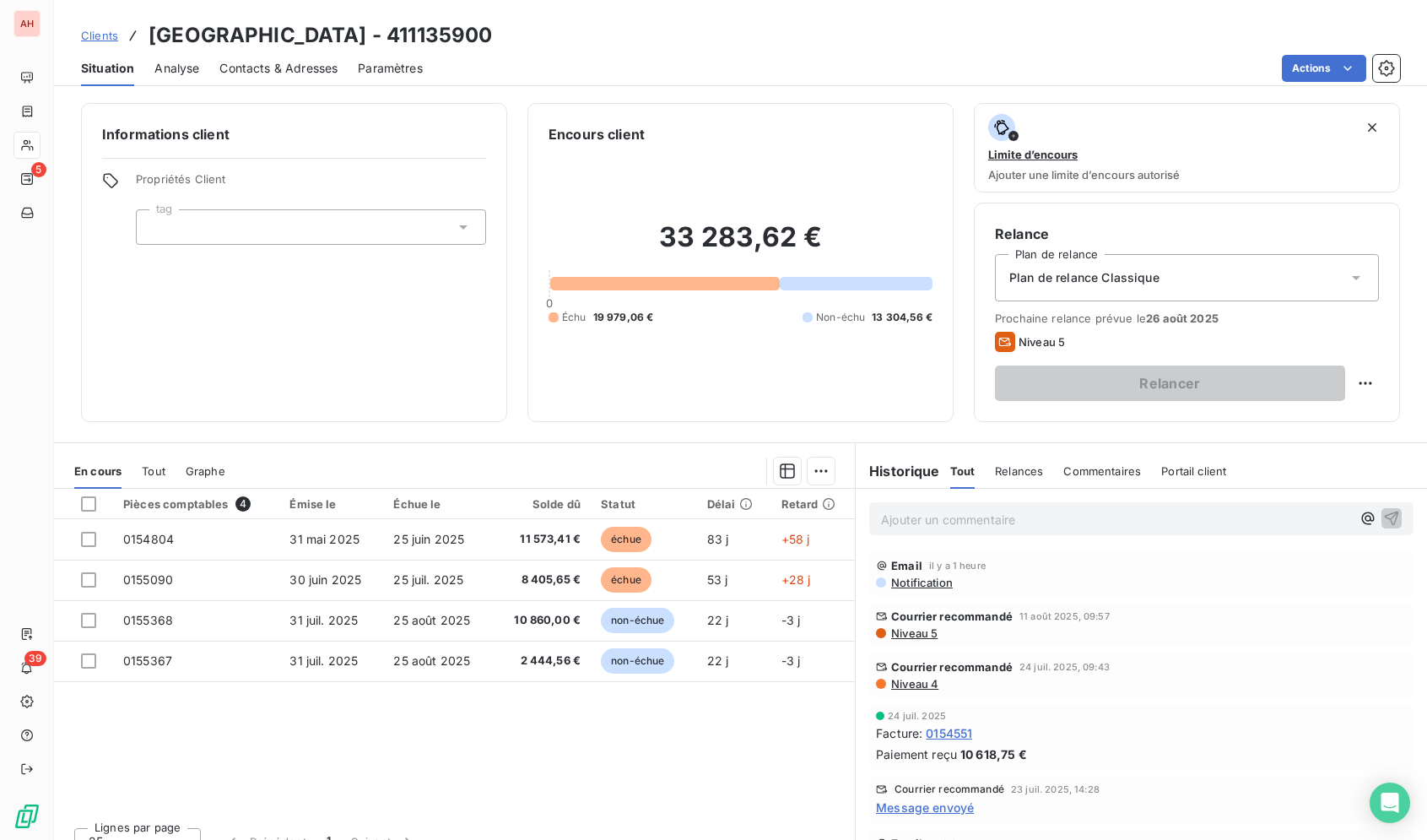
click at [793, 54] on div "Situation Analyse Contacts & Adresses Paramètres Actions" at bounding box center [740, 68] width 1373 height 36
click at [664, 75] on div "Actions" at bounding box center [921, 68] width 957 height 27
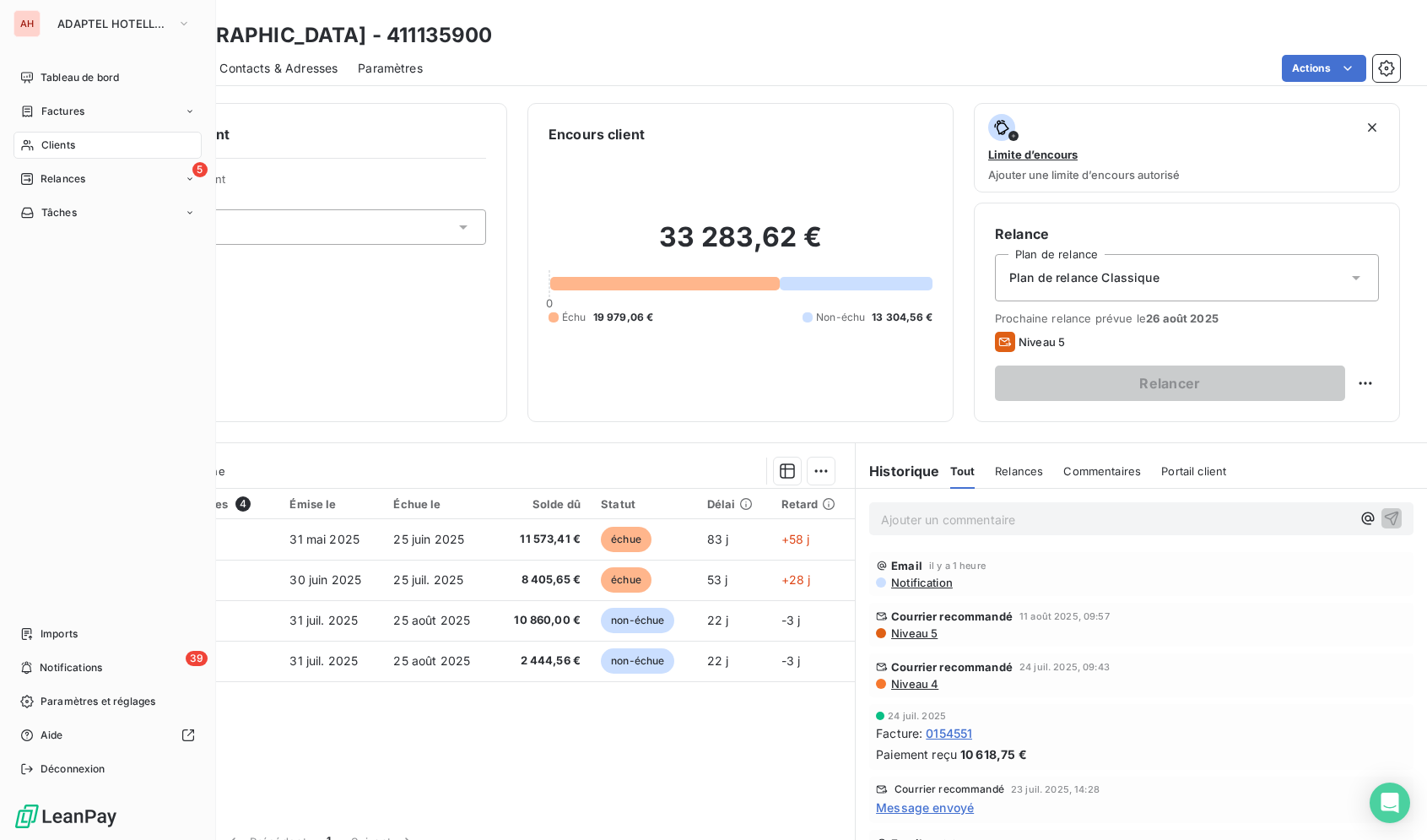
click at [37, 138] on div "Clients" at bounding box center [107, 145] width 188 height 27
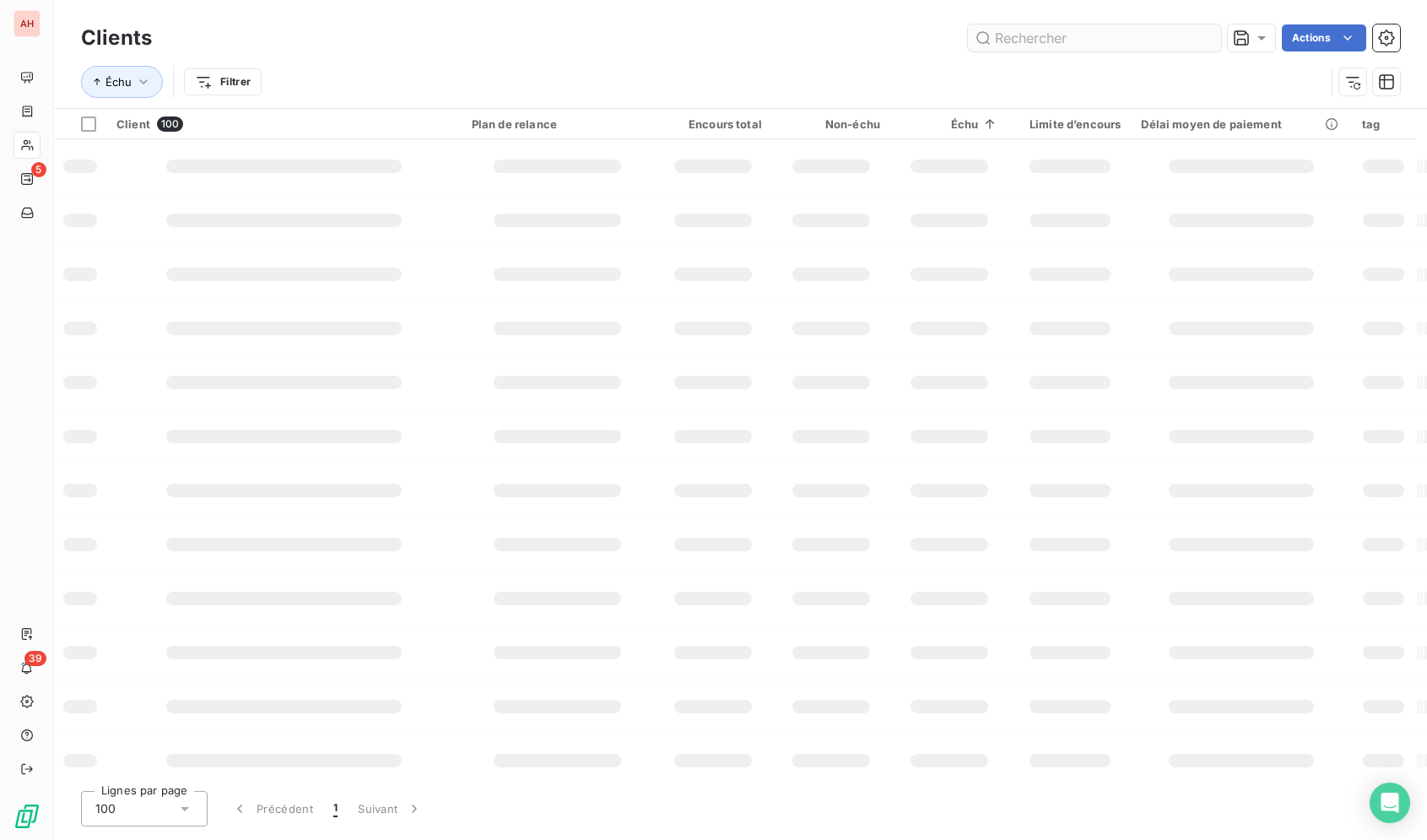
click at [1064, 34] on input "text" at bounding box center [1094, 37] width 253 height 27
click at [1063, 34] on input "text" at bounding box center [1094, 37] width 253 height 27
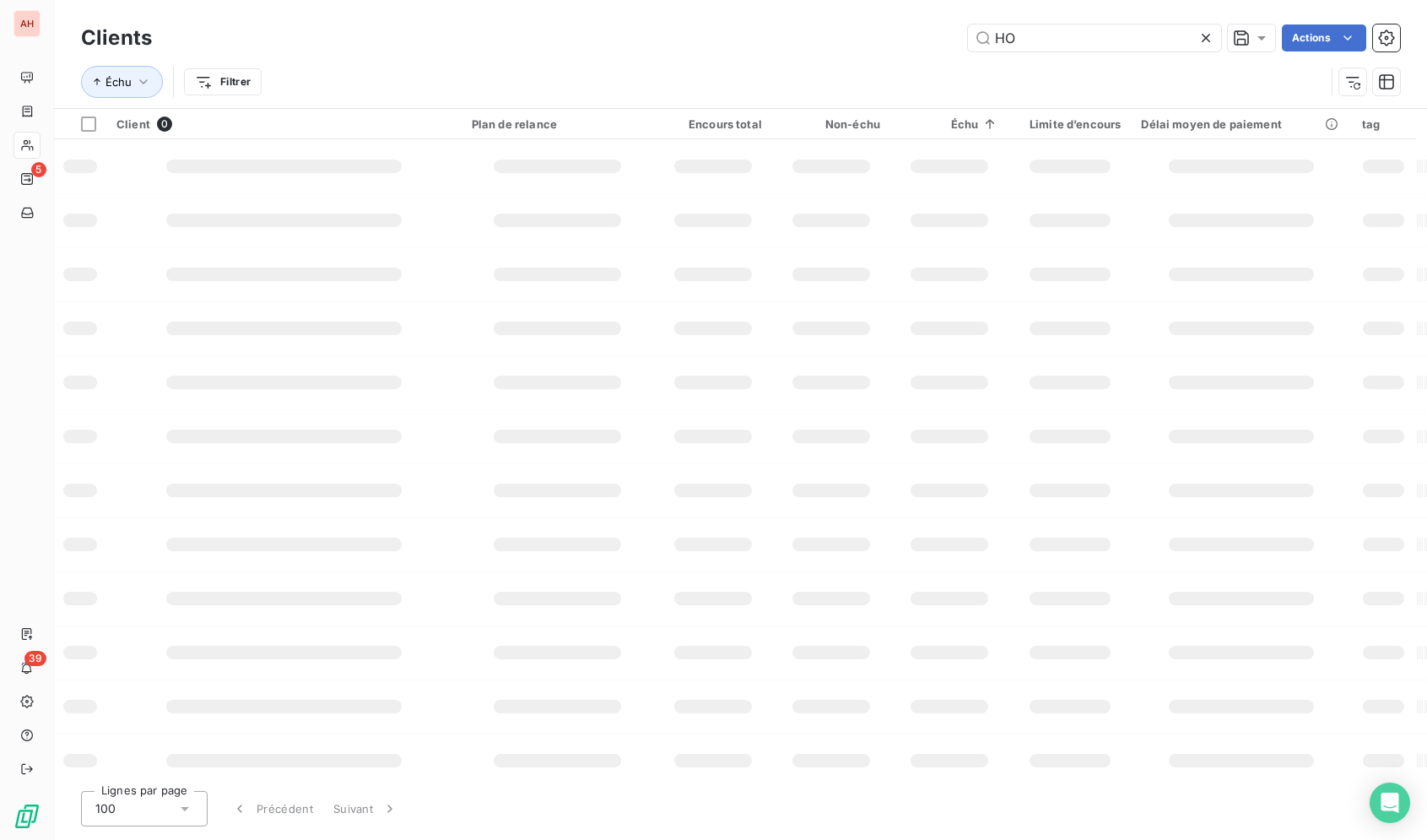
type input "H"
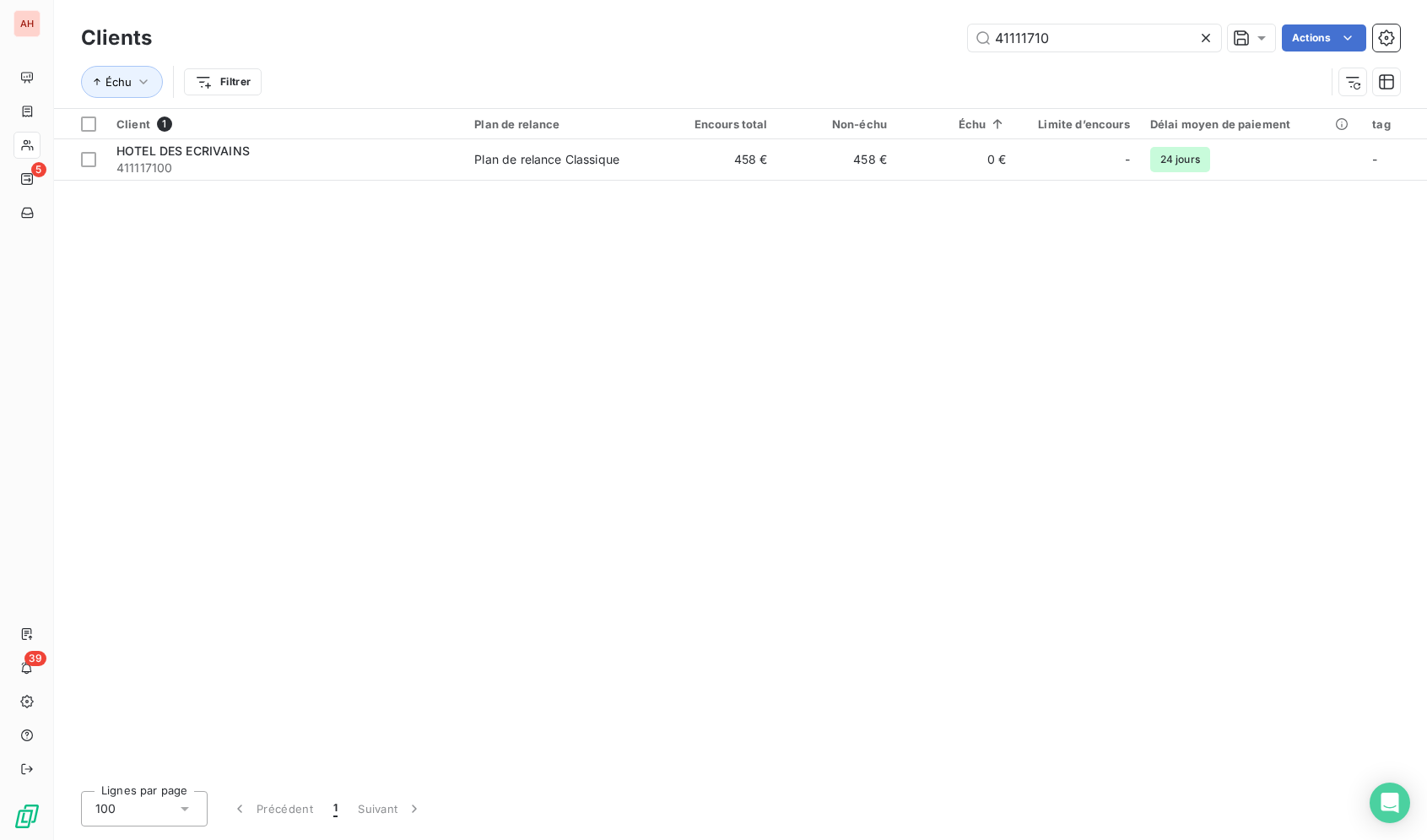
type input "41111710"
click at [1217, 39] on div at bounding box center [1209, 37] width 23 height 27
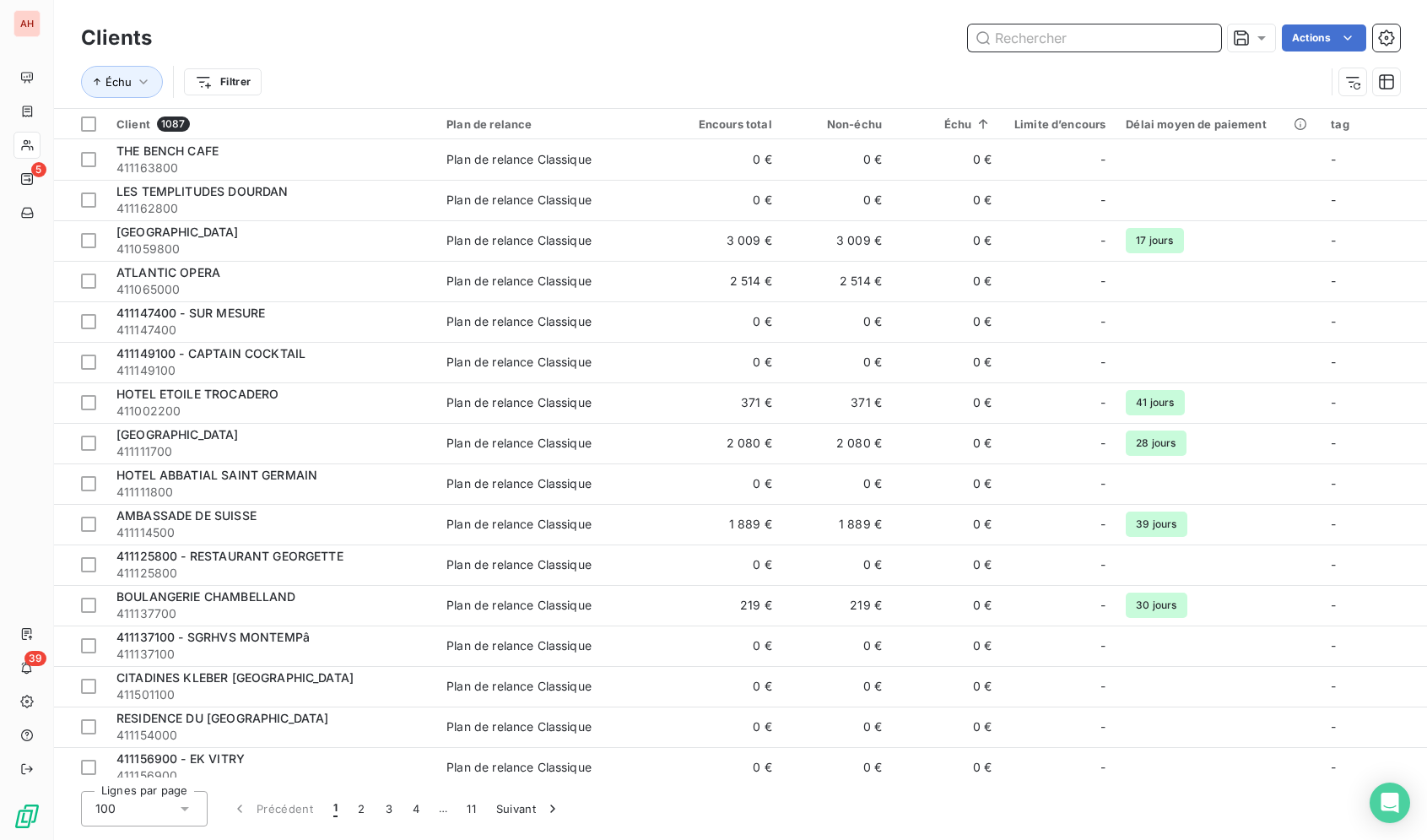
click at [1073, 42] on input "text" at bounding box center [1094, 37] width 253 height 27
paste input "Total du compte 411171000"
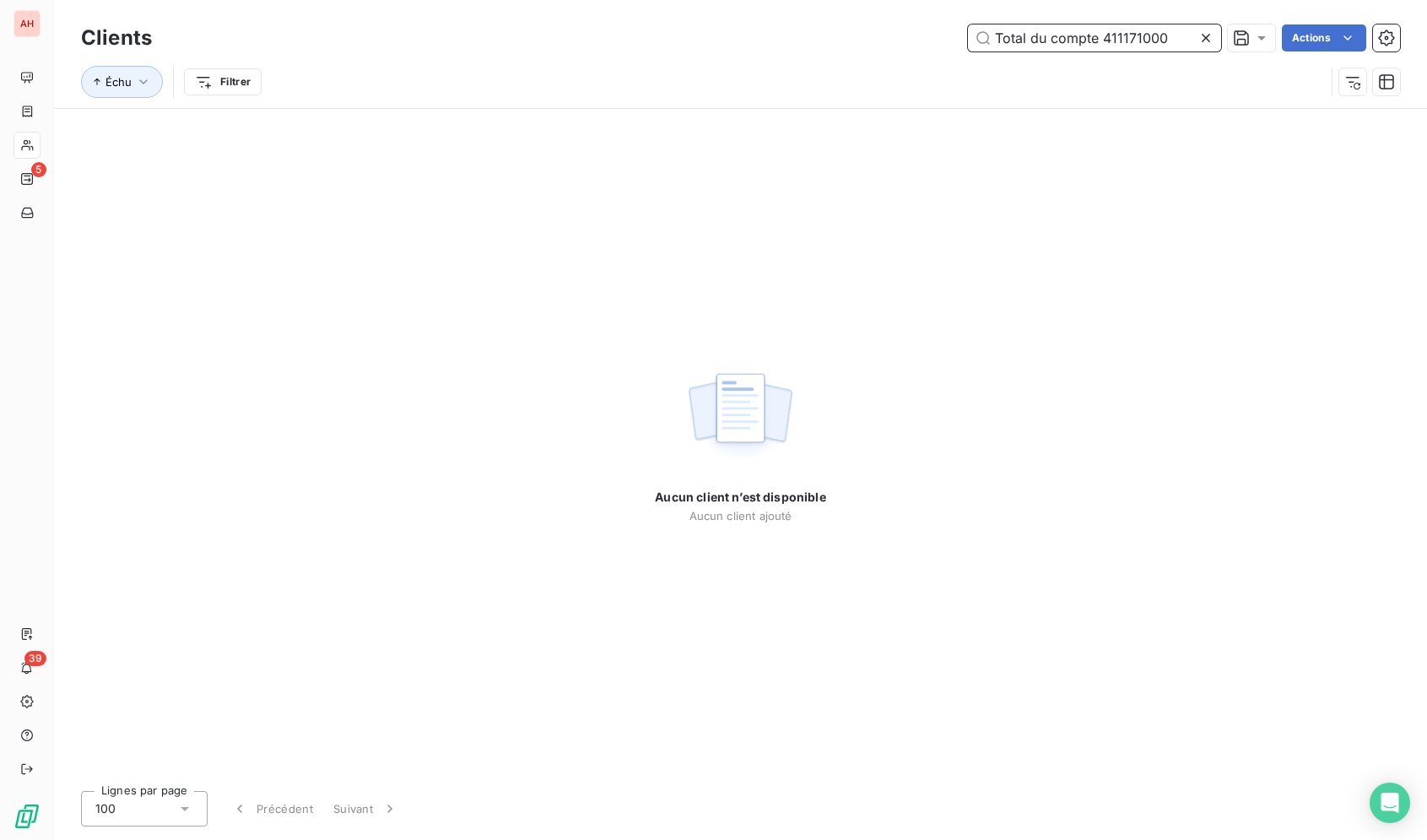
drag, startPoint x: 1098, startPoint y: 39, endPoint x: 975, endPoint y: 47, distance: 123.3
click at [975, 47] on input "Total du compte 411171000" at bounding box center [1094, 37] width 253 height 27
click at [991, 45] on input "411171000" at bounding box center [1094, 37] width 253 height 27
type input "411171000"
click at [1200, 33] on icon at bounding box center [1206, 38] width 17 height 17
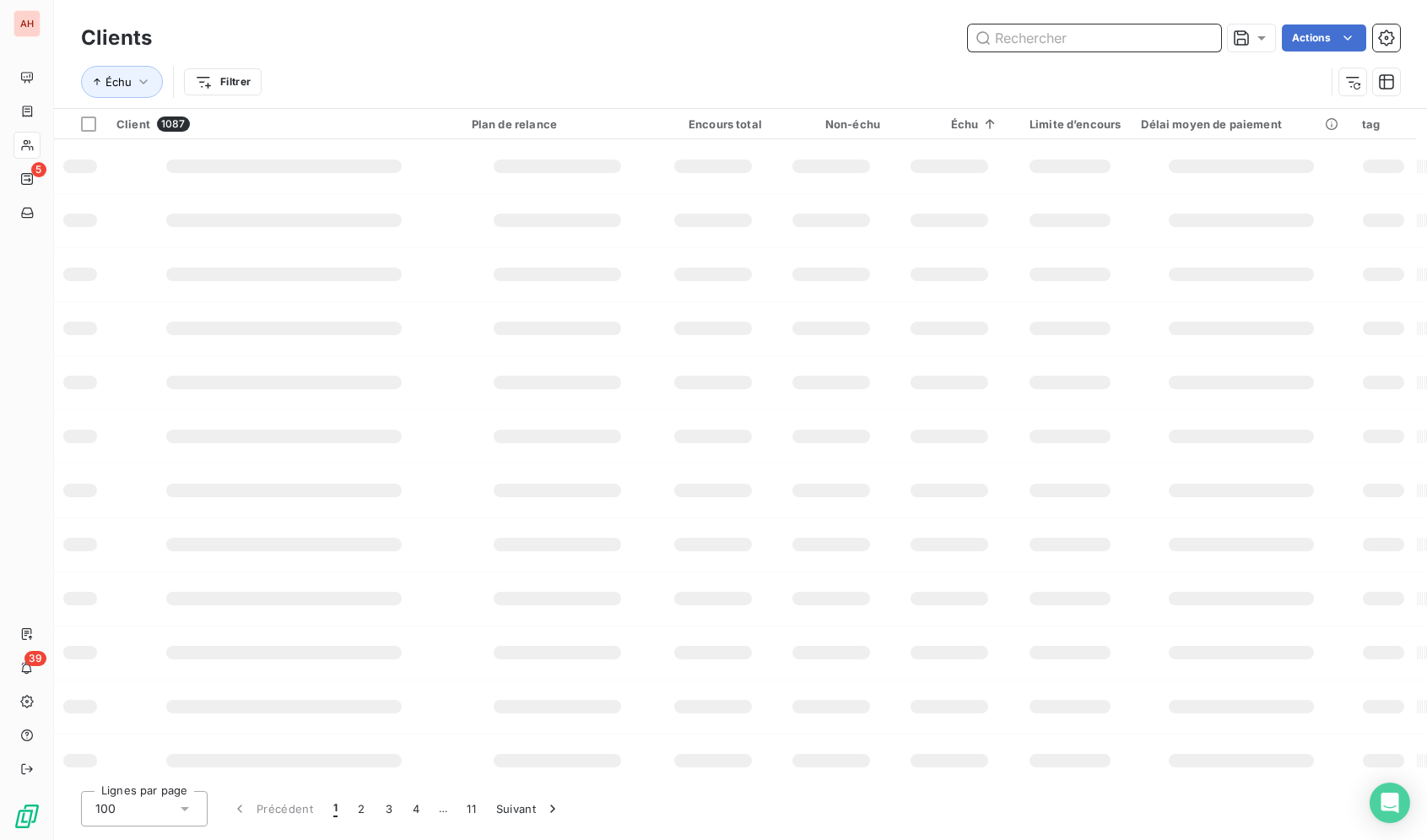
click at [1201, 39] on input "text" at bounding box center [1094, 37] width 253 height 27
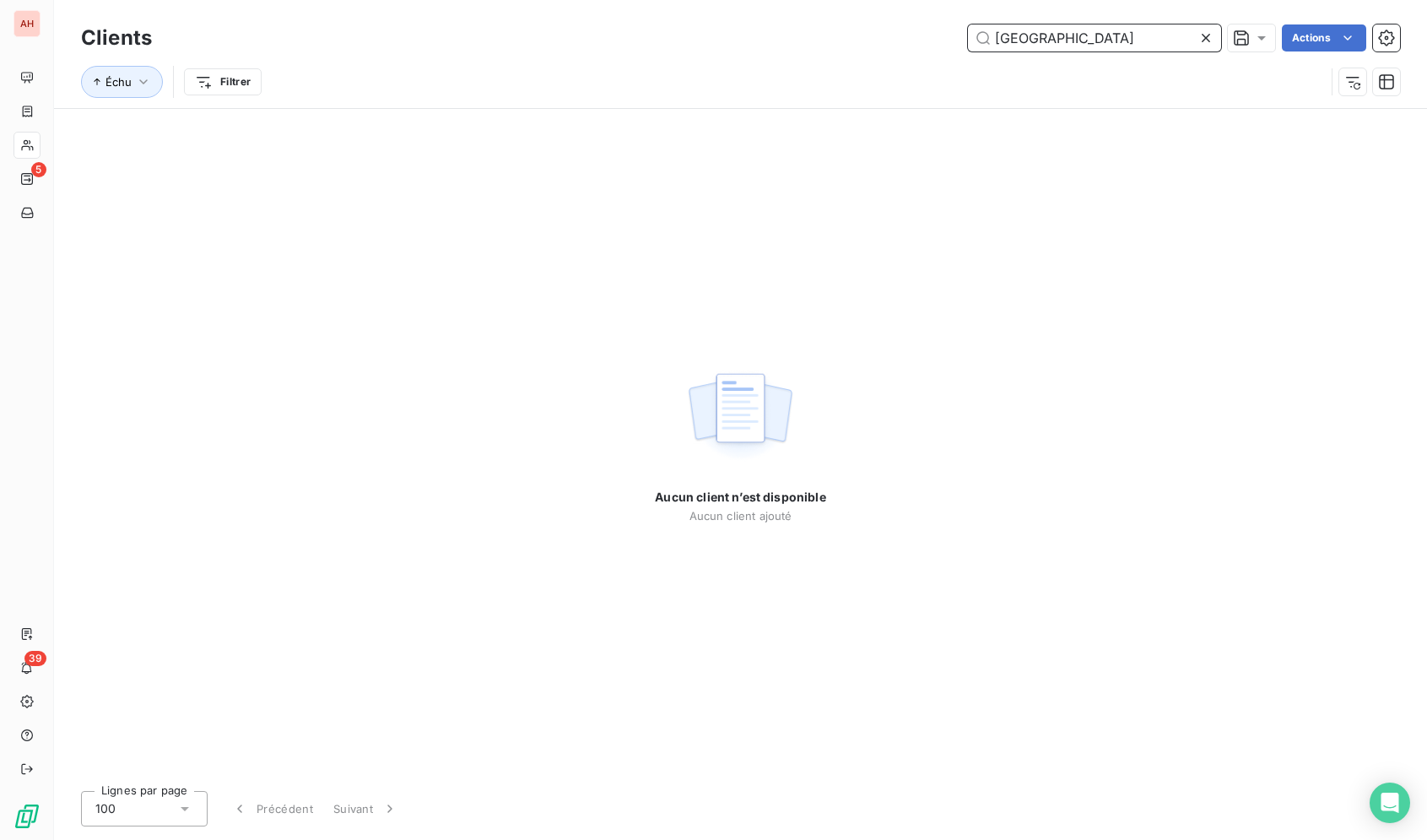
click at [1030, 34] on input "Hotel akena" at bounding box center [1094, 37] width 253 height 27
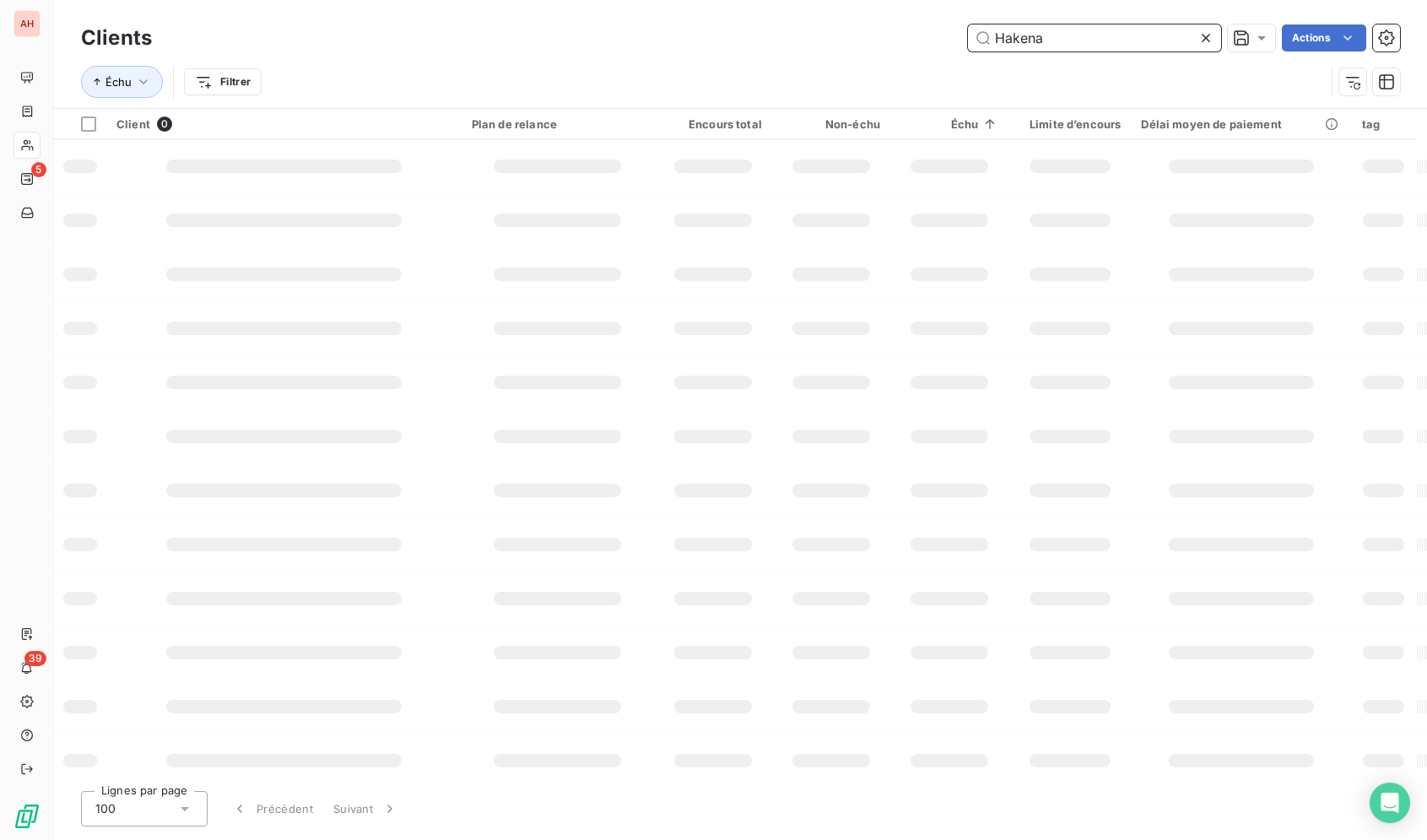
type input "akena"
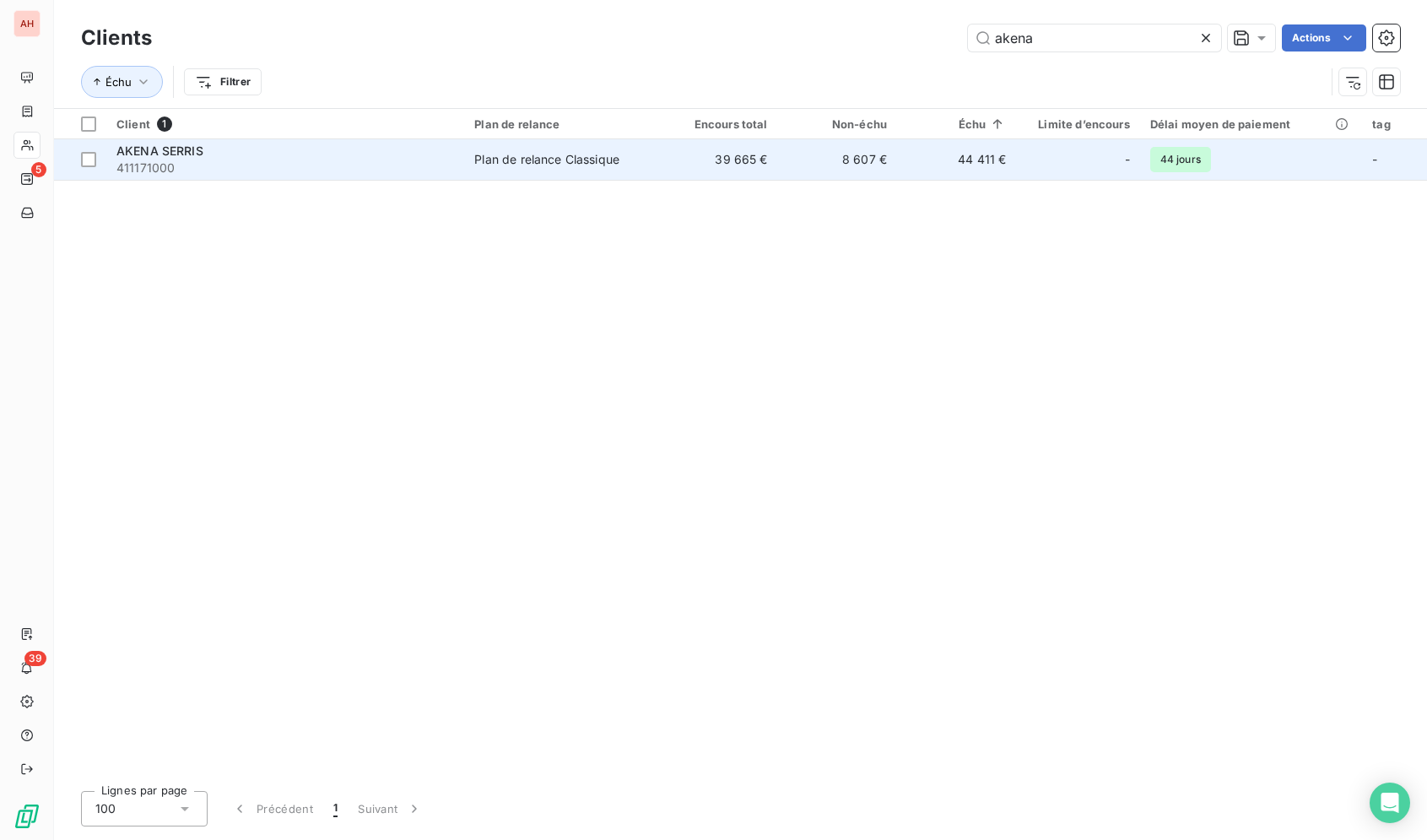
click at [918, 155] on td "44 411 €" at bounding box center [956, 159] width 119 height 40
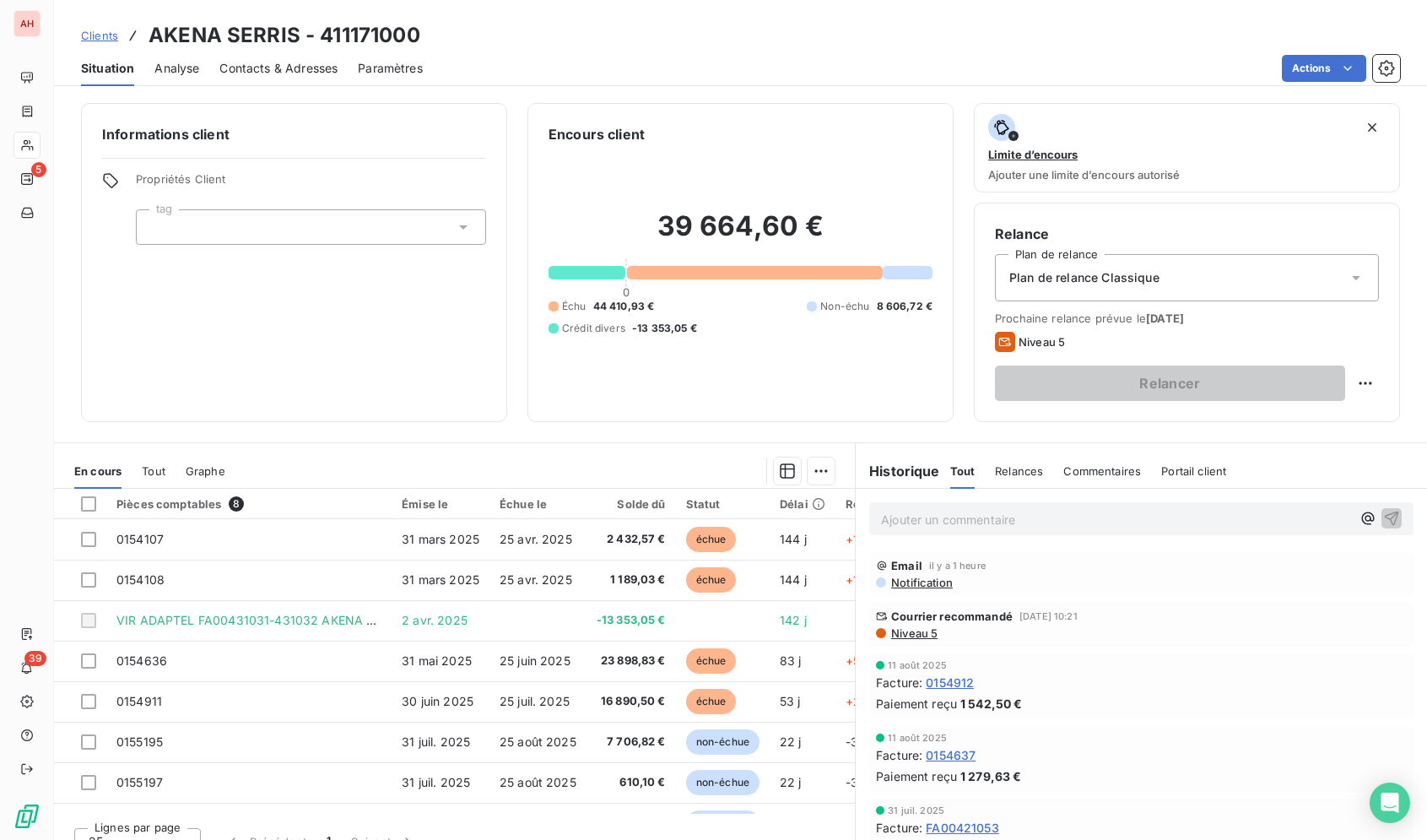
click at [924, 637] on span "Niveau 5" at bounding box center [913, 633] width 48 height 13
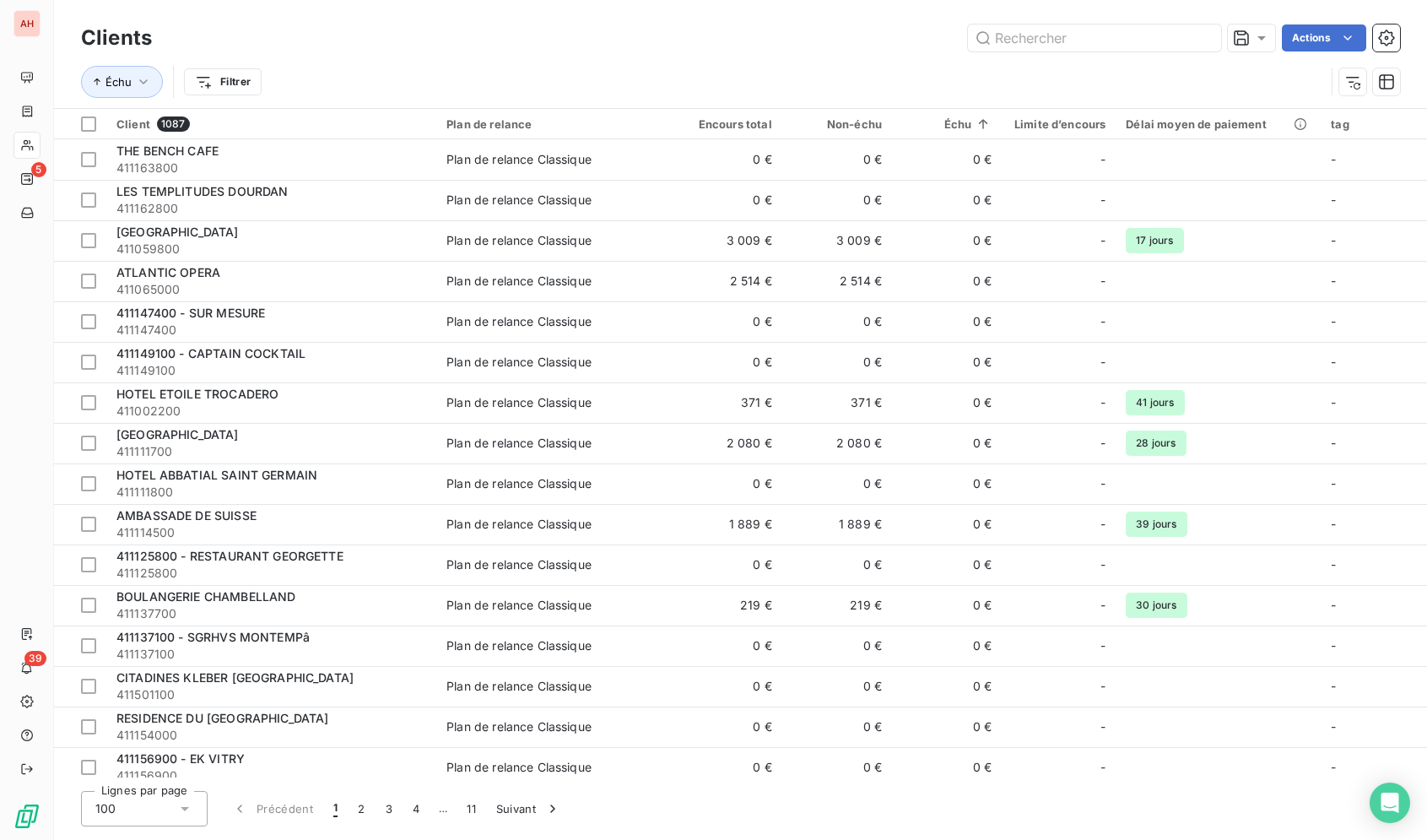
click at [36, 26] on div "AH" at bounding box center [26, 23] width 27 height 27
click at [36, 28] on div "AH" at bounding box center [26, 23] width 27 height 27
click at [33, 29] on div "AH" at bounding box center [26, 23] width 27 height 27
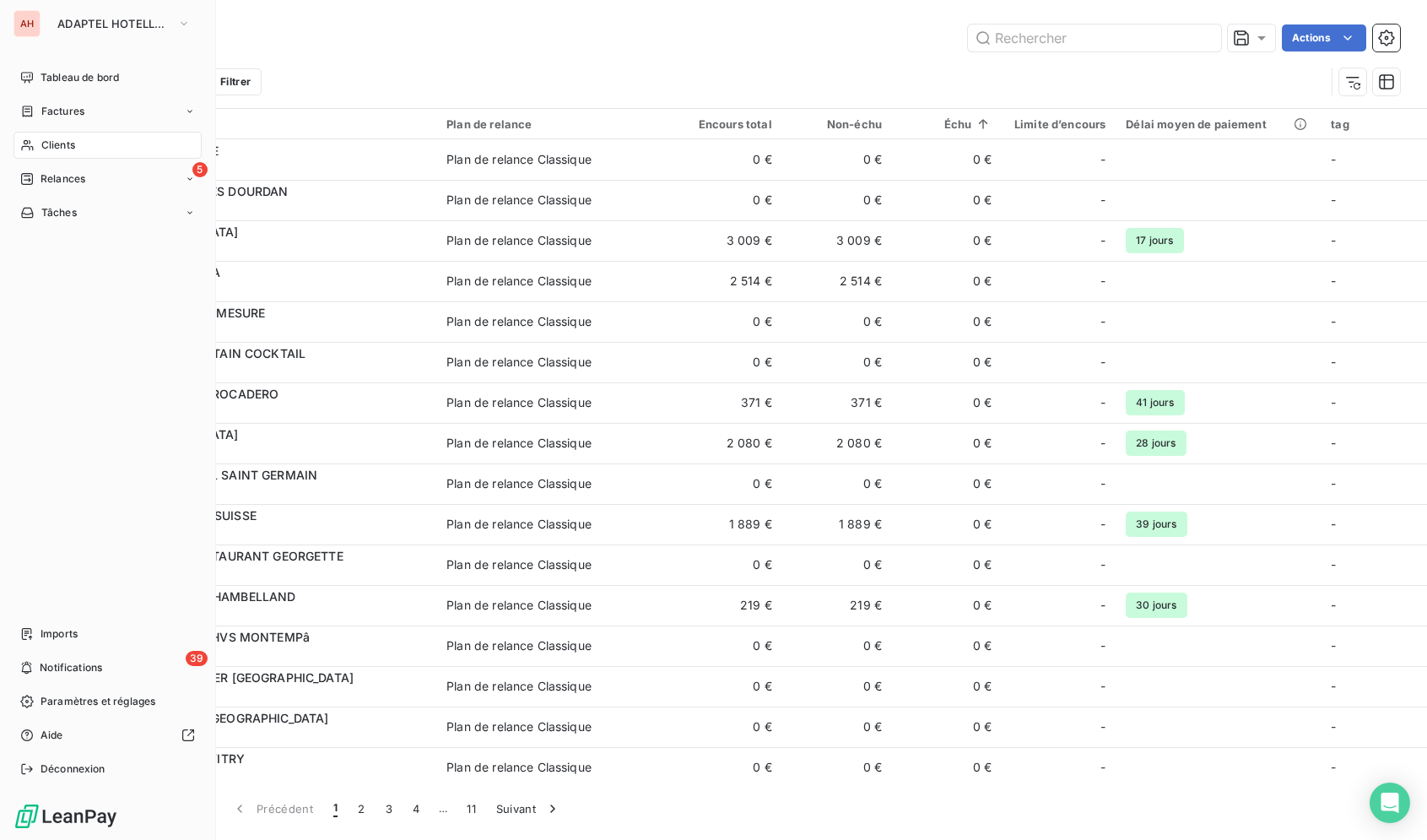
click at [39, 31] on div "AH" at bounding box center [26, 23] width 27 height 27
click at [79, 32] on button "ADAPTEL HOTELLERIE" at bounding box center [124, 23] width 153 height 27
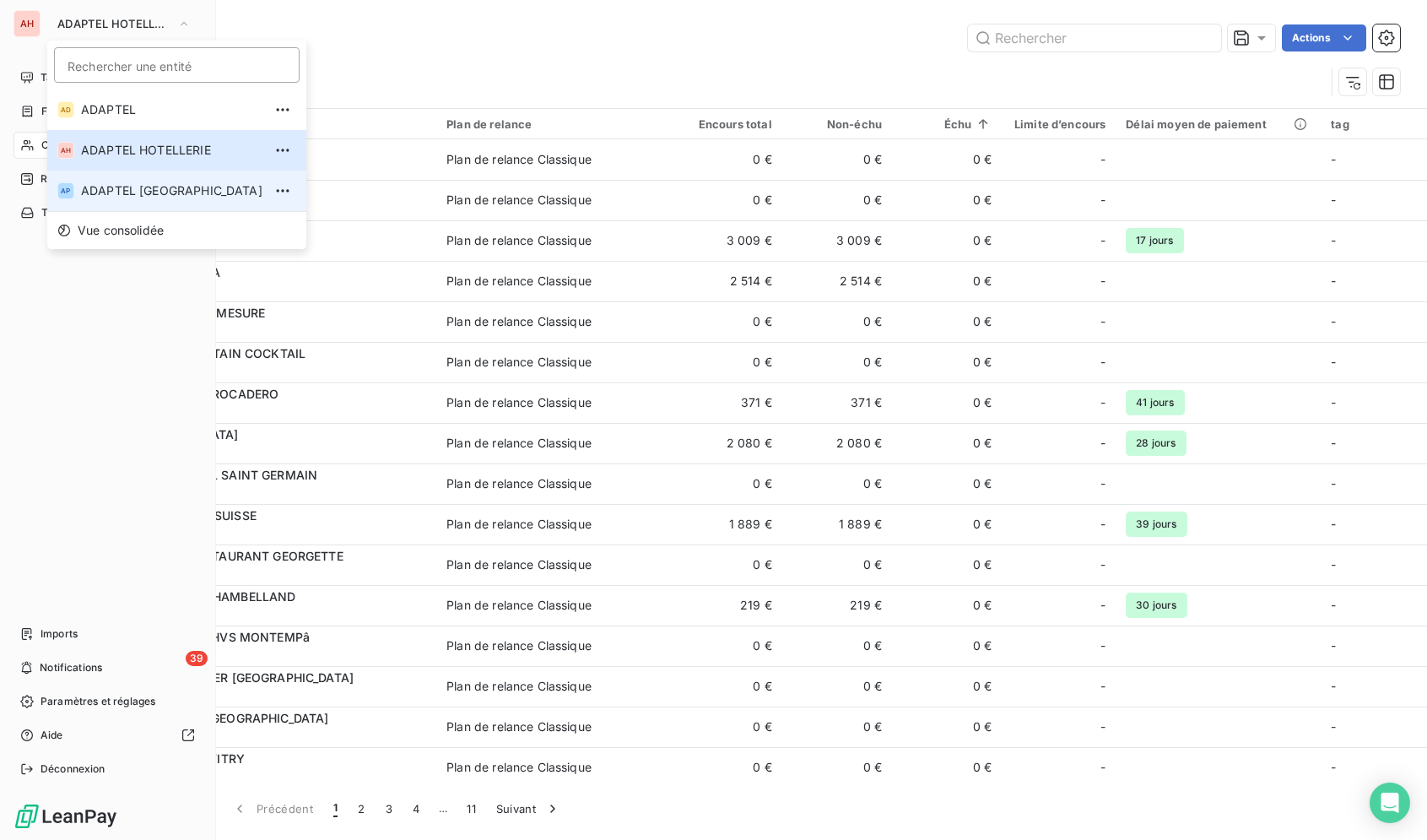
click at [160, 191] on span "ADAPTEL [GEOGRAPHIC_DATA]" at bounding box center [172, 191] width 181 height 17
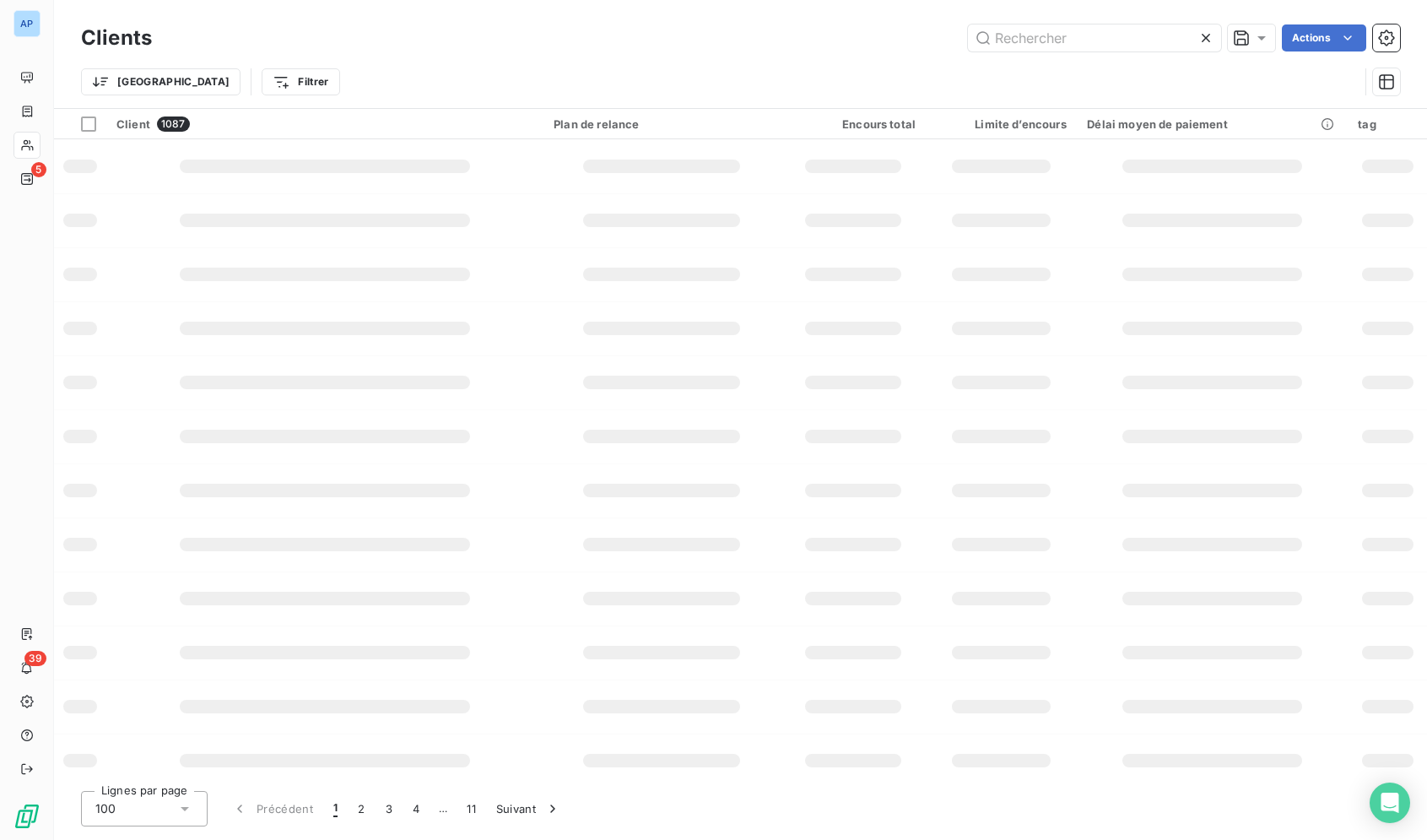
type input "HOTEL LEEV VICTOIRE"
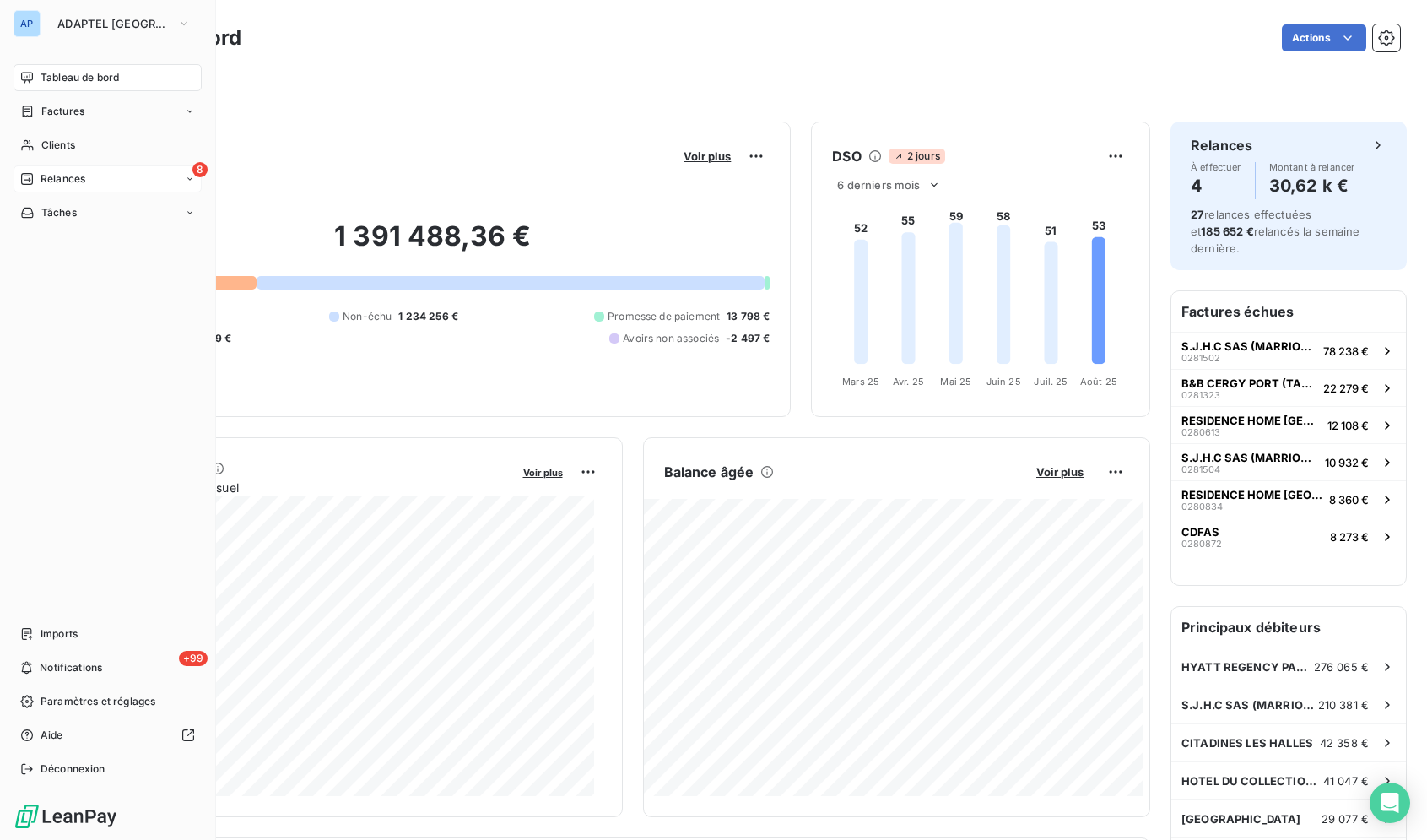
click at [94, 174] on div "8 Relances" at bounding box center [107, 178] width 188 height 27
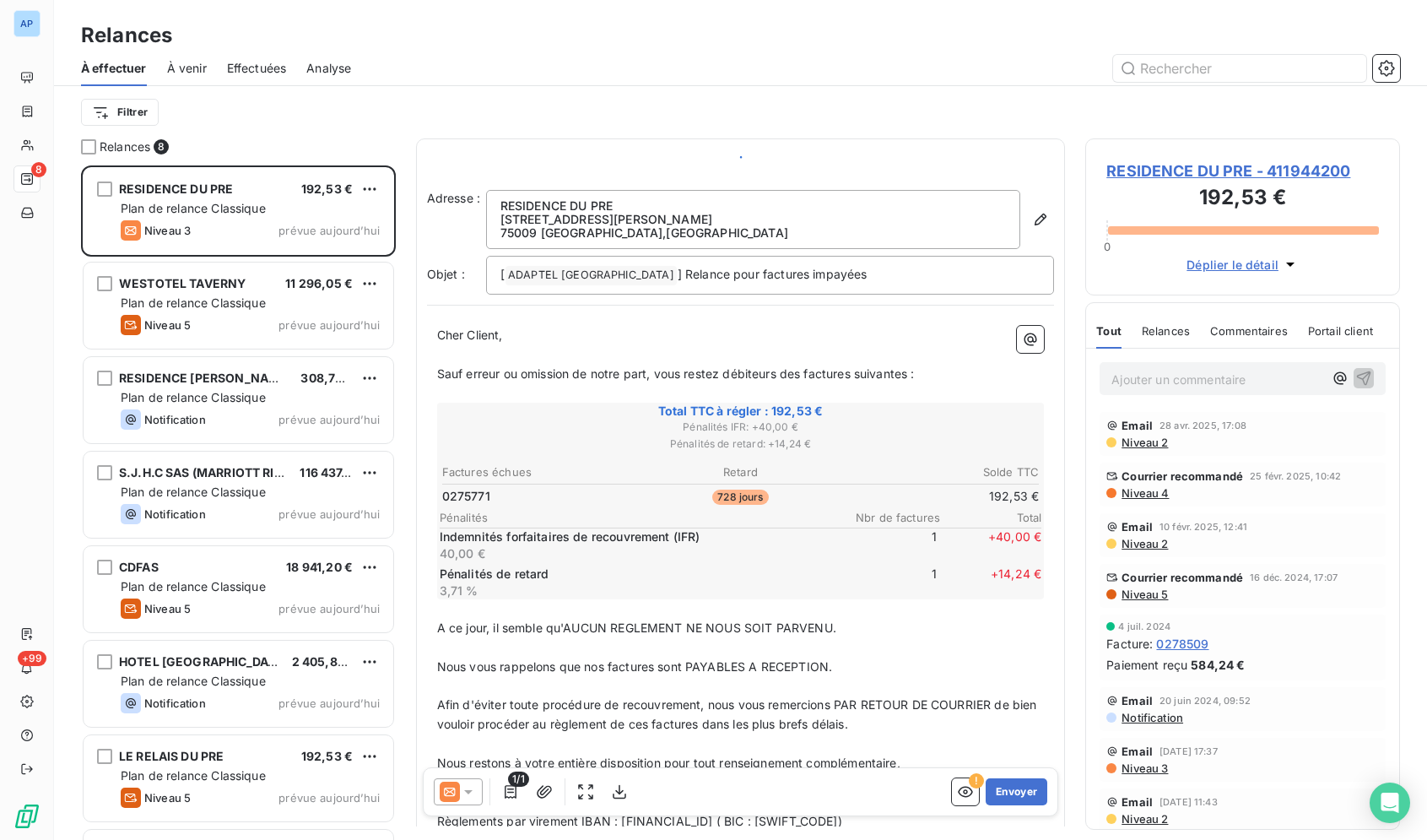
scroll to position [660, 301]
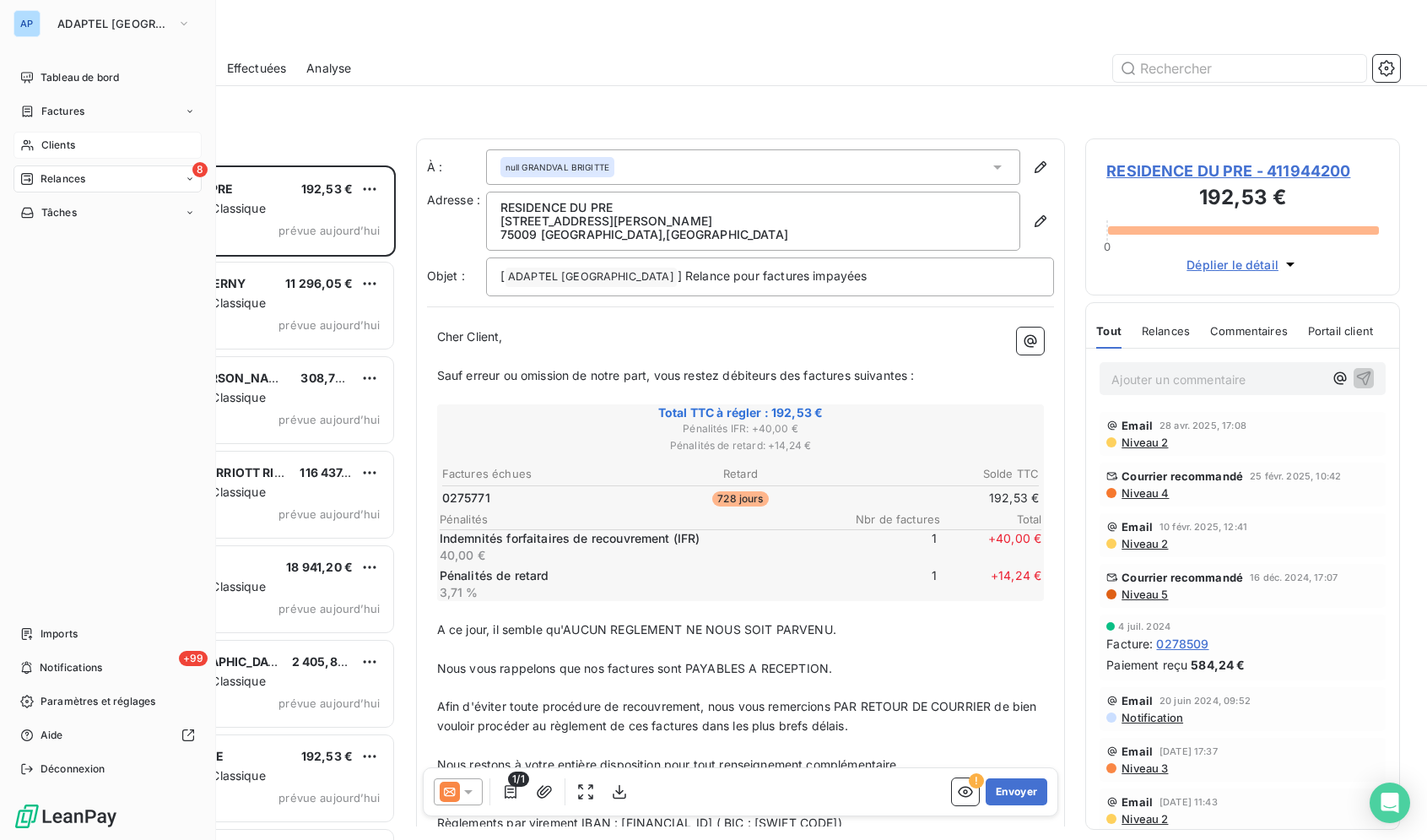
click at [54, 145] on span "Clients" at bounding box center [58, 145] width 34 height 15
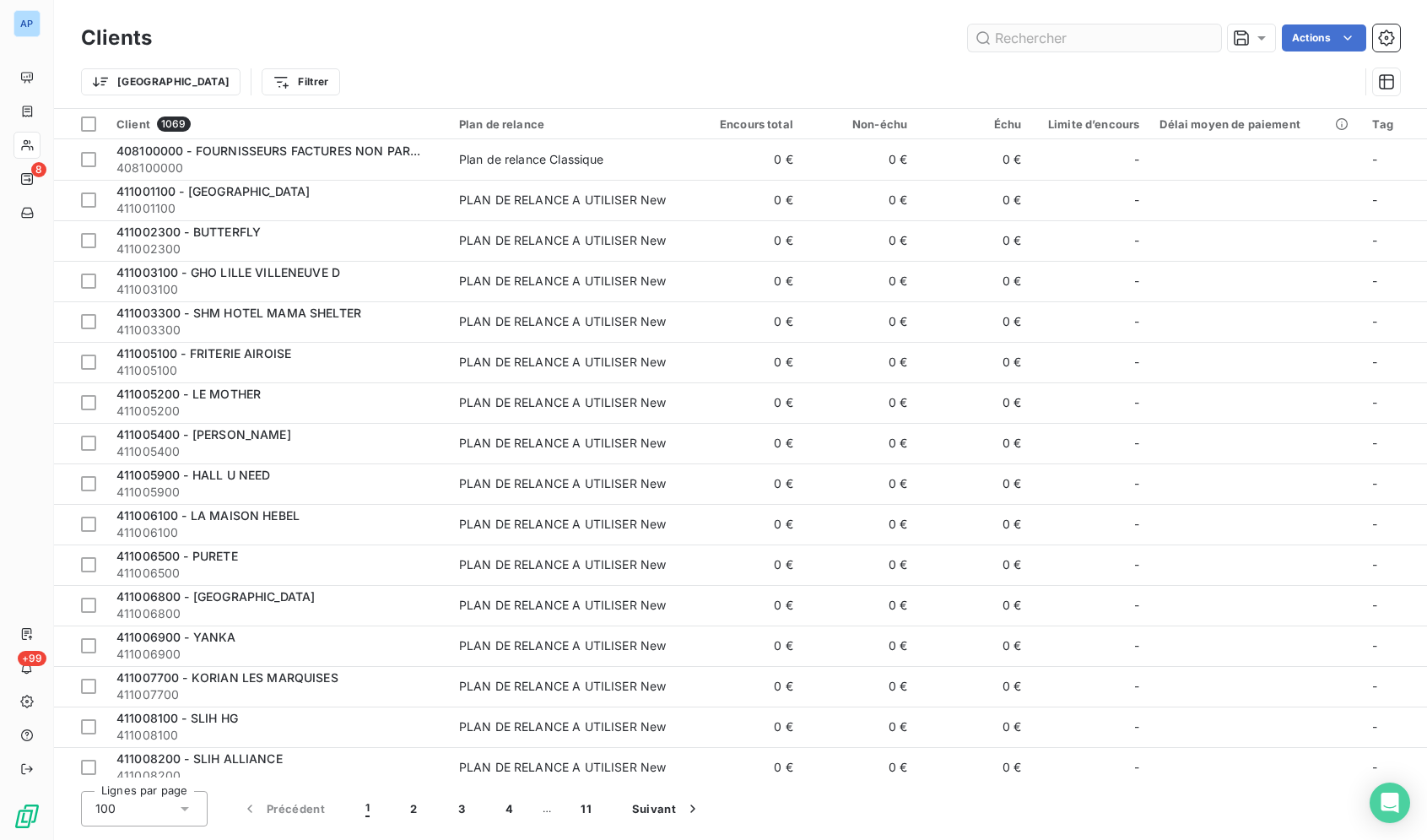
click at [1210, 35] on input "text" at bounding box center [1094, 37] width 253 height 27
click at [1188, 38] on input "text" at bounding box center [1094, 37] width 253 height 27
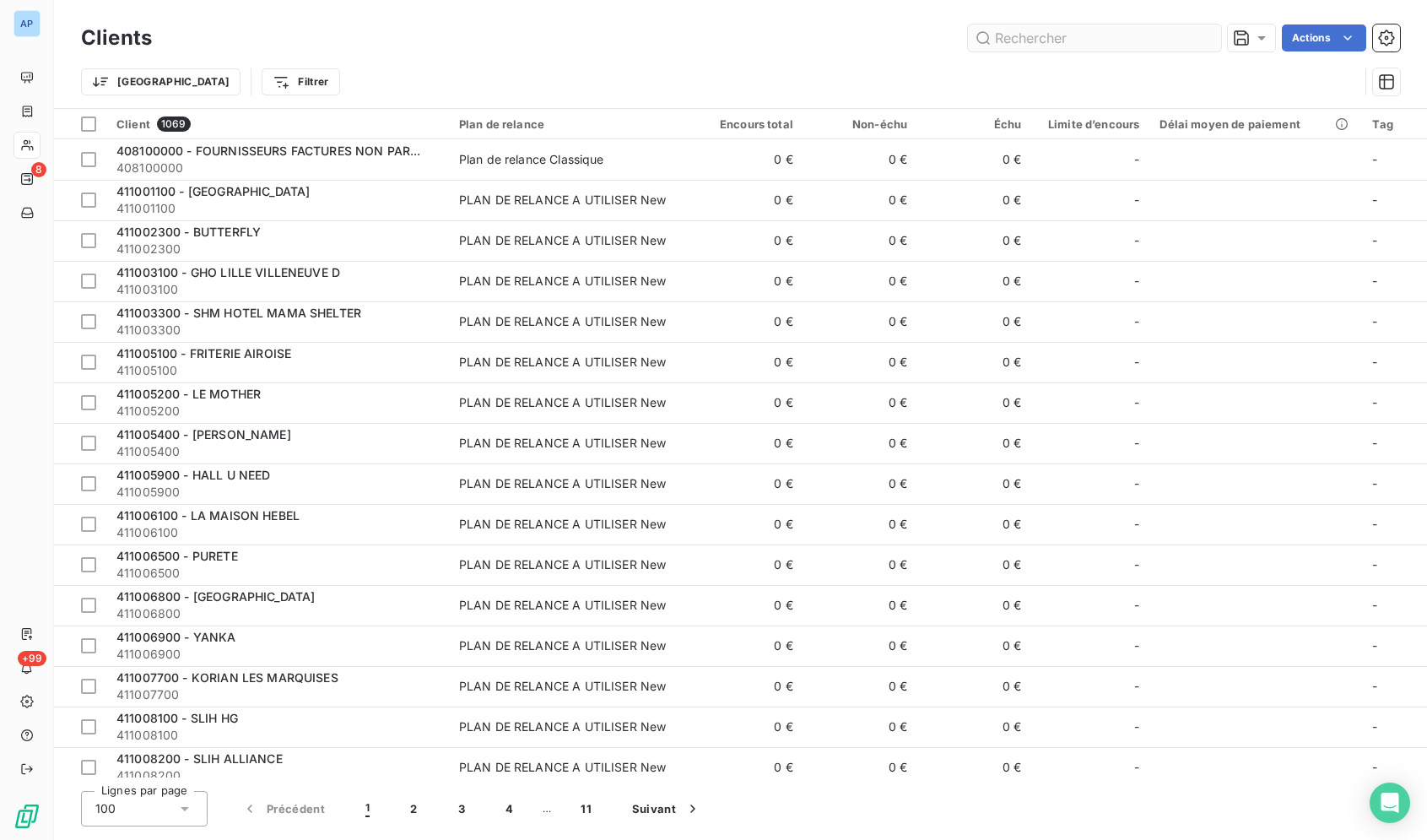
type input "0200442"
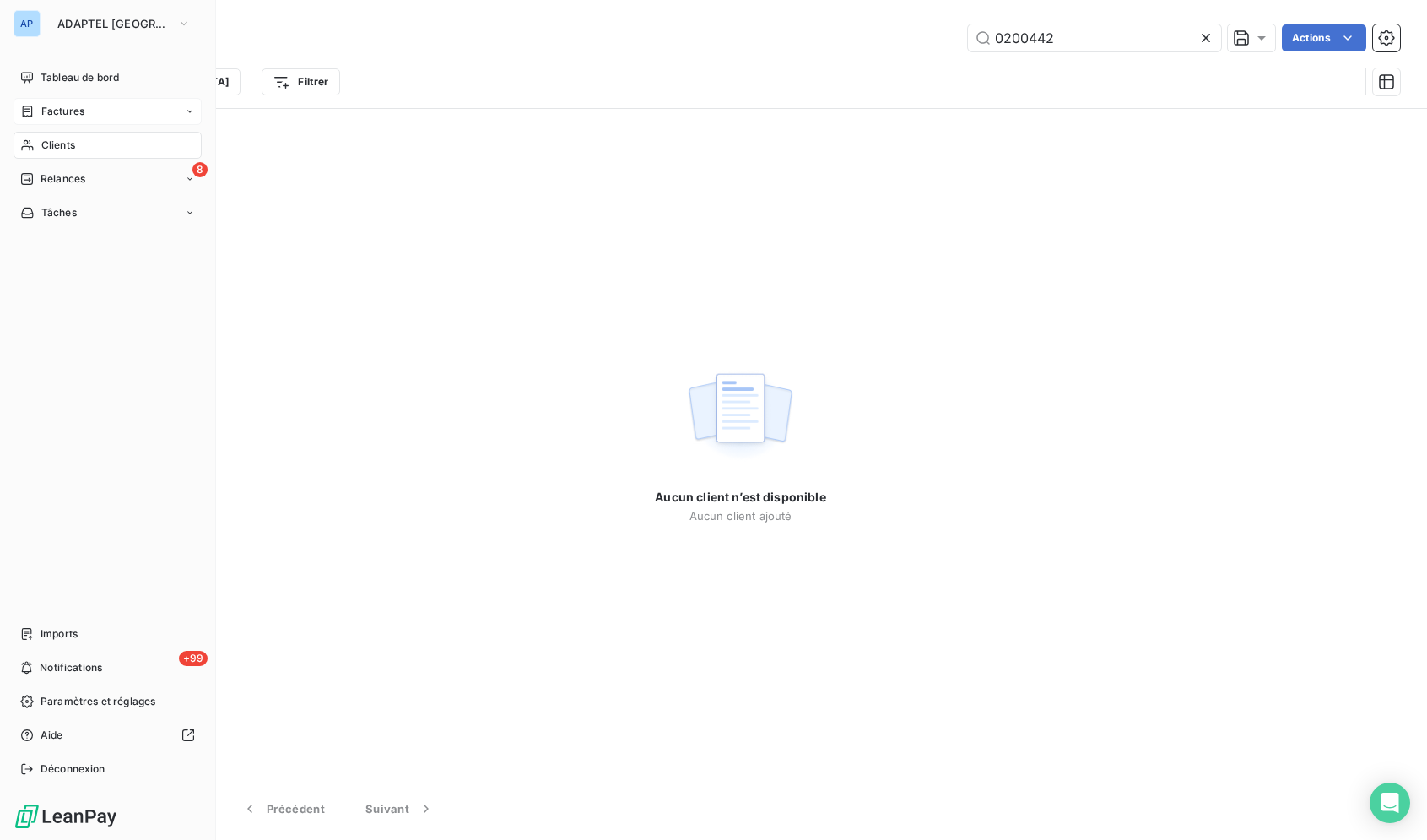
click at [45, 118] on span "Factures" at bounding box center [63, 111] width 43 height 15
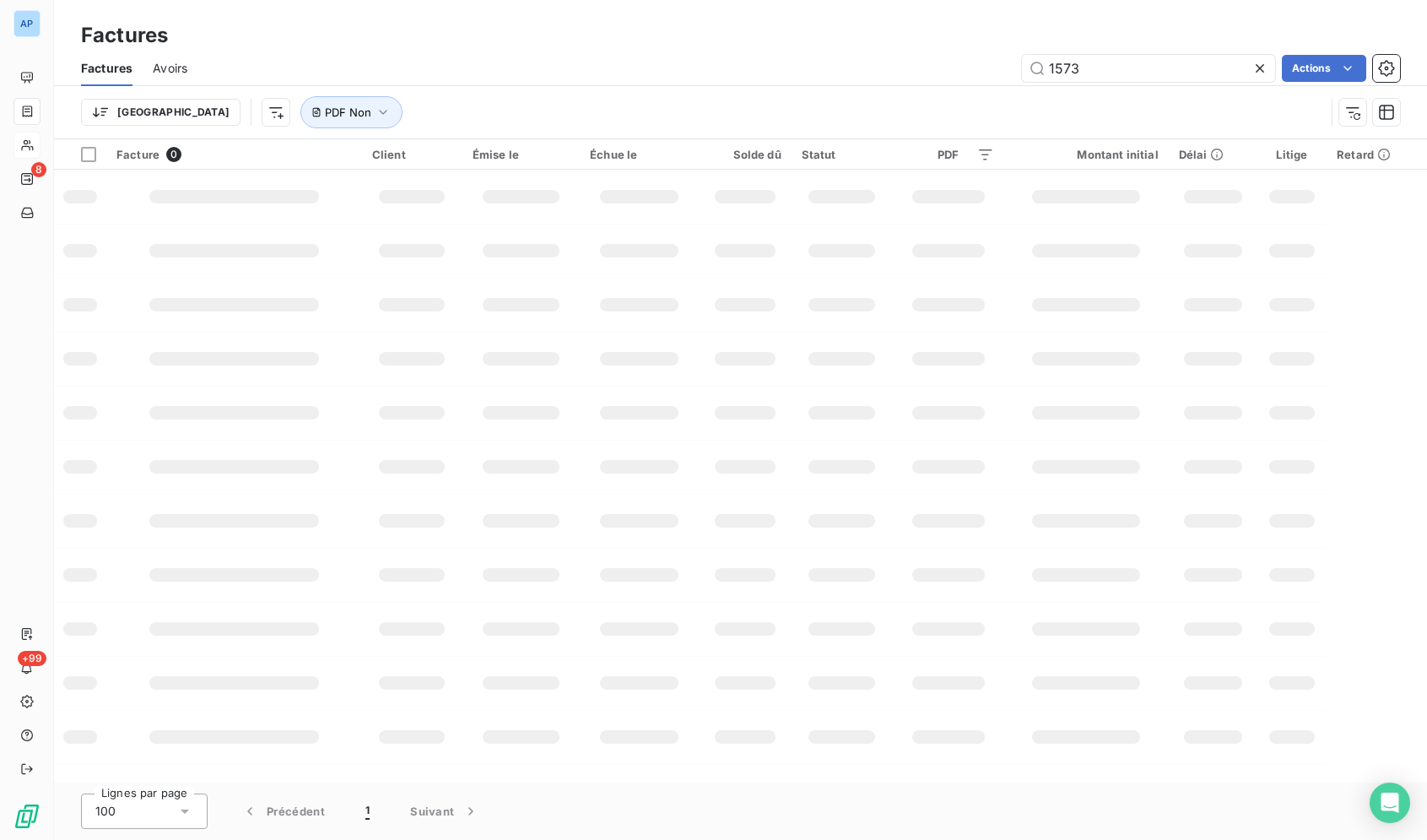
click at [1263, 67] on icon at bounding box center [1260, 68] width 17 height 17
click at [1235, 69] on input "text" at bounding box center [1149, 68] width 253 height 27
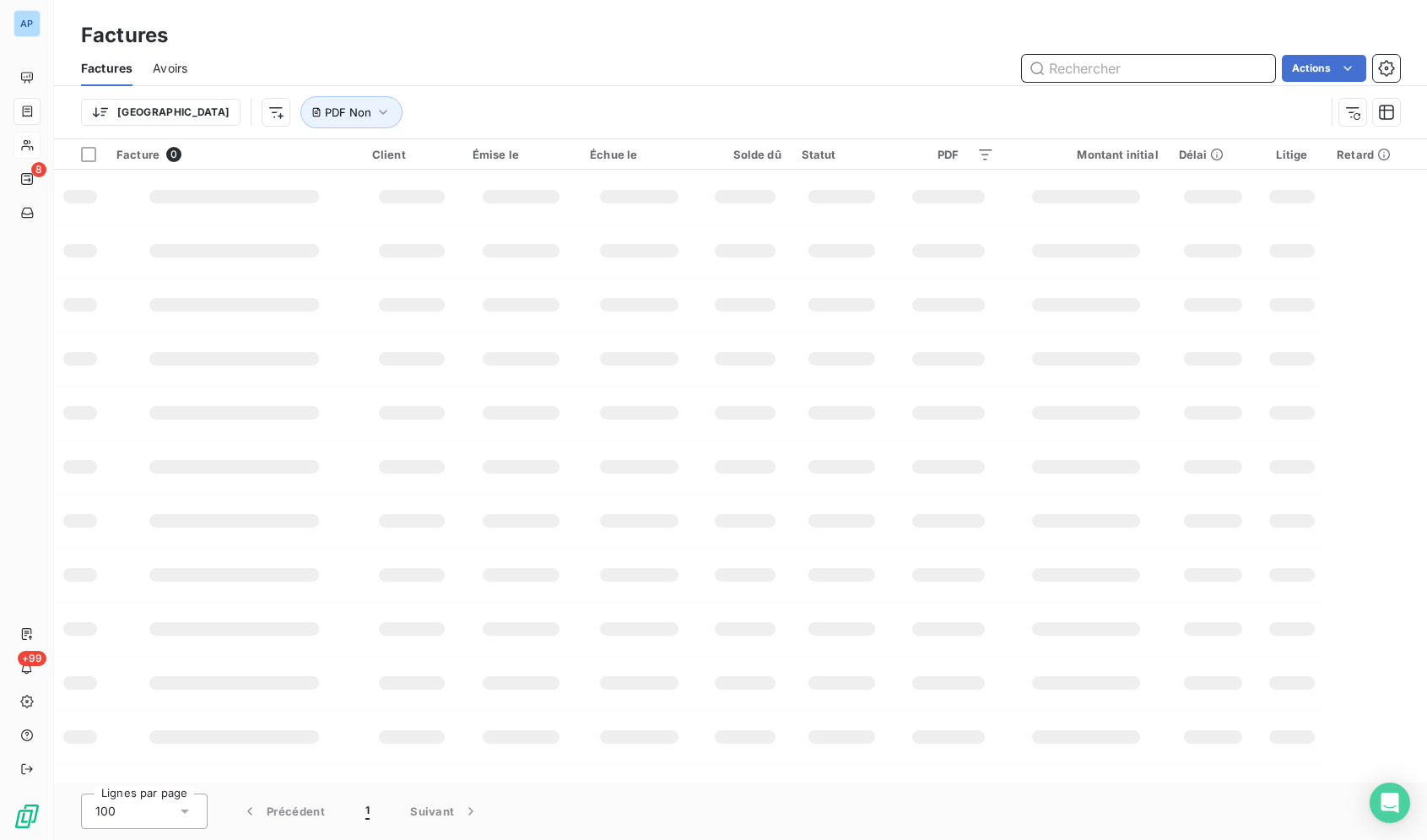
click at [1235, 69] on input "text" at bounding box center [1149, 68] width 253 height 27
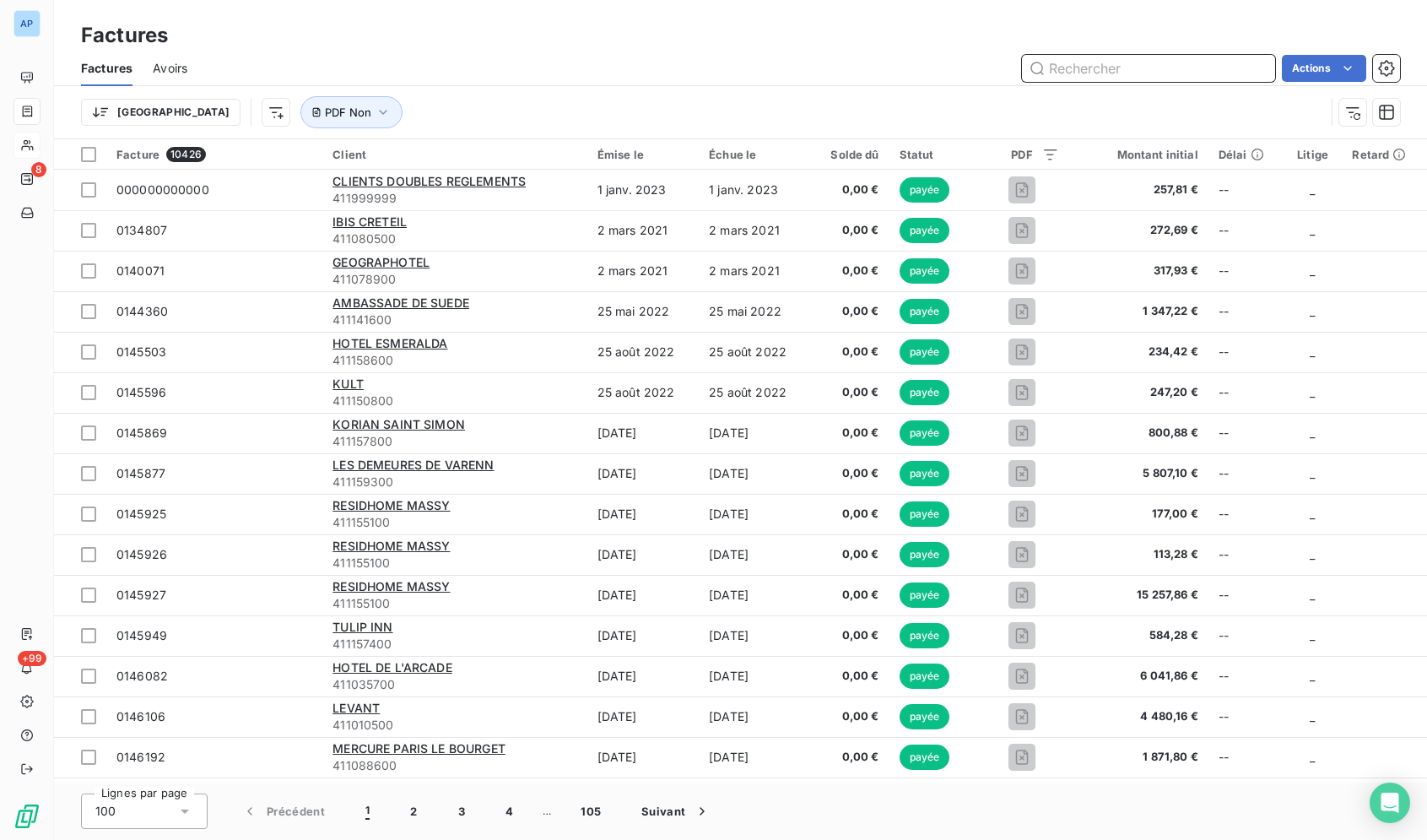
paste input "0200442"
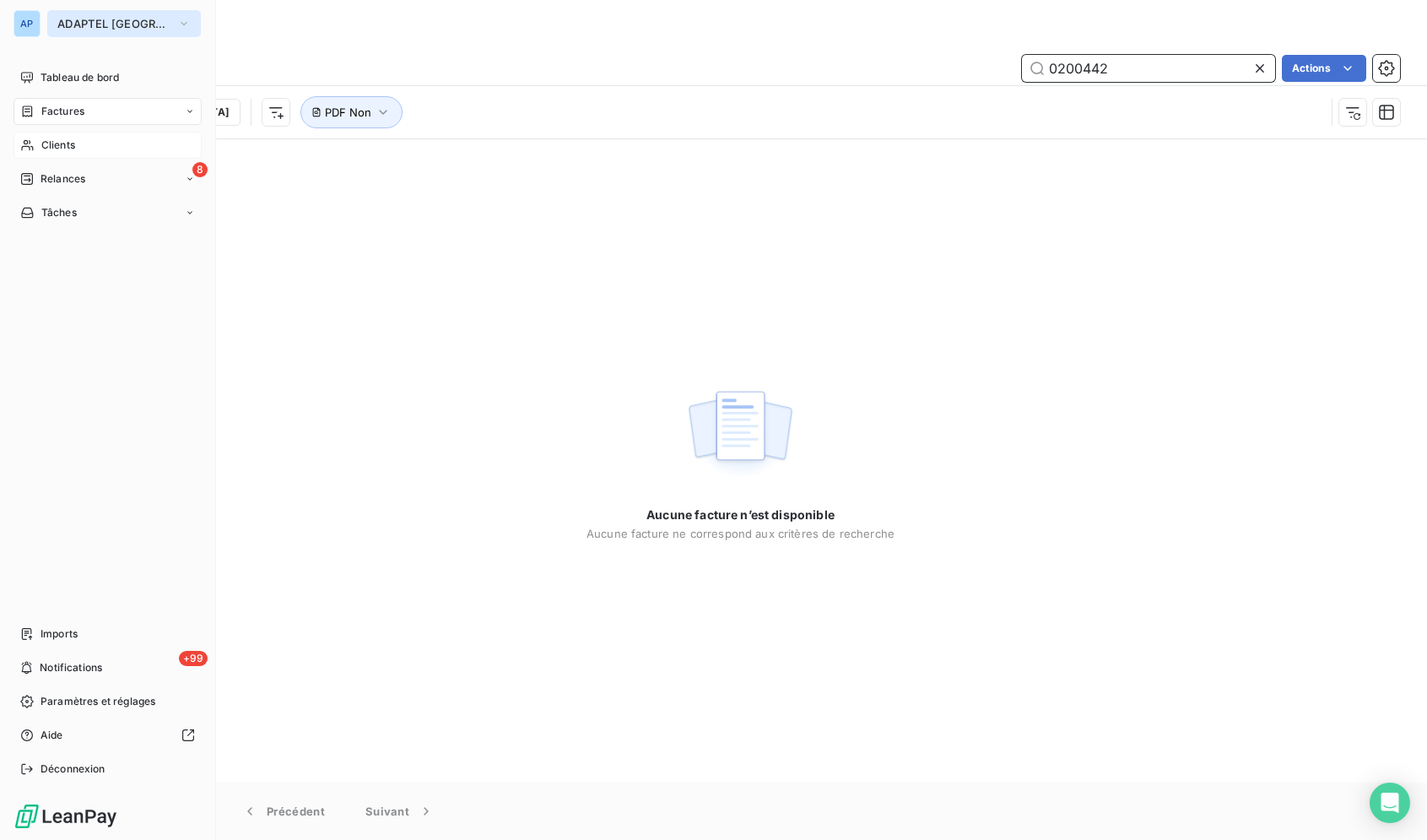
type input "0200442"
click at [49, 21] on button "ADAPTEL [GEOGRAPHIC_DATA]" at bounding box center [124, 23] width 153 height 27
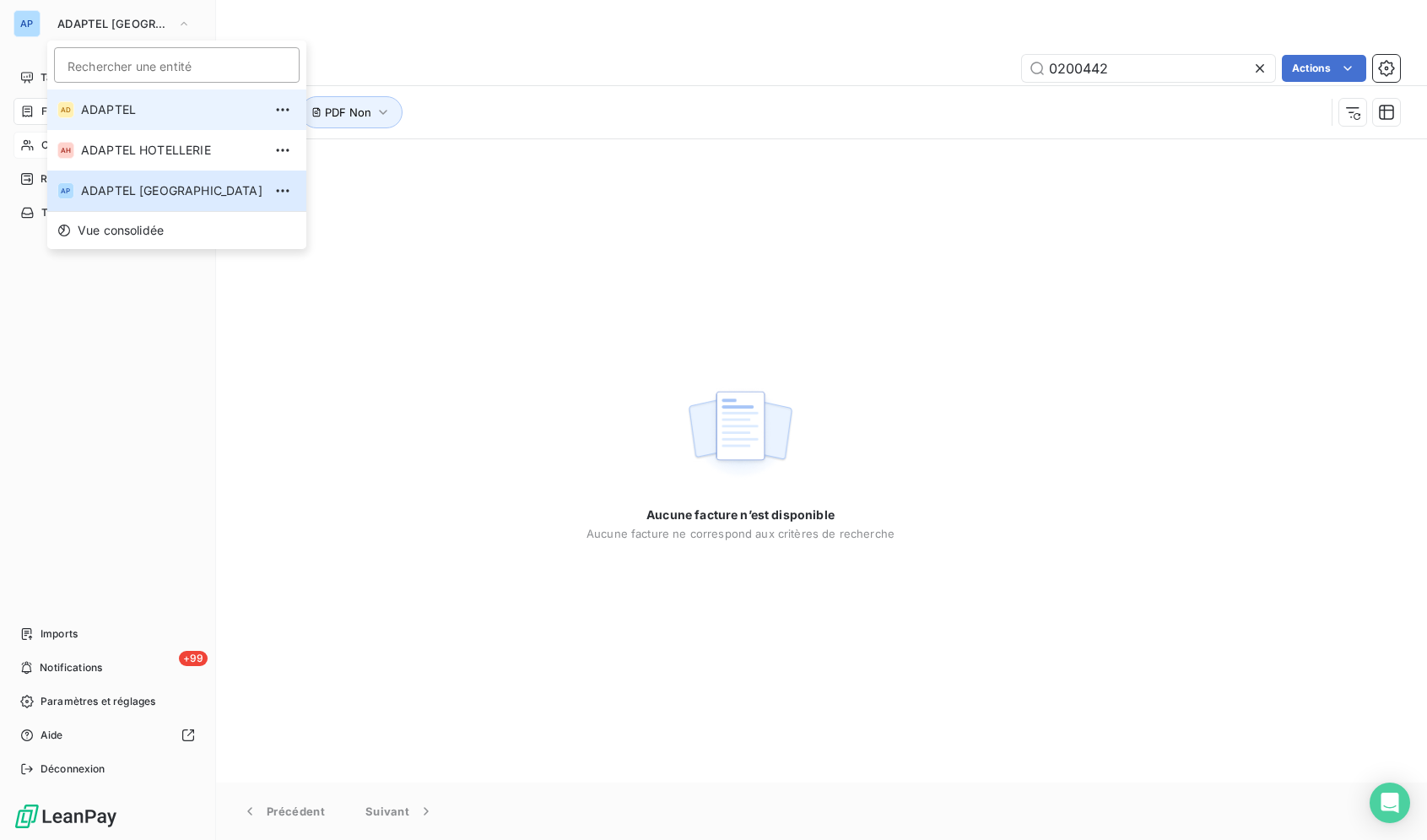
click at [85, 109] on span "ADAPTEL" at bounding box center [172, 109] width 181 height 17
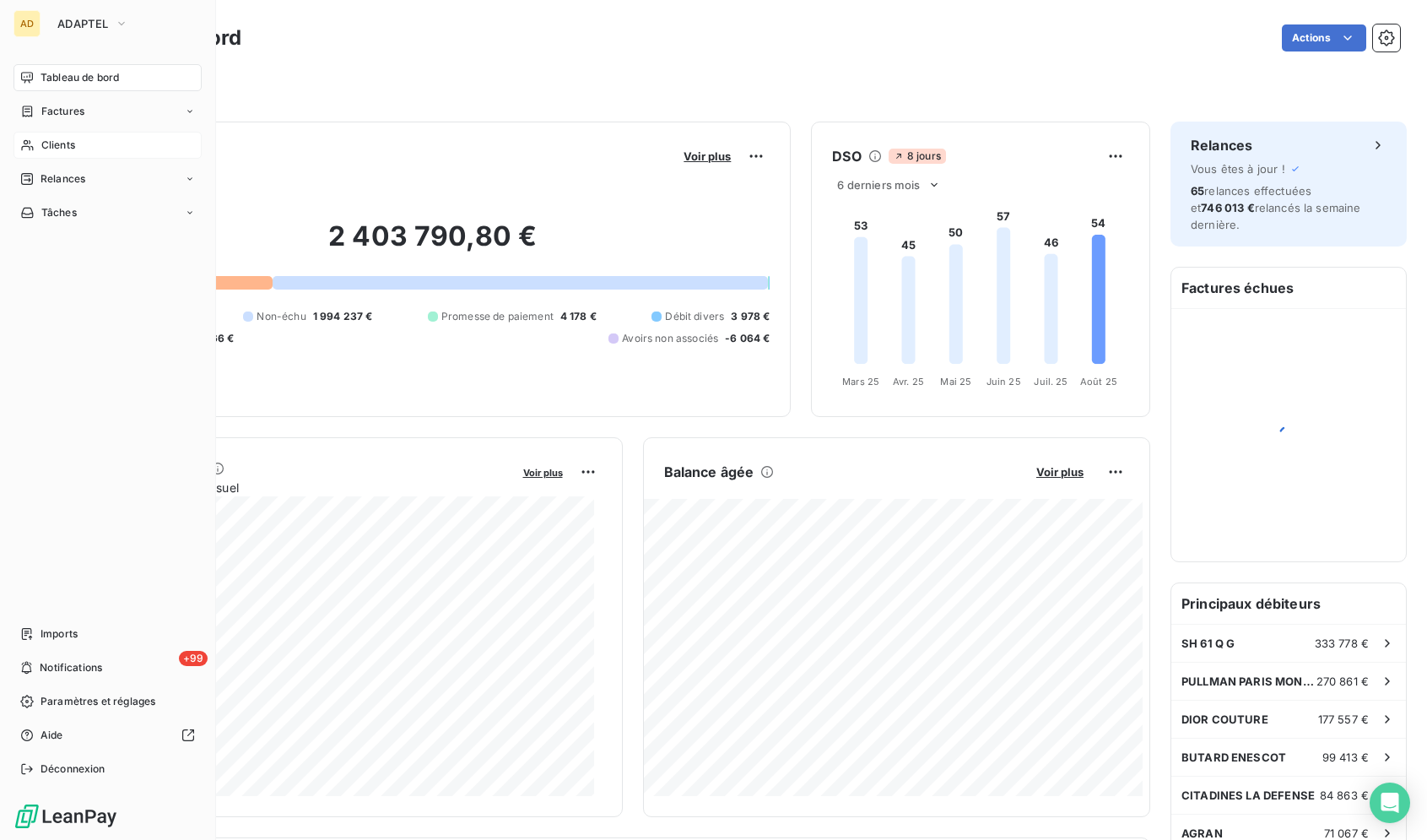
click at [46, 149] on span "Clients" at bounding box center [58, 145] width 34 height 15
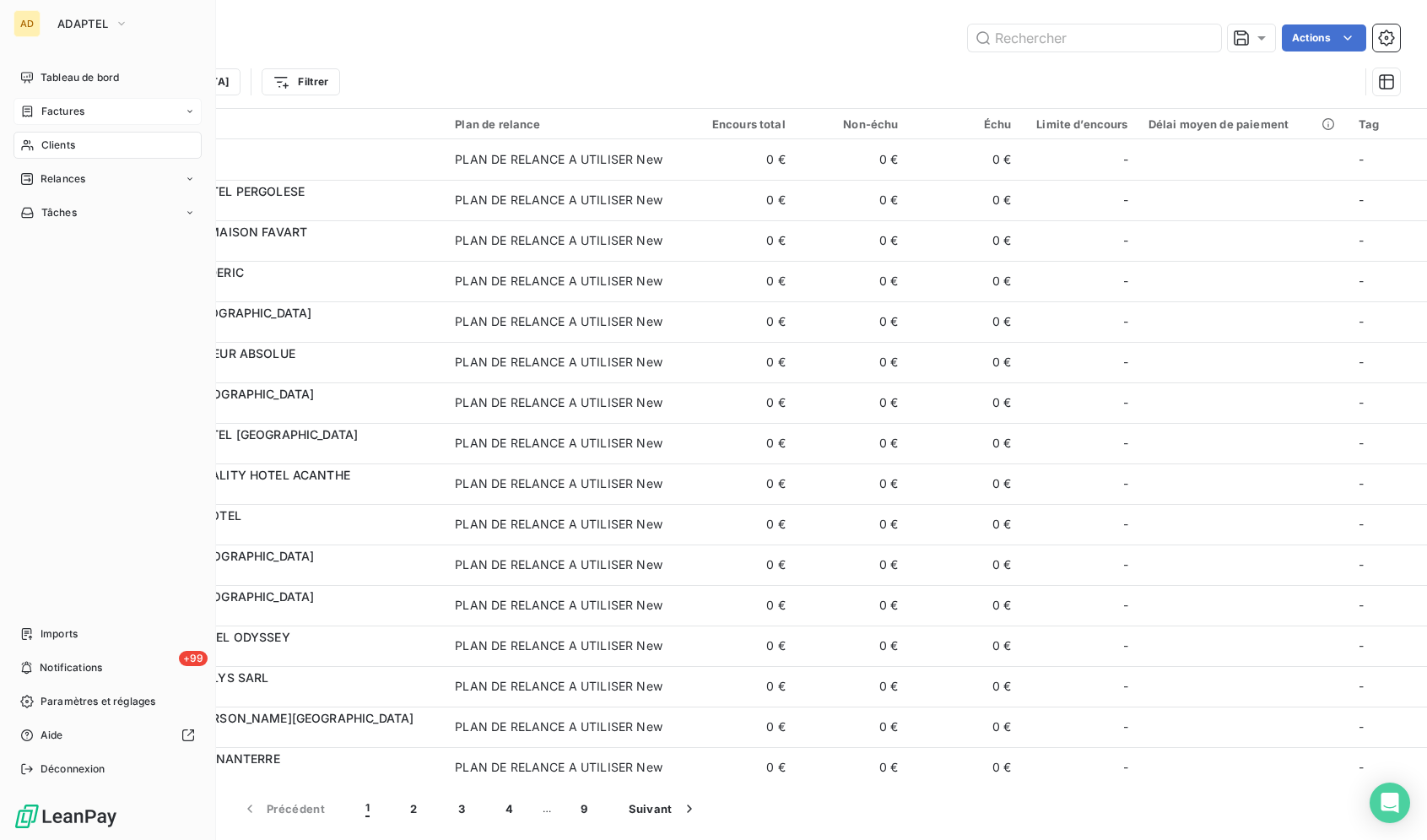
click at [44, 113] on span "Factures" at bounding box center [63, 111] width 43 height 15
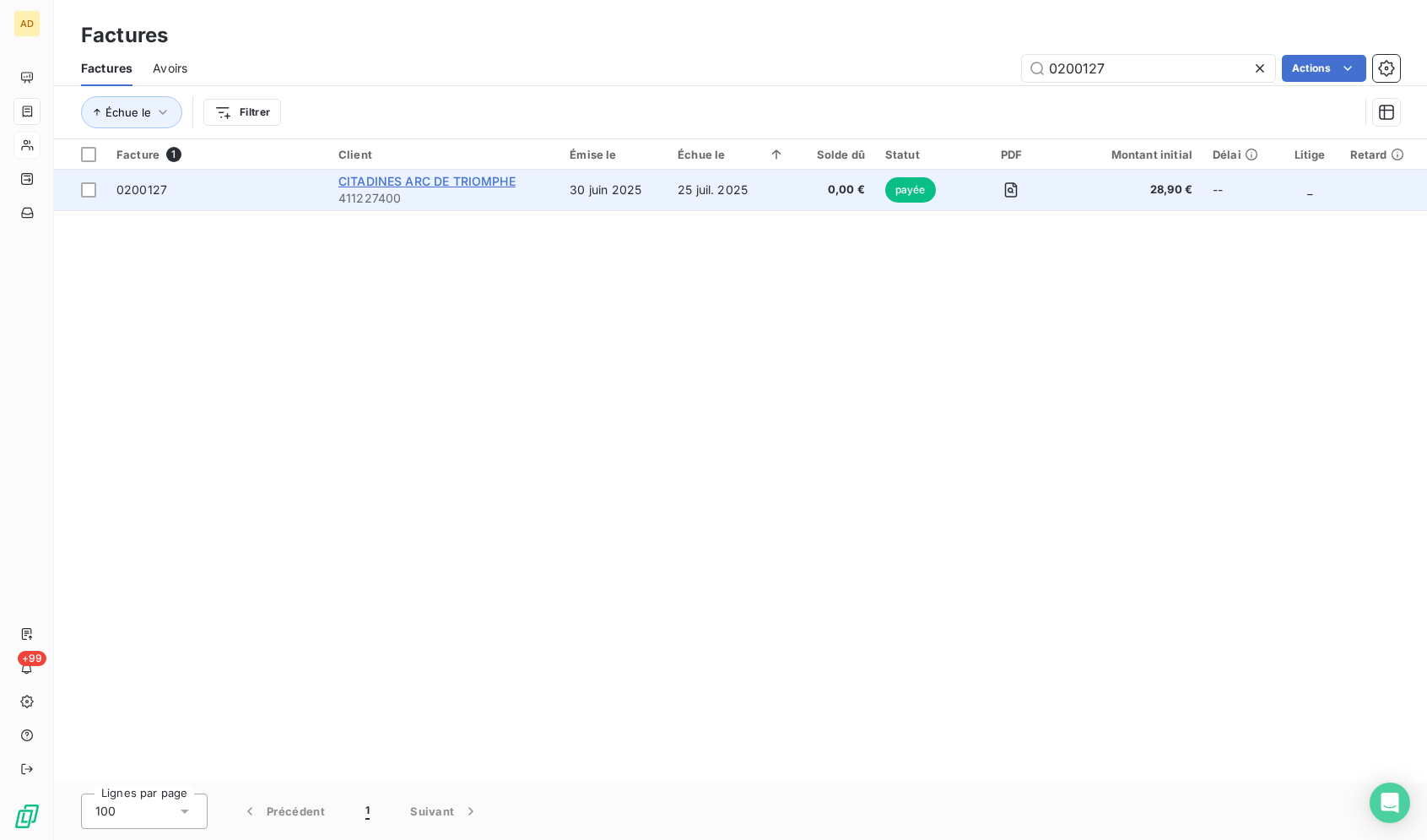
click at [466, 180] on span "CITADINES ARC DE TRIOMPHE" at bounding box center [427, 180] width 178 height 14
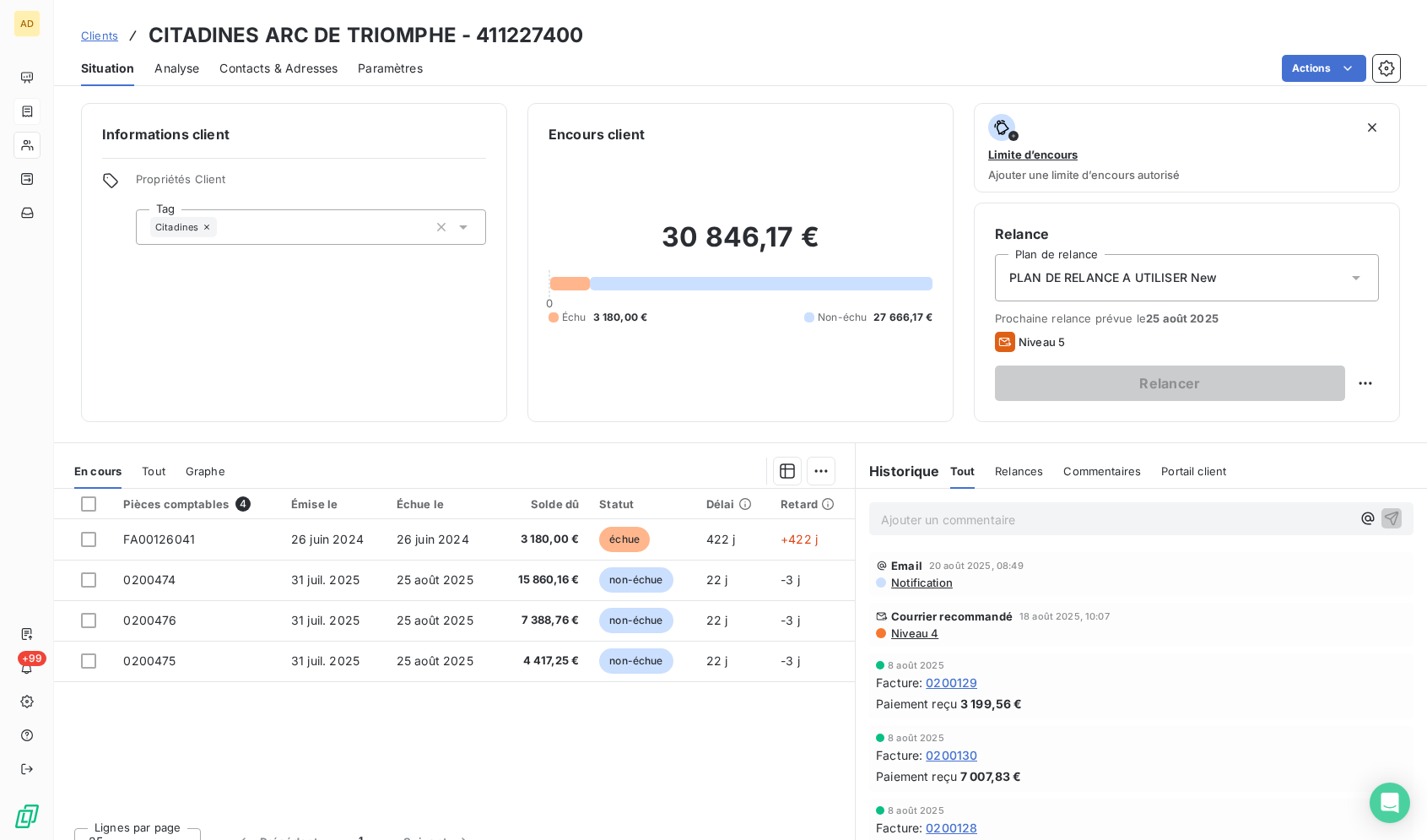
click at [264, 77] on div "Contacts & Adresses" at bounding box center [278, 68] width 118 height 36
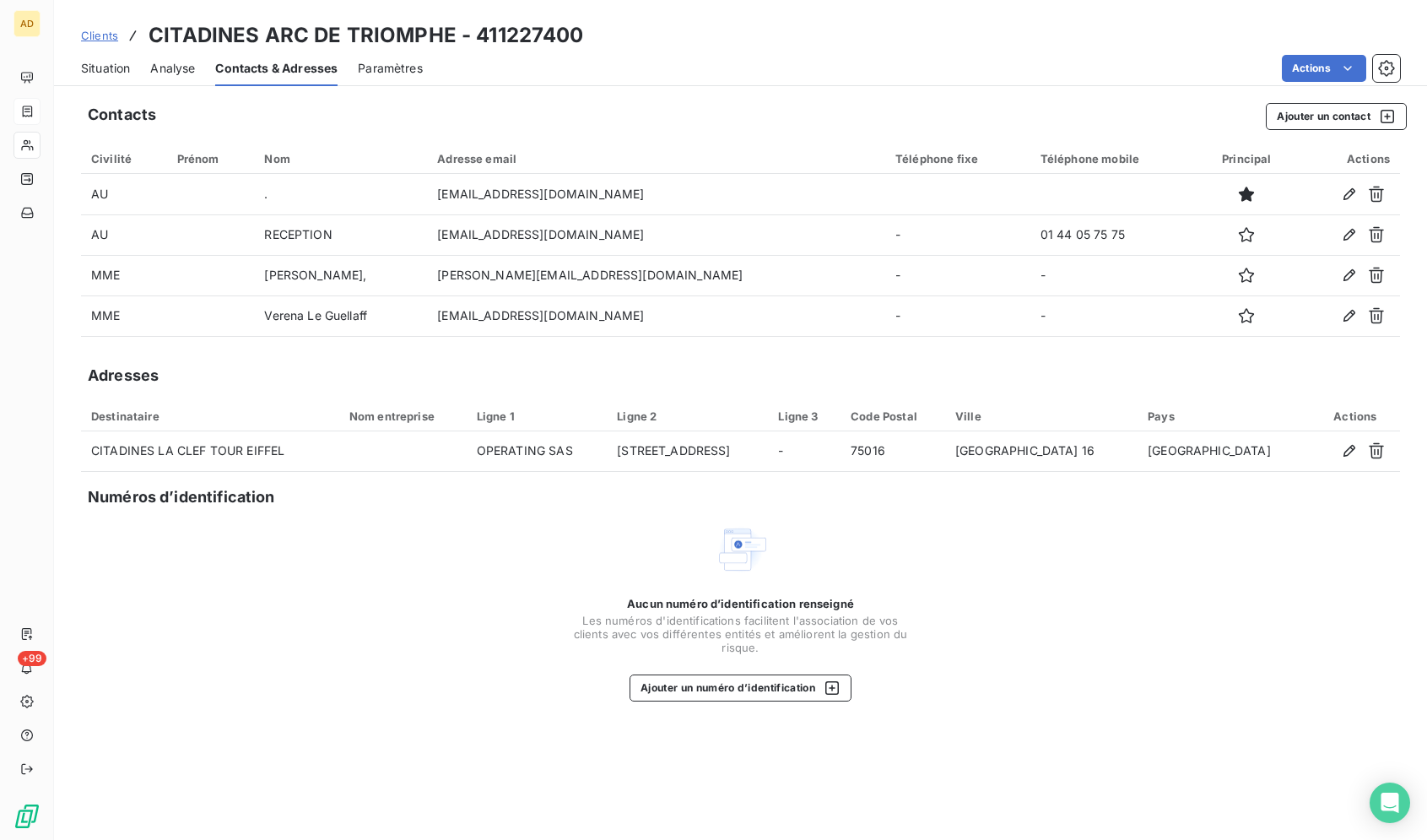
click at [114, 77] on div "Situation" at bounding box center [106, 68] width 49 height 36
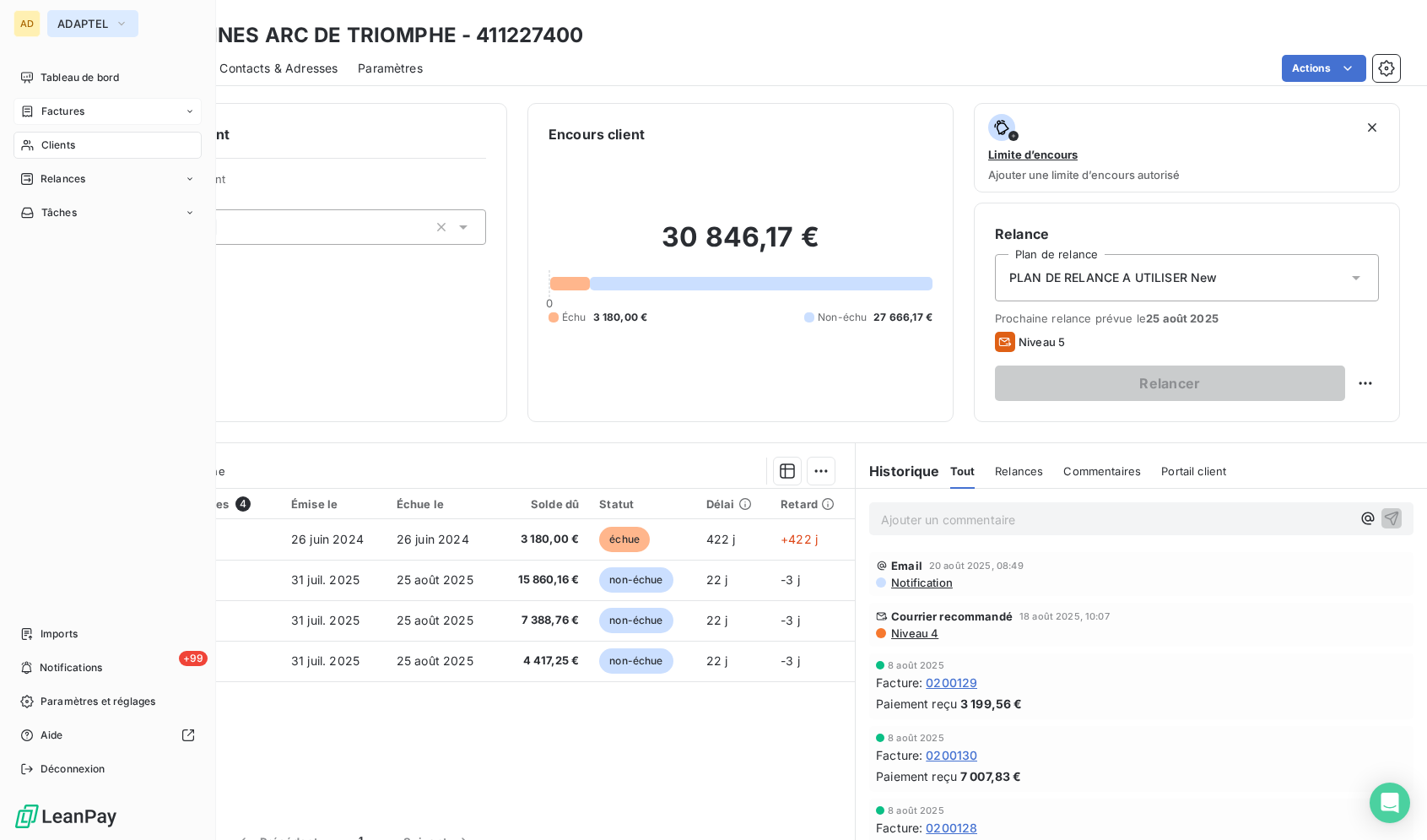
click at [54, 29] on button "ADAPTEL" at bounding box center [93, 23] width 92 height 27
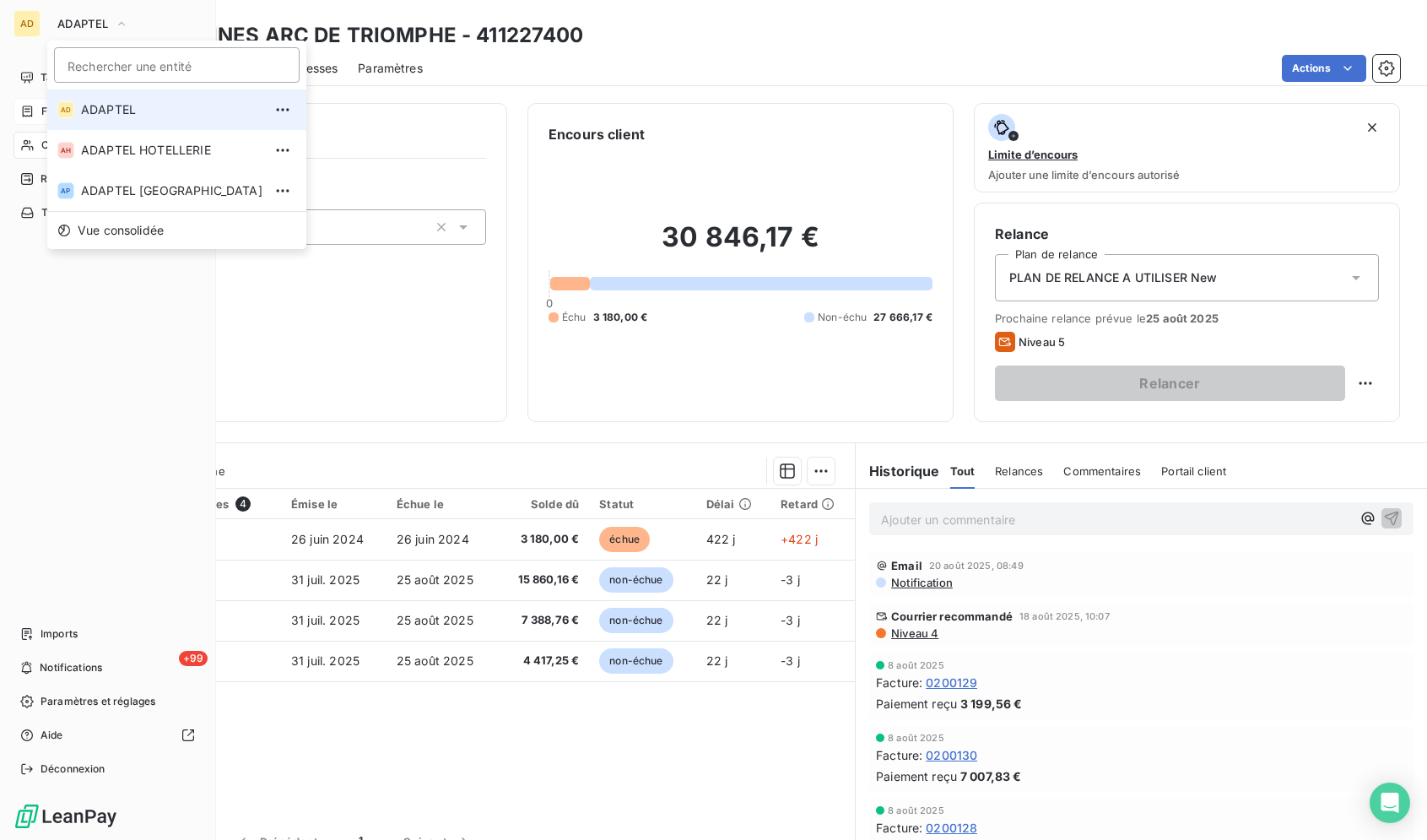
click at [127, 101] on span "ADAPTEL" at bounding box center [172, 109] width 181 height 17
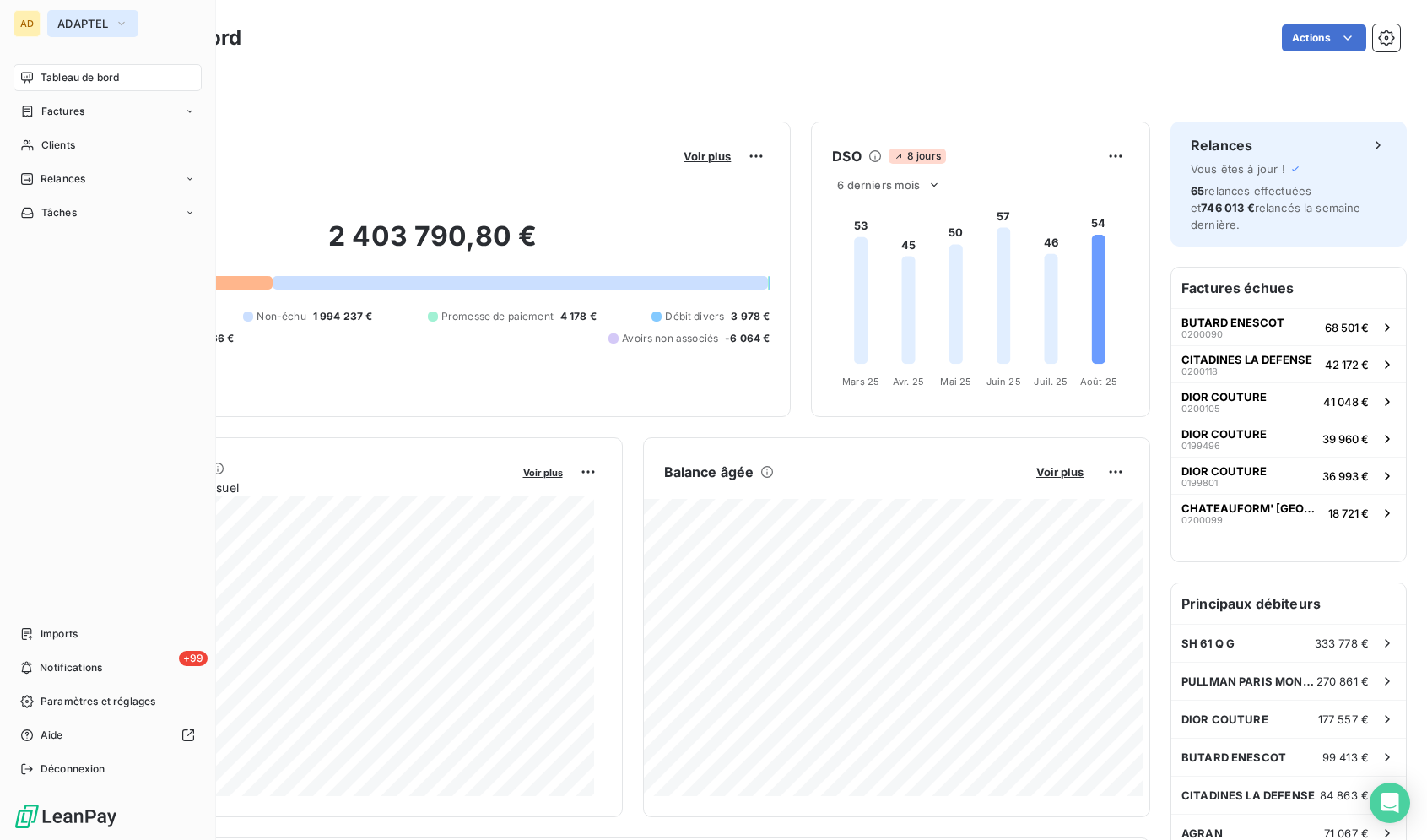
click at [61, 24] on span "ADAPTEL" at bounding box center [82, 23] width 50 height 13
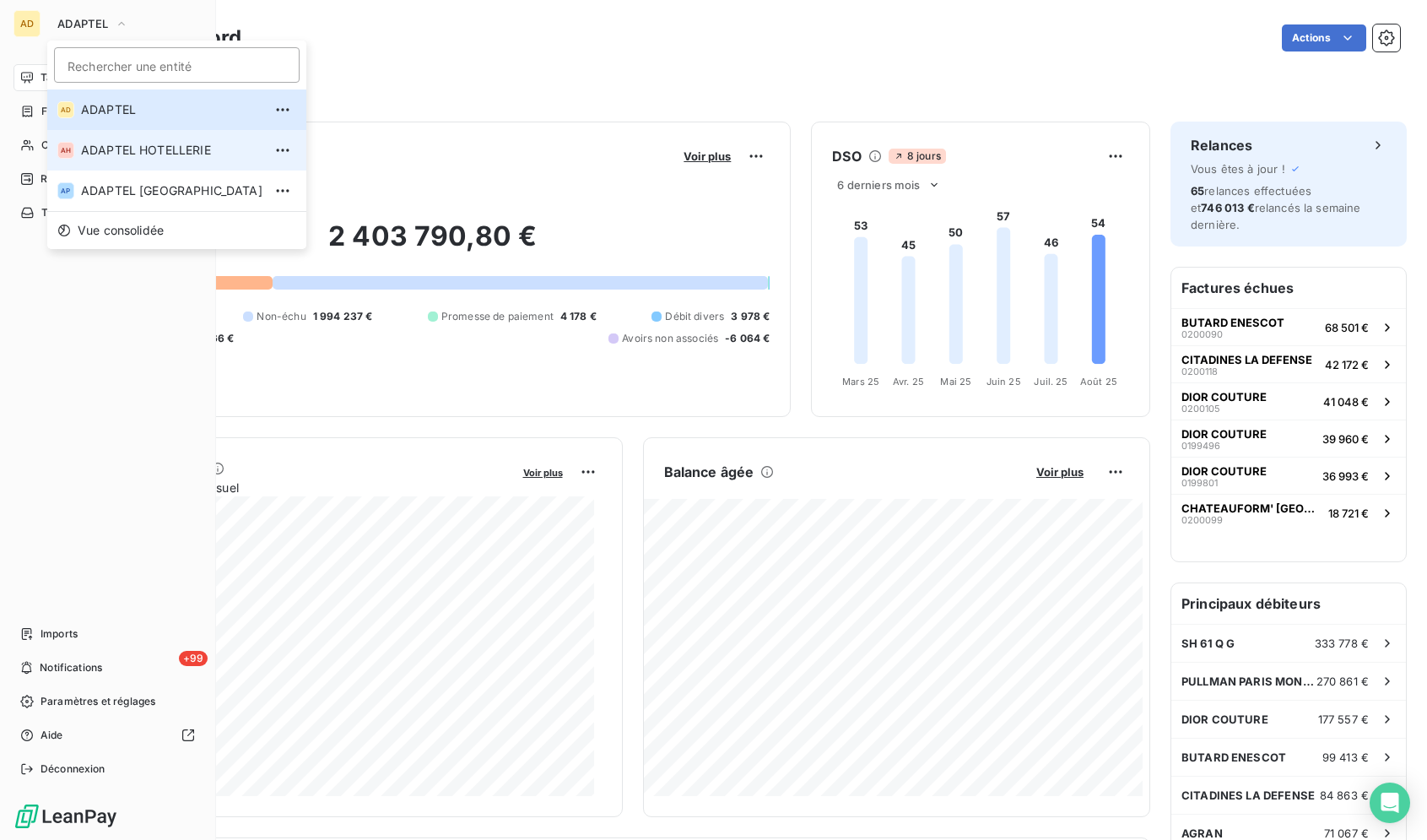
click at [103, 141] on li "AH ADAPTEL HOTELLERIE" at bounding box center [177, 149] width 259 height 40
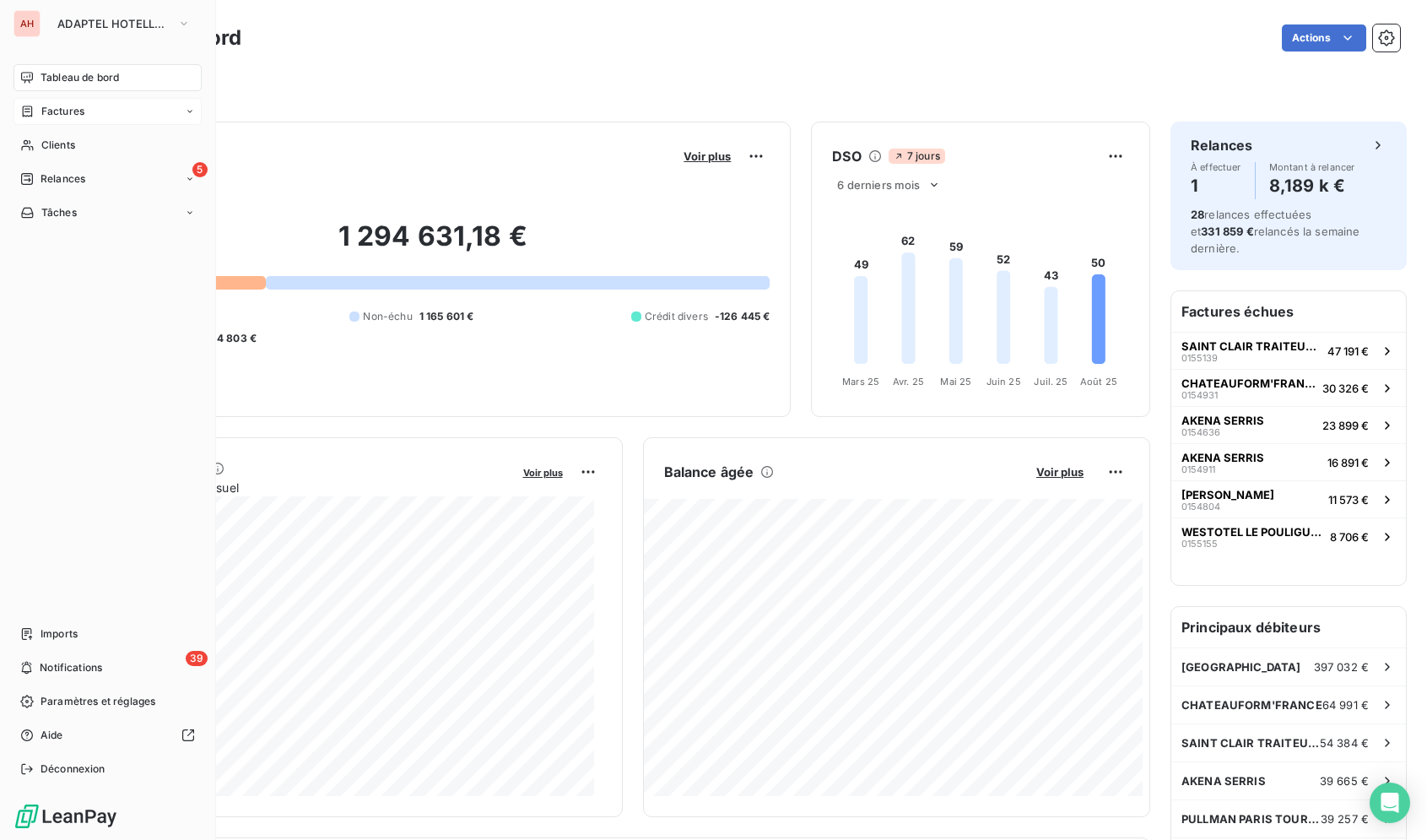
click at [31, 113] on icon at bounding box center [27, 111] width 14 height 13
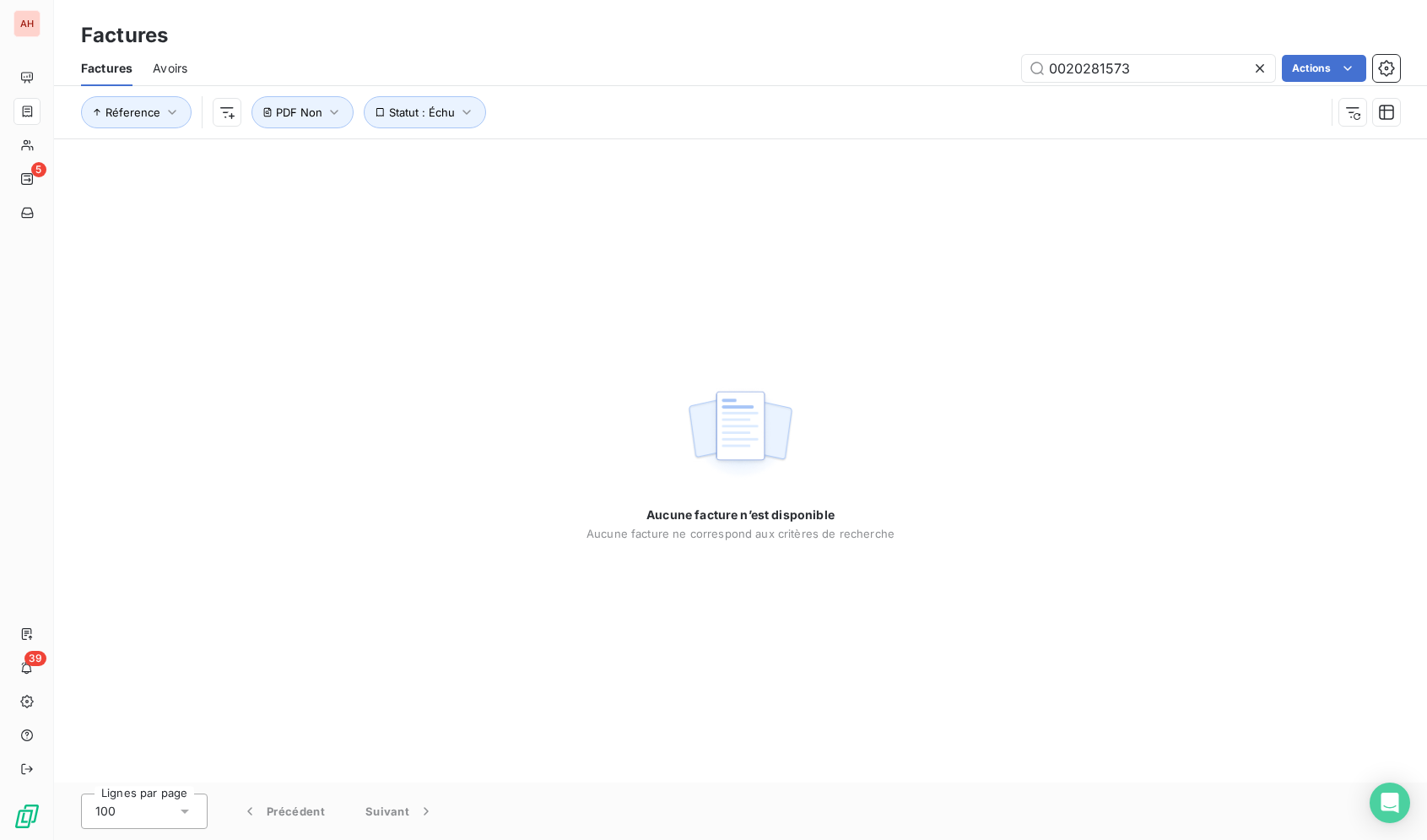
click at [1257, 74] on icon at bounding box center [1260, 68] width 17 height 17
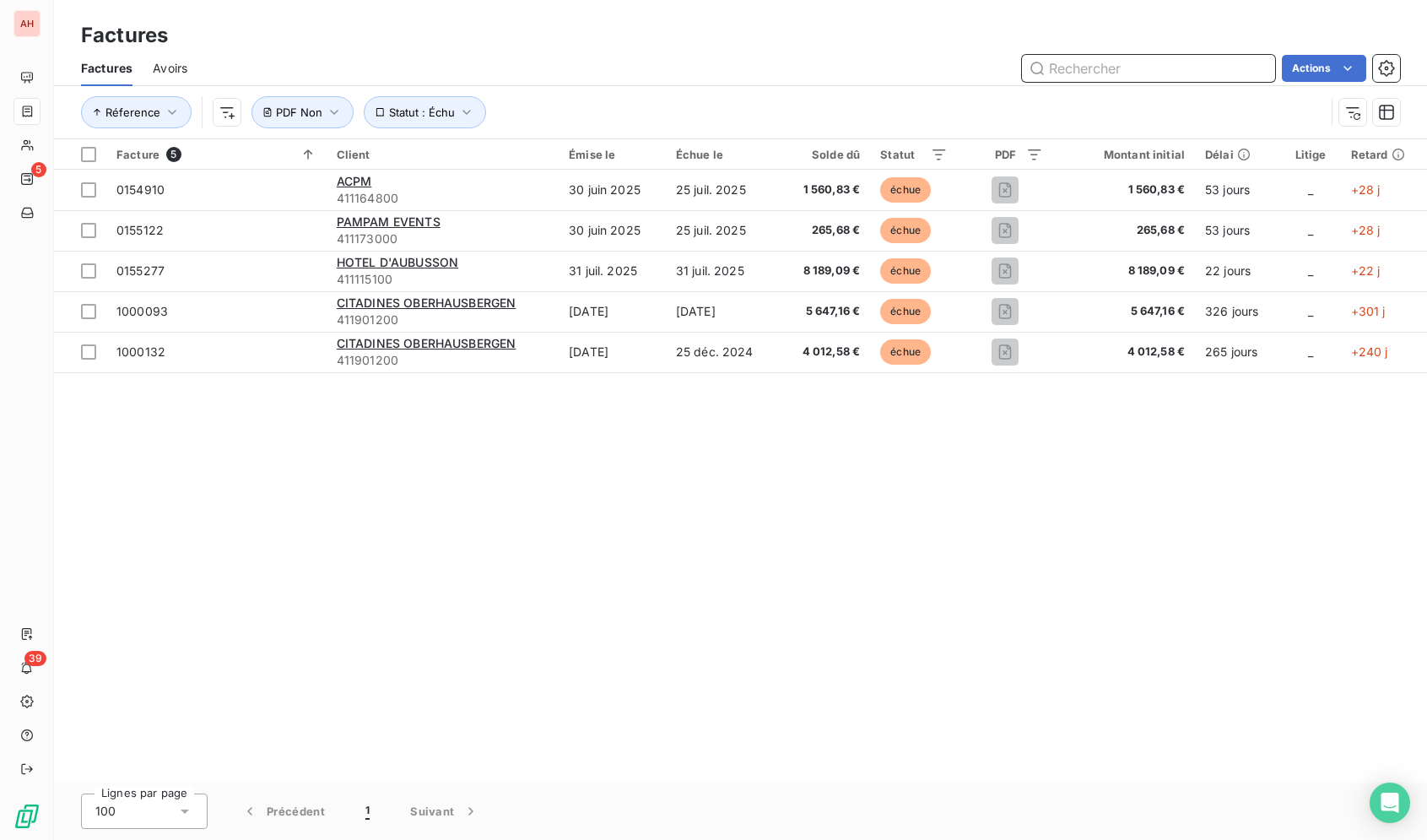
click at [1220, 70] on input "text" at bounding box center [1149, 68] width 253 height 27
paste input "0200442"
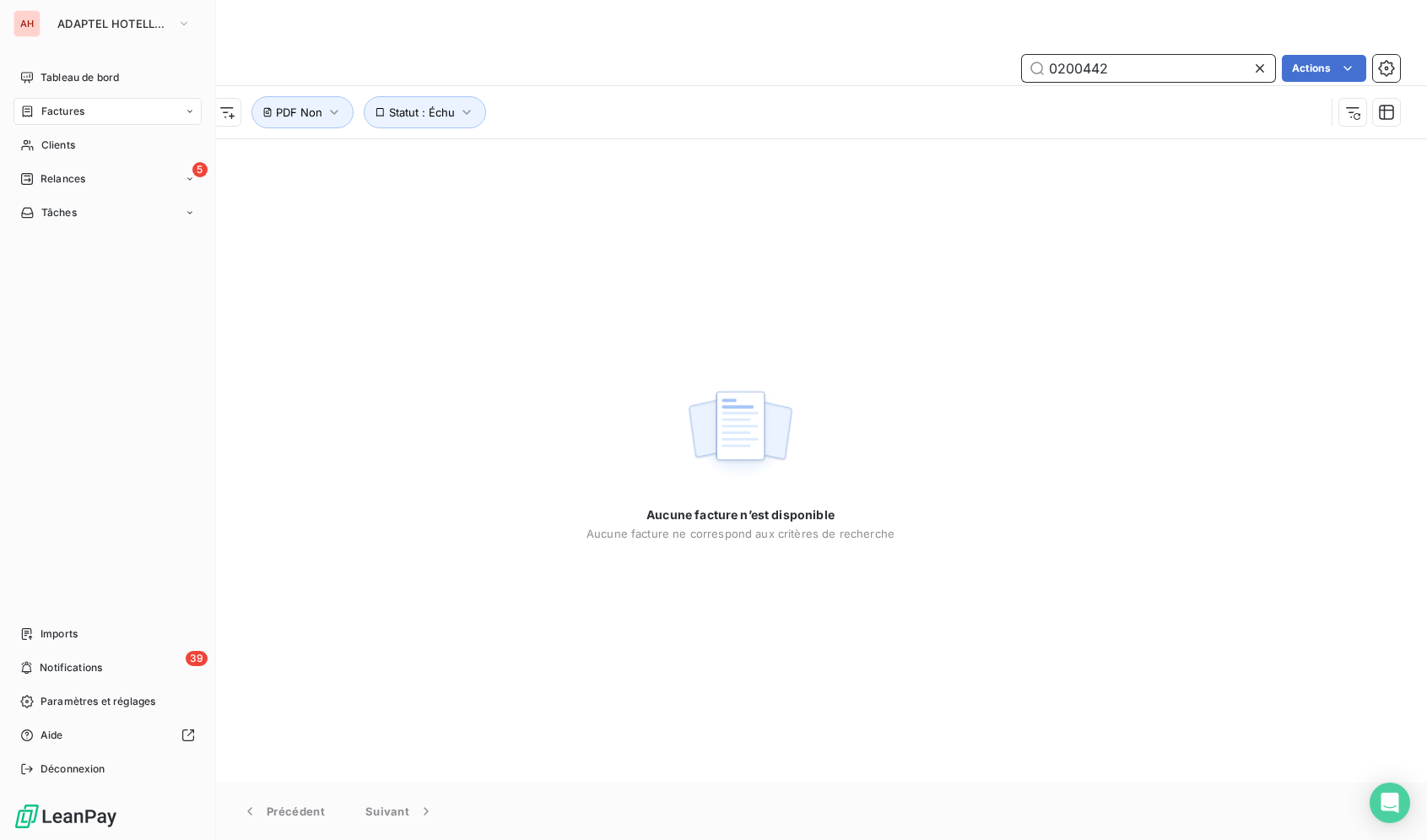
type input "0200442"
click at [47, 32] on div "AH ADAPTEL HOTELLERIE" at bounding box center [107, 23] width 188 height 27
click at [145, 31] on button "ADAPTEL HOTELLERIE" at bounding box center [124, 23] width 153 height 27
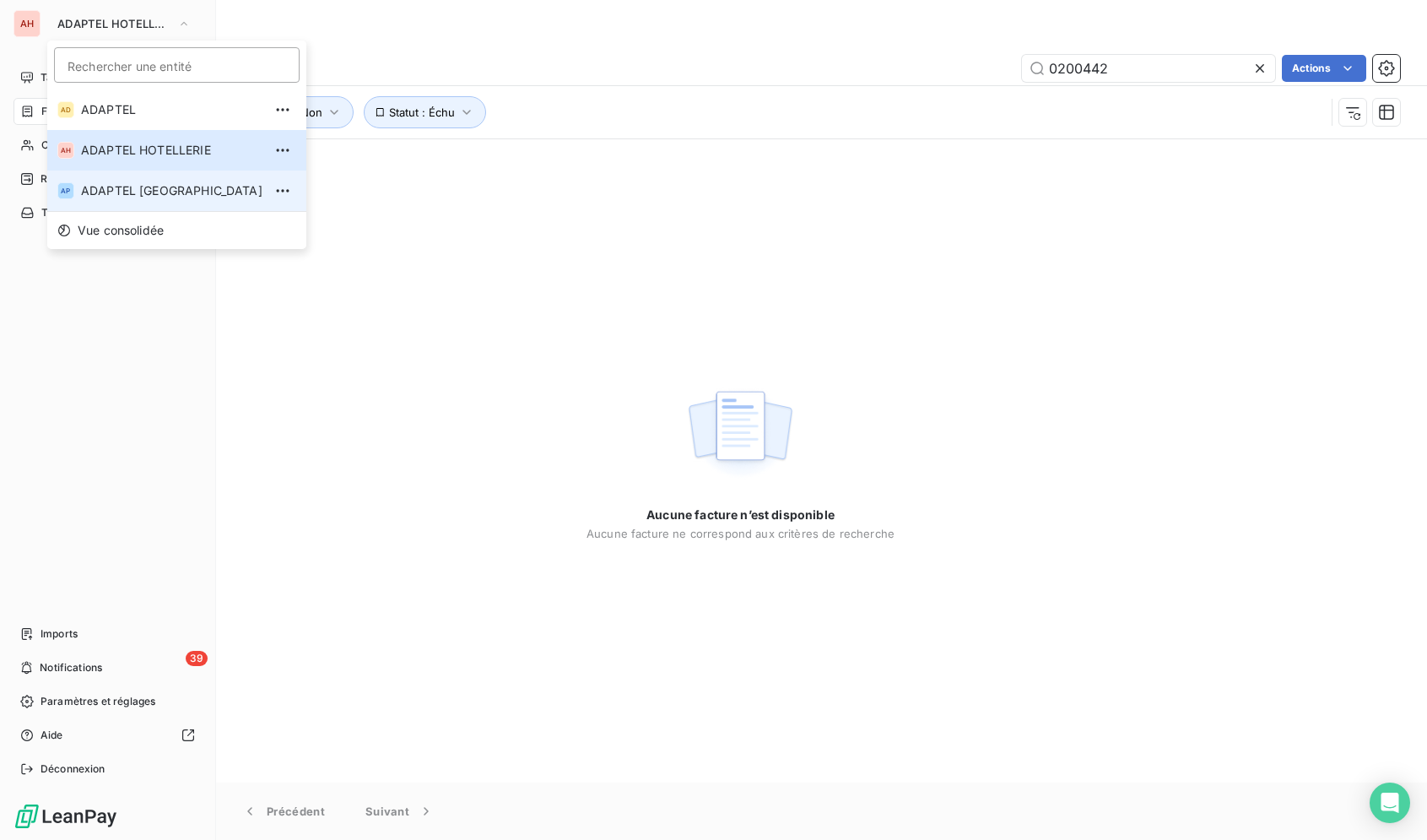
click at [147, 181] on li "AP ADAPTEL PARIS" at bounding box center [177, 190] width 259 height 40
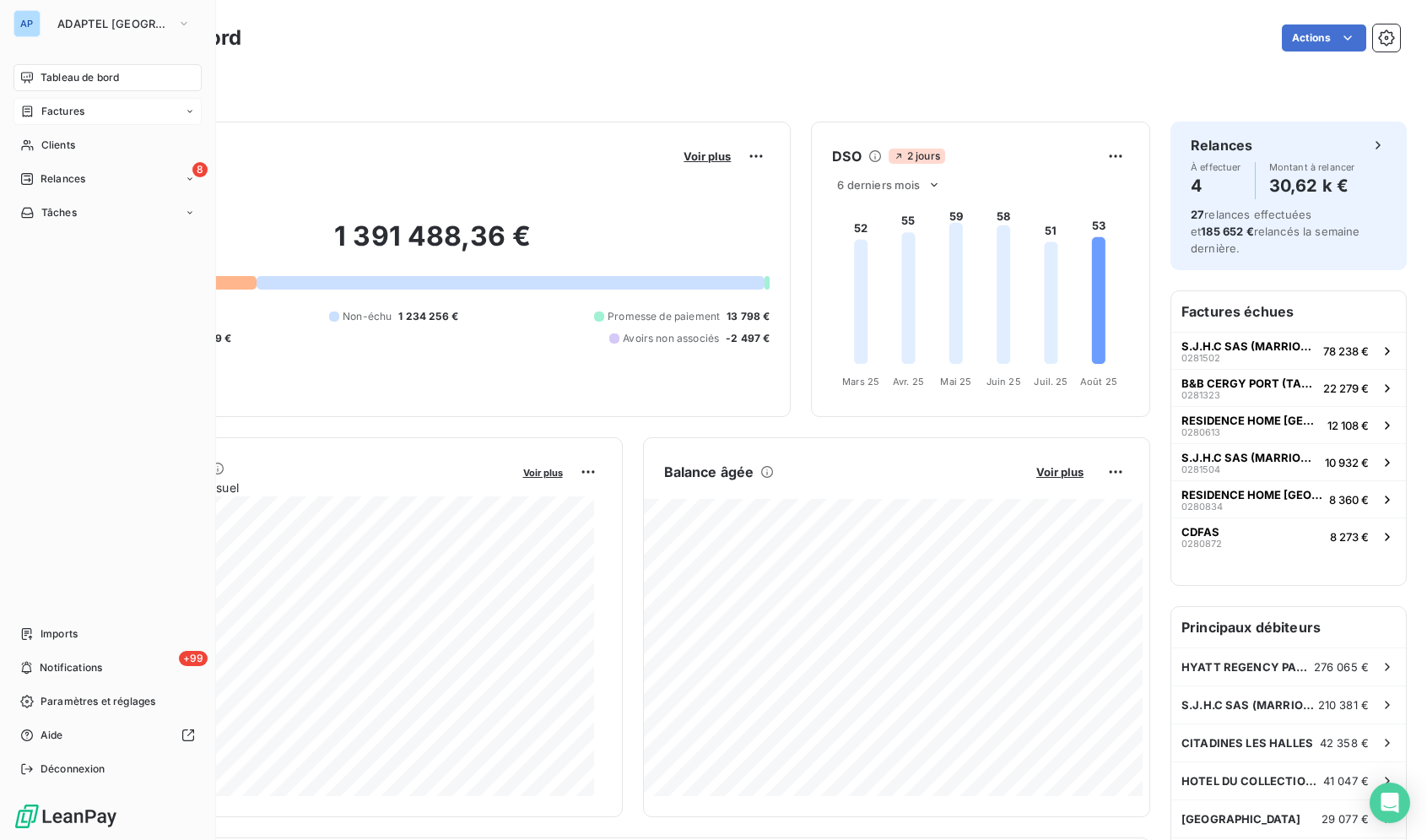
click at [111, 110] on div "Factures" at bounding box center [107, 111] width 188 height 27
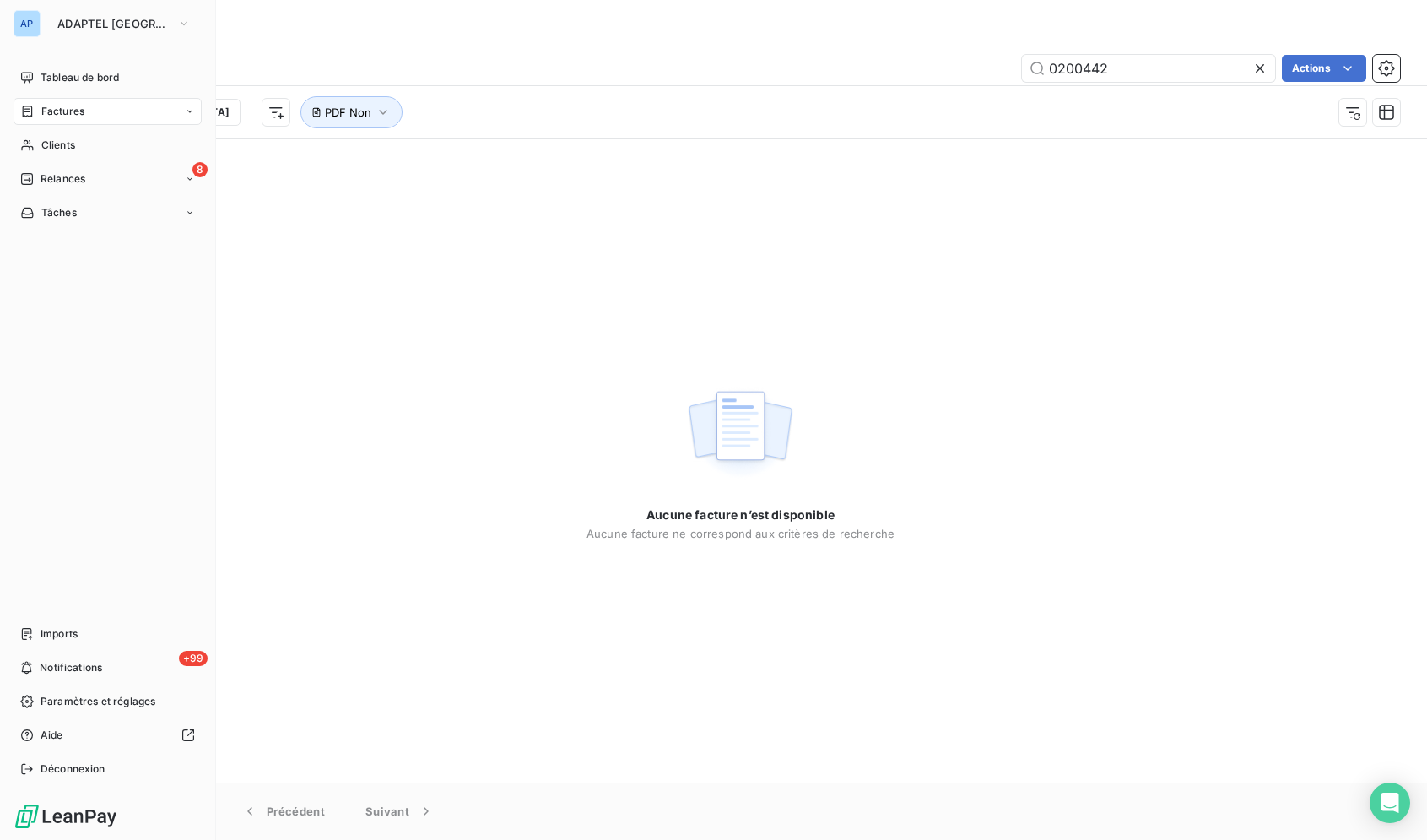
click at [29, 23] on div "AP" at bounding box center [26, 23] width 27 height 27
click at [57, 18] on span "ADAPTEL [GEOGRAPHIC_DATA]" at bounding box center [113, 23] width 113 height 13
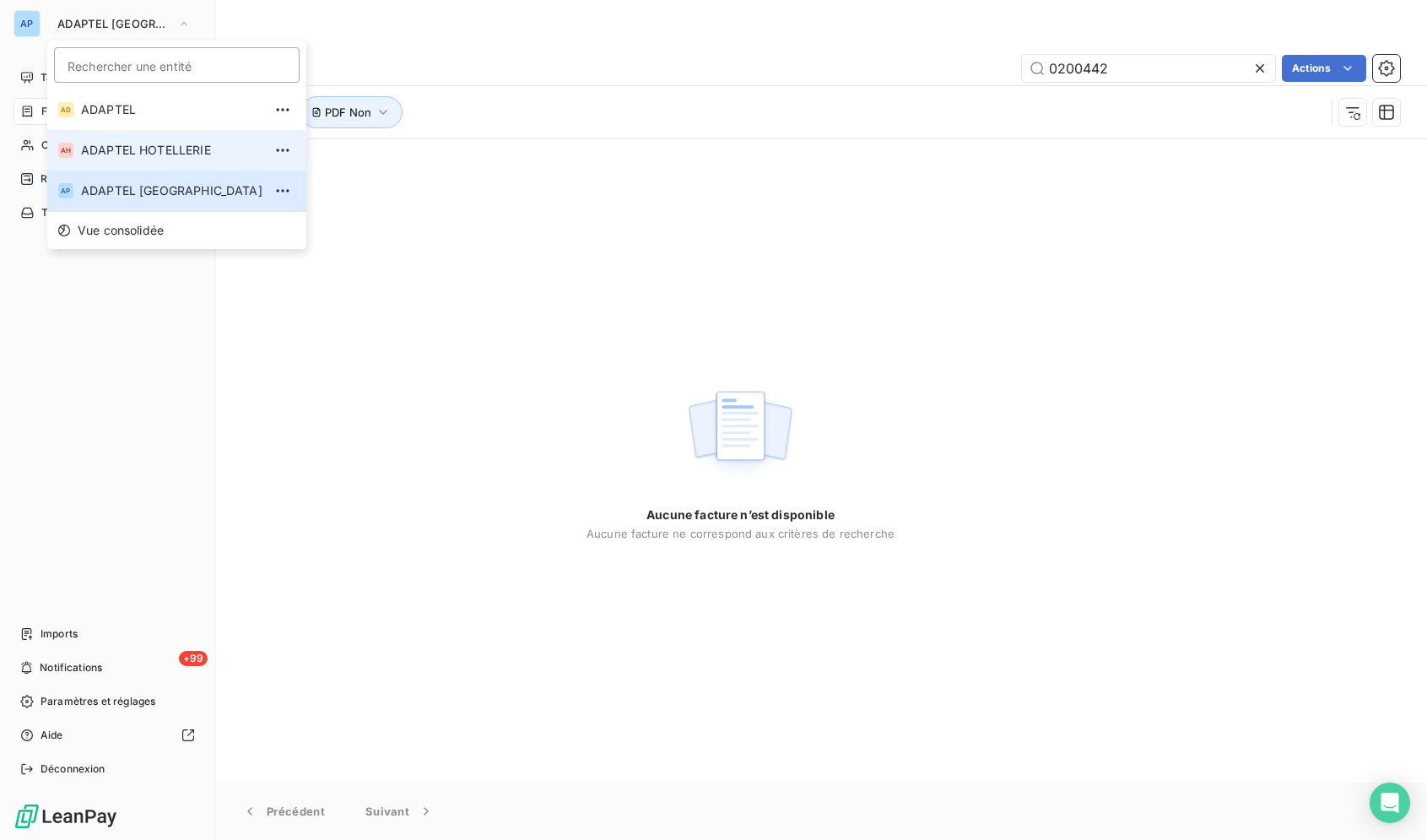
click at [98, 149] on span "ADAPTEL HOTELLERIE" at bounding box center [172, 150] width 181 height 17
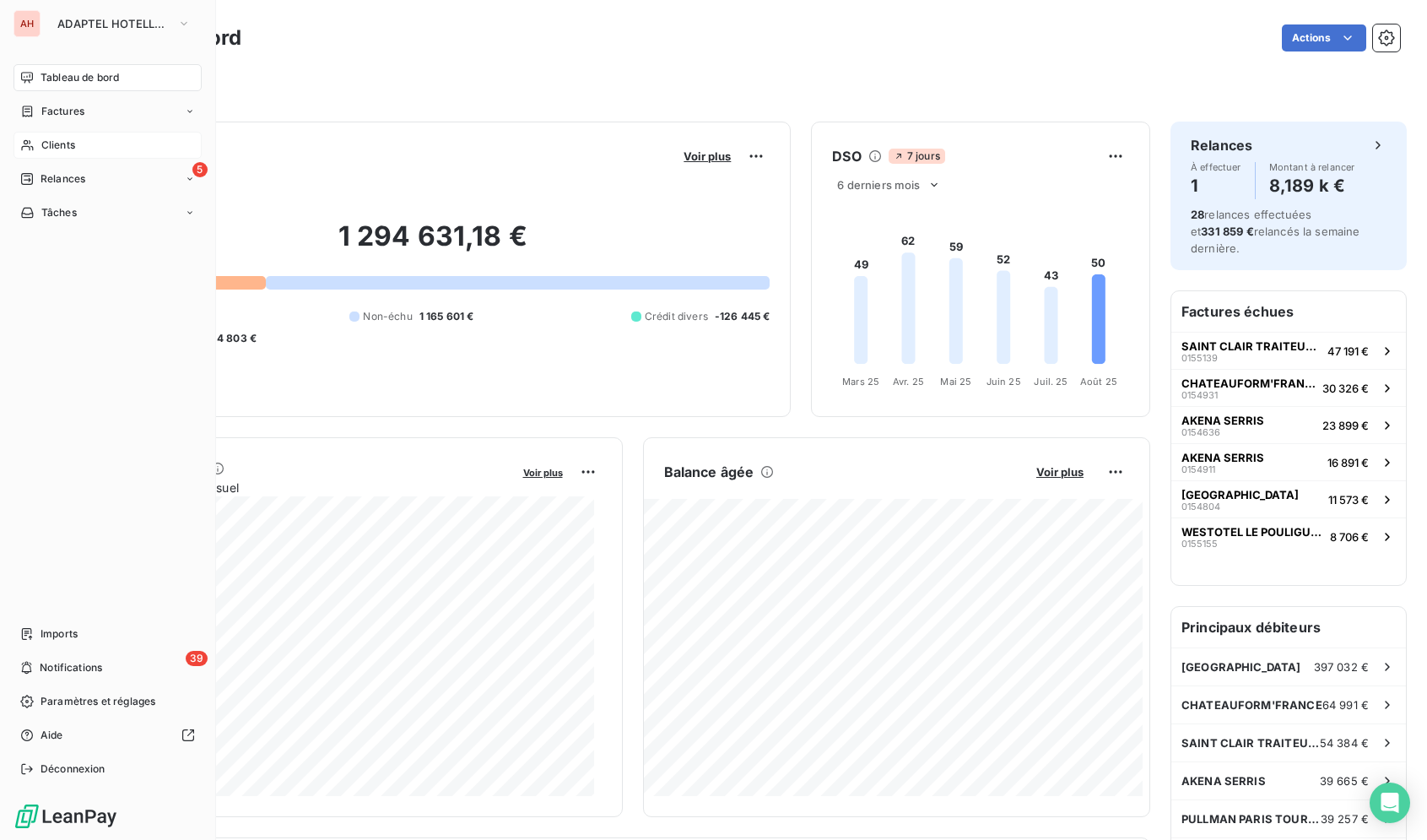
click at [50, 149] on span "Clients" at bounding box center [58, 145] width 34 height 15
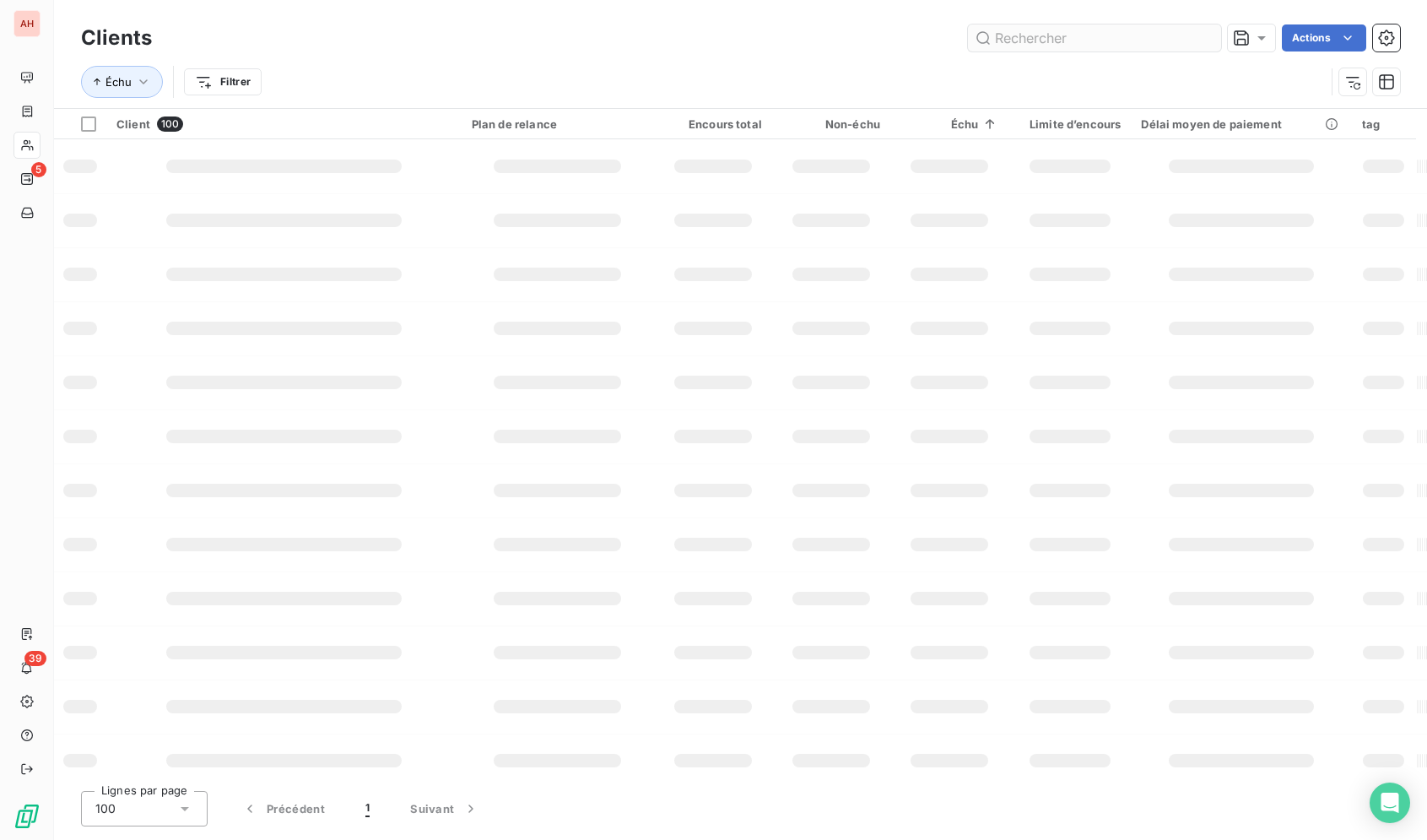
click at [1070, 38] on input "text" at bounding box center [1094, 37] width 253 height 27
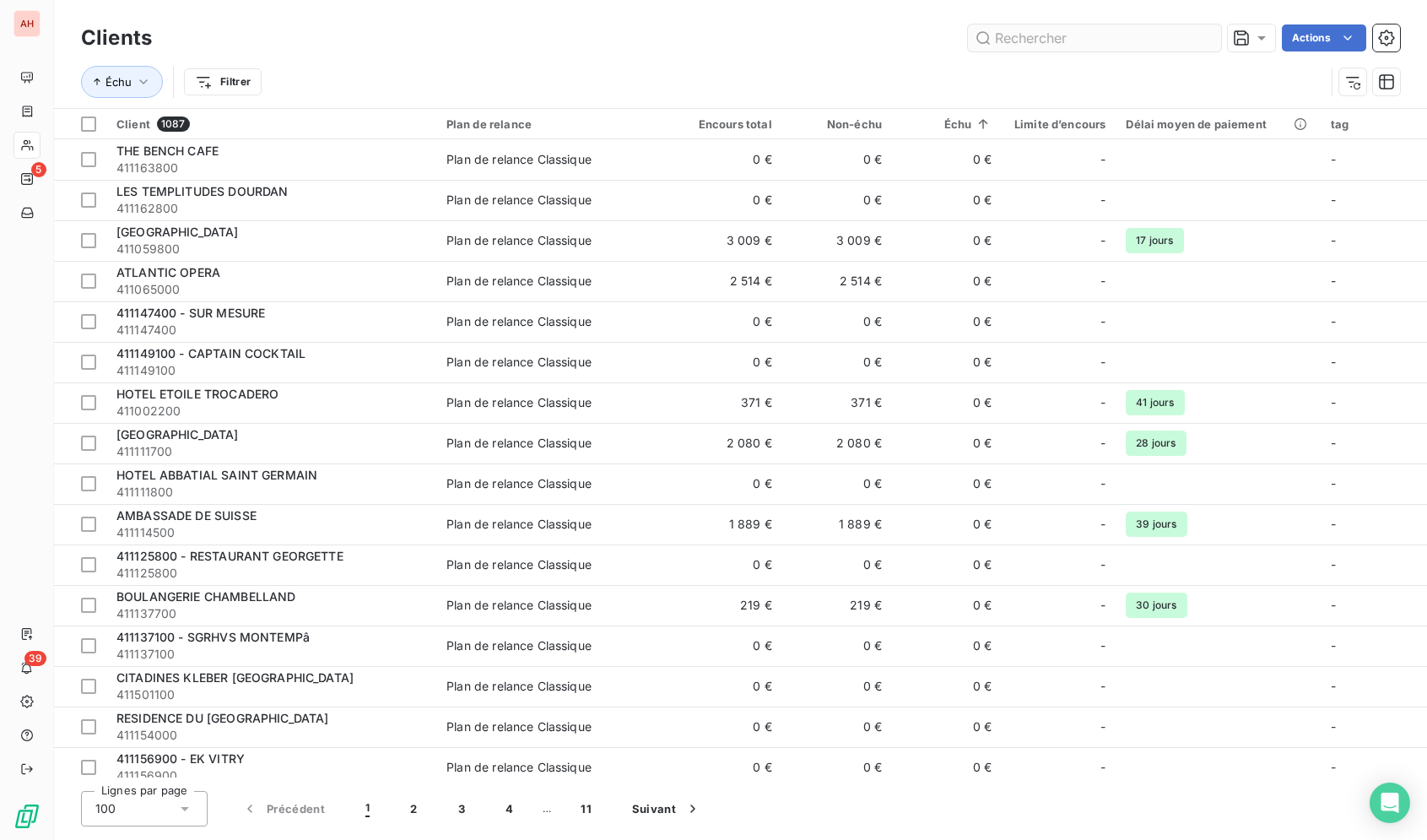
click at [1070, 38] on input "text" at bounding box center [1094, 37] width 253 height 27
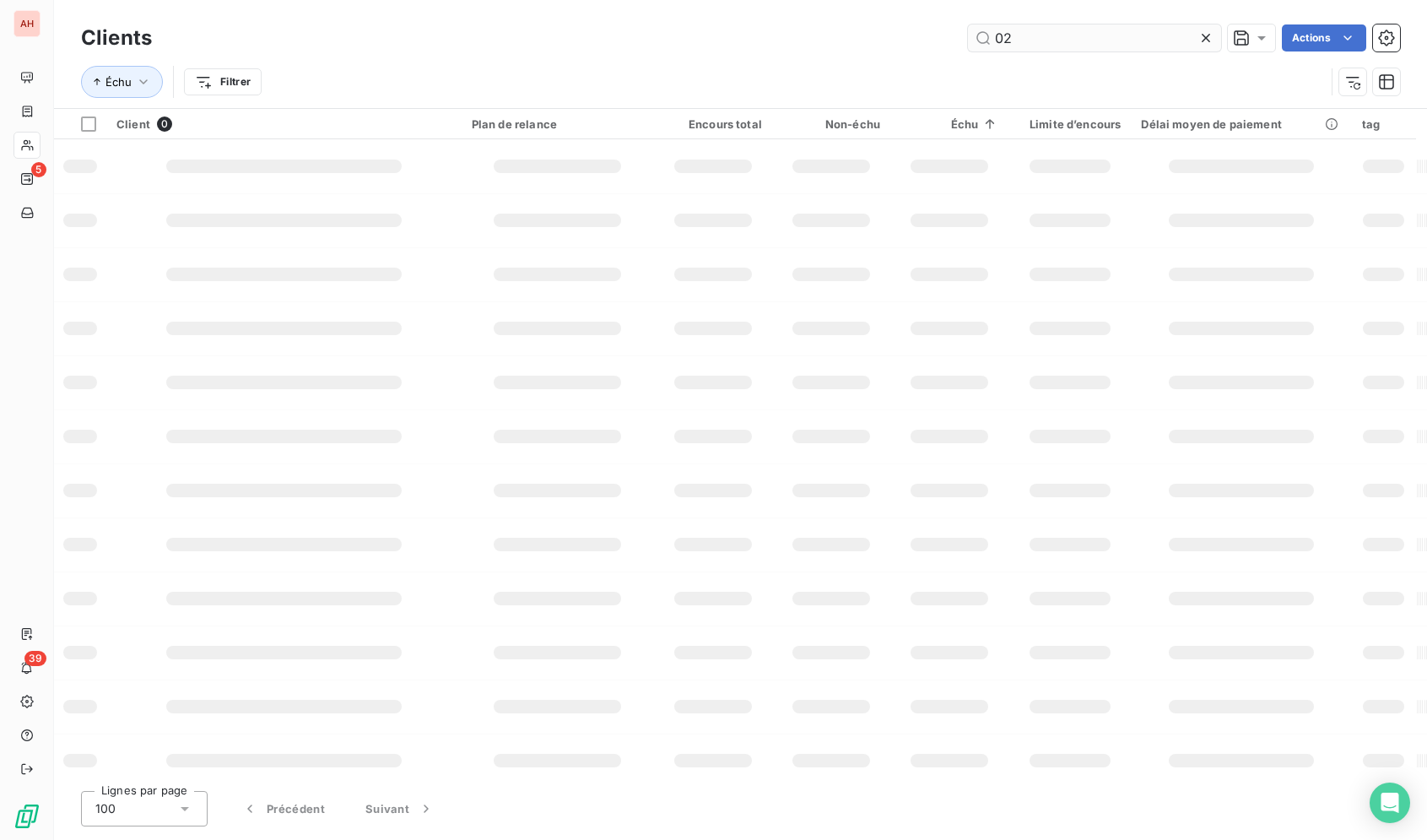
type input "0"
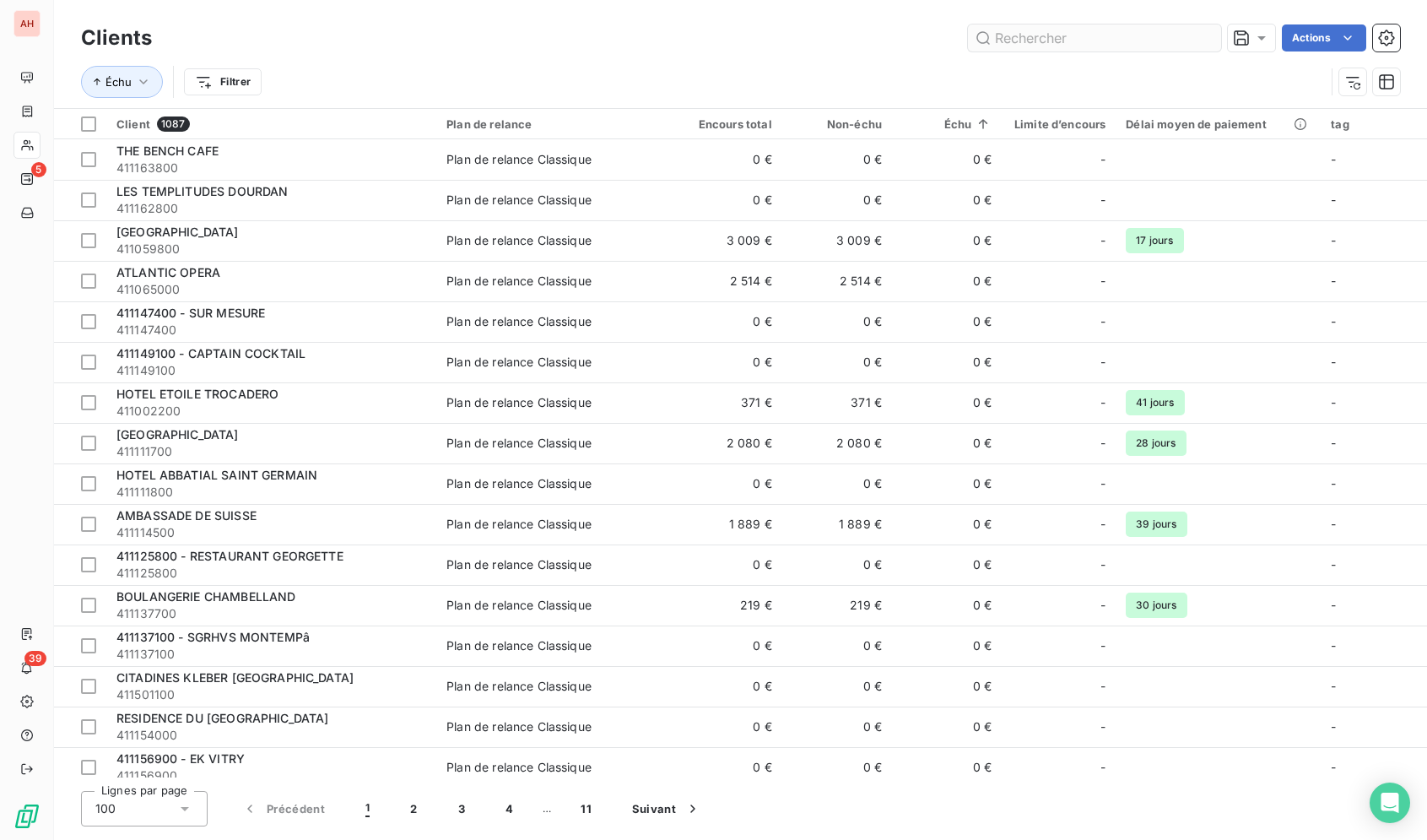
click at [1094, 40] on input "text" at bounding box center [1094, 37] width 253 height 27
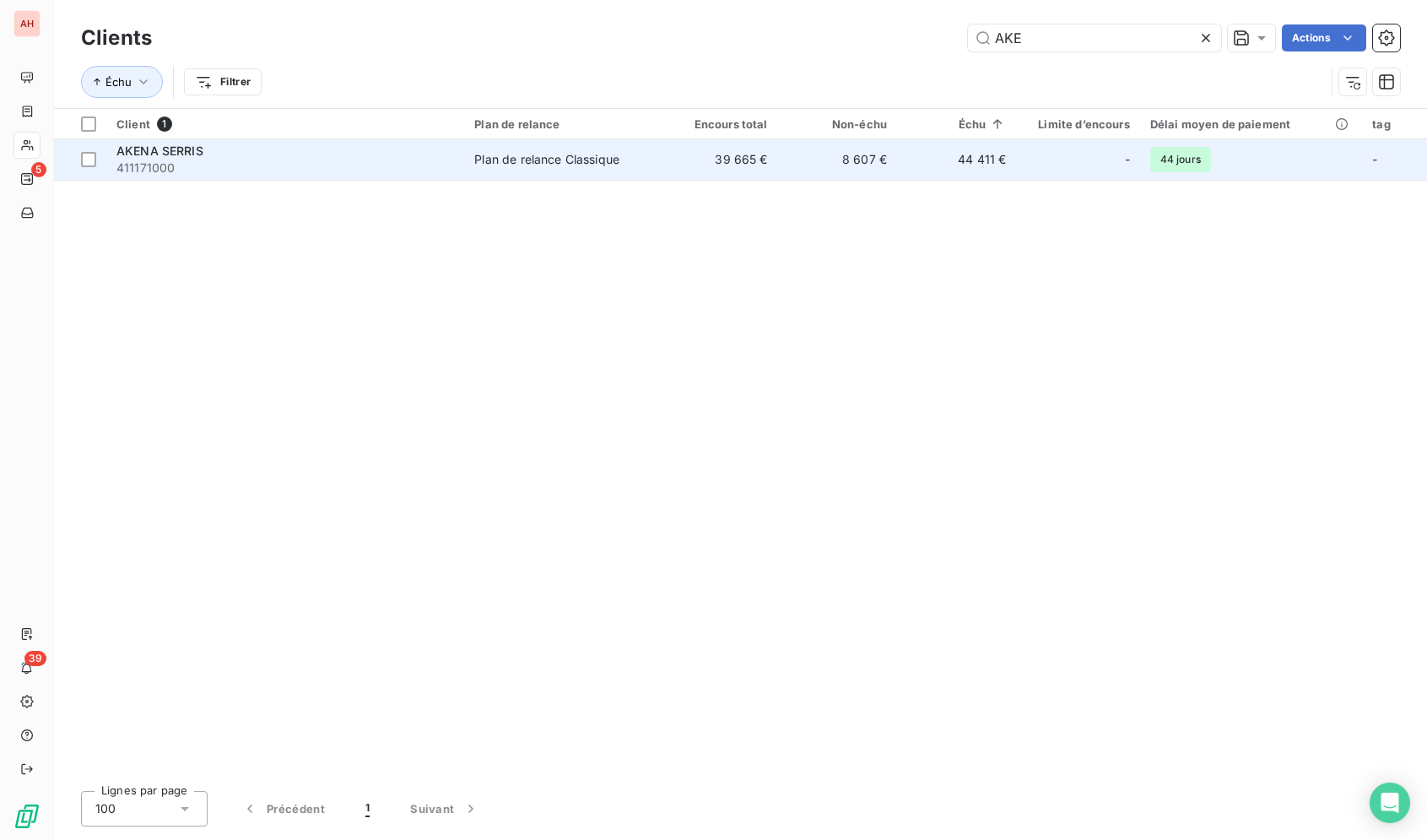
type input "AKE"
click at [742, 163] on td "39 665 €" at bounding box center [717, 159] width 119 height 40
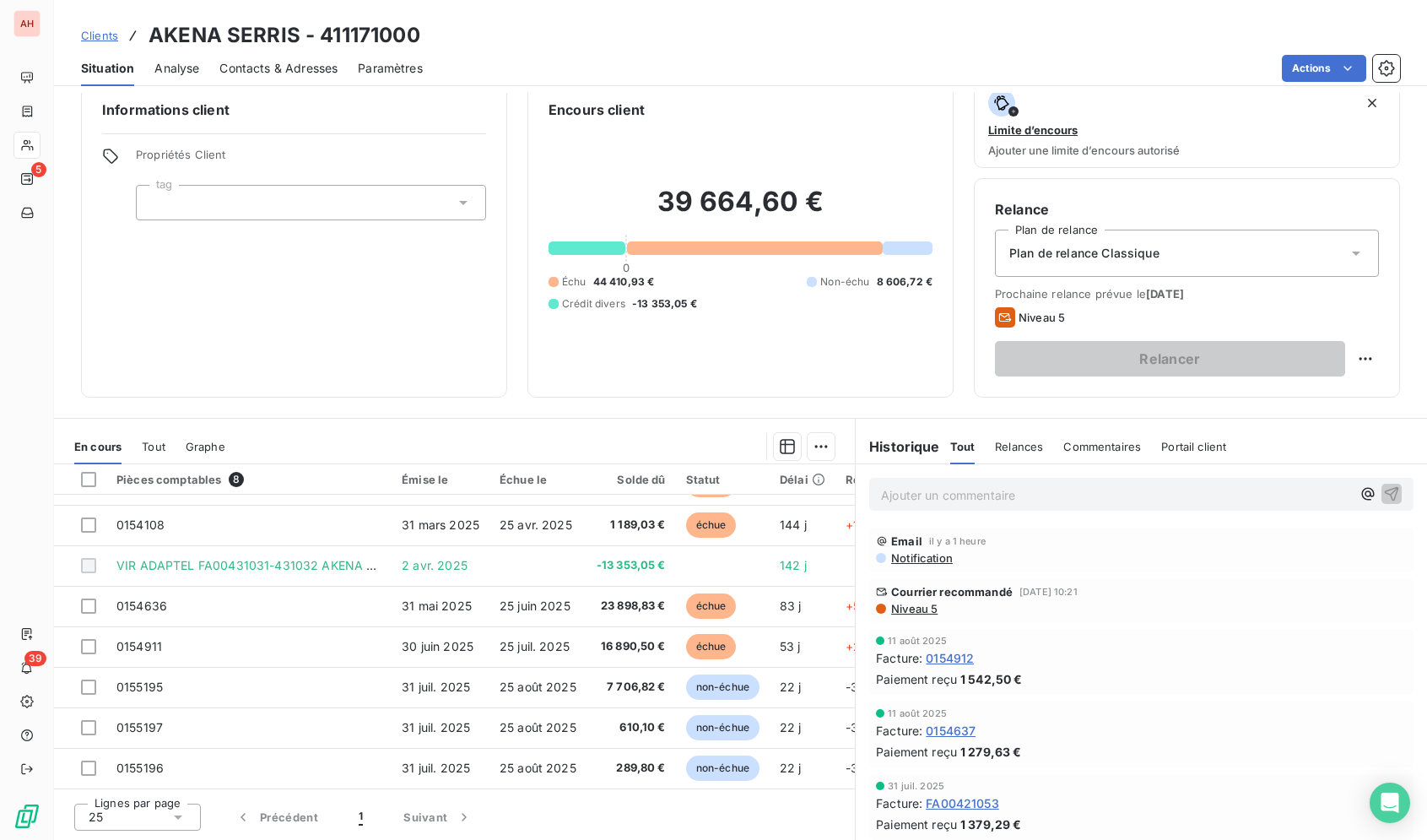
scroll to position [44, 0]
click at [796, 83] on div "Situation Analyse Contacts & Adresses Paramètres Actions" at bounding box center [740, 68] width 1373 height 36
click at [792, 48] on div "Clients AKENA SERRIS - 411171000" at bounding box center [740, 36] width 1373 height 31
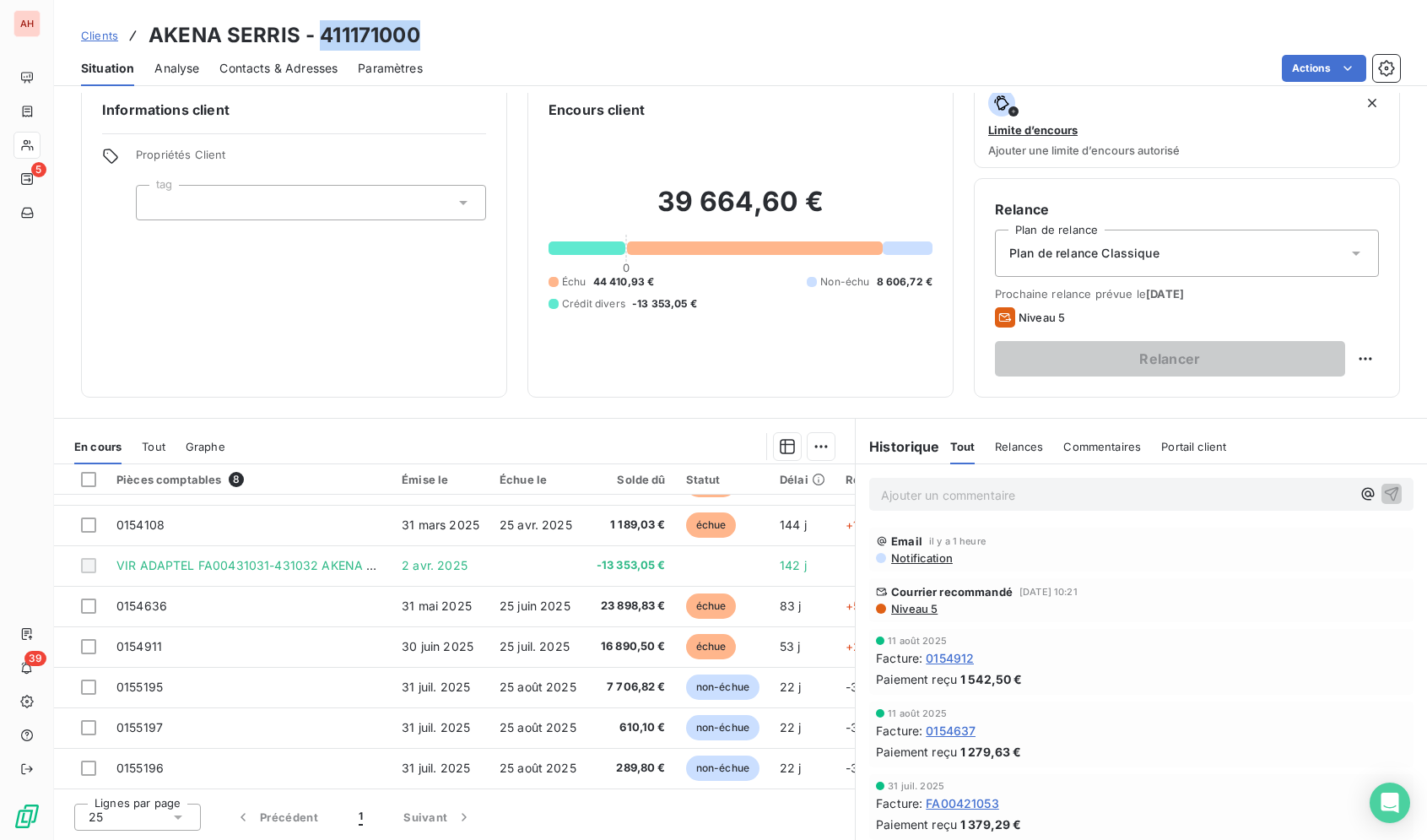
click at [792, 48] on div "Clients AKENA SERRIS - 411171000" at bounding box center [740, 36] width 1373 height 31
click at [844, 28] on div "Clients AKENA SERRIS - 411171000" at bounding box center [740, 36] width 1373 height 31
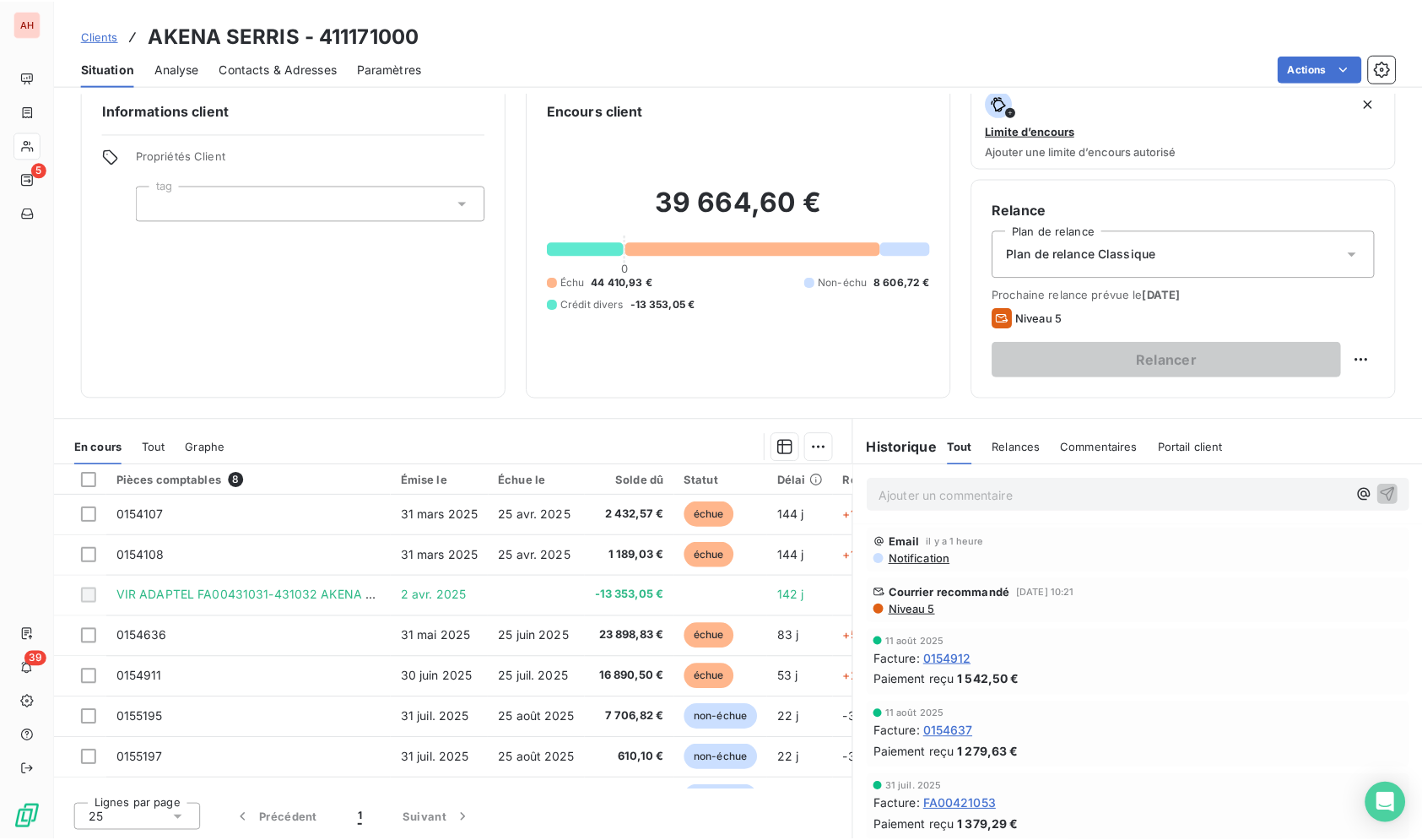
scroll to position [0, 0]
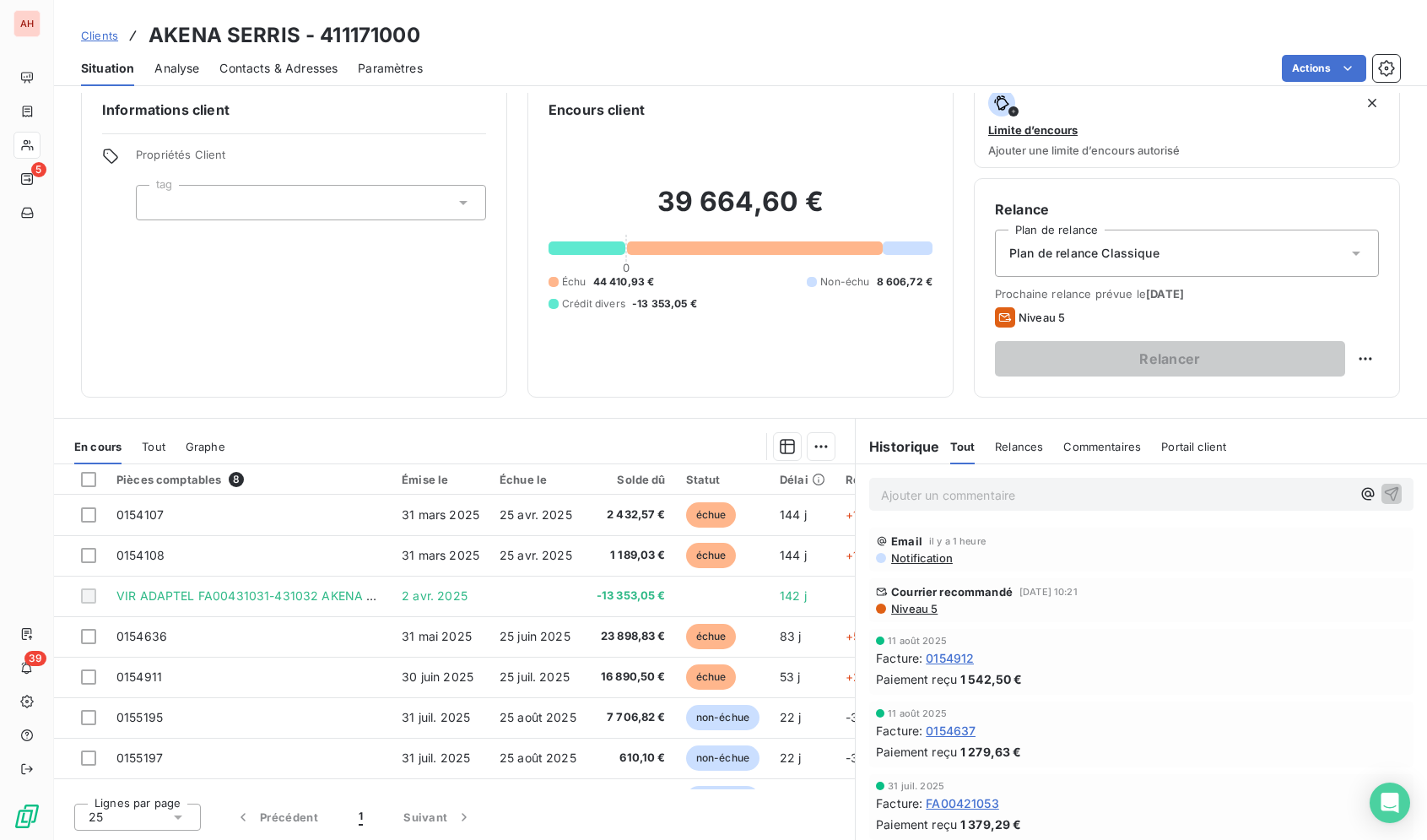
click at [757, 73] on div "Actions" at bounding box center [921, 68] width 957 height 27
click at [545, 84] on div "Situation Analyse Contacts & Adresses Paramètres Actions" at bounding box center [740, 68] width 1373 height 36
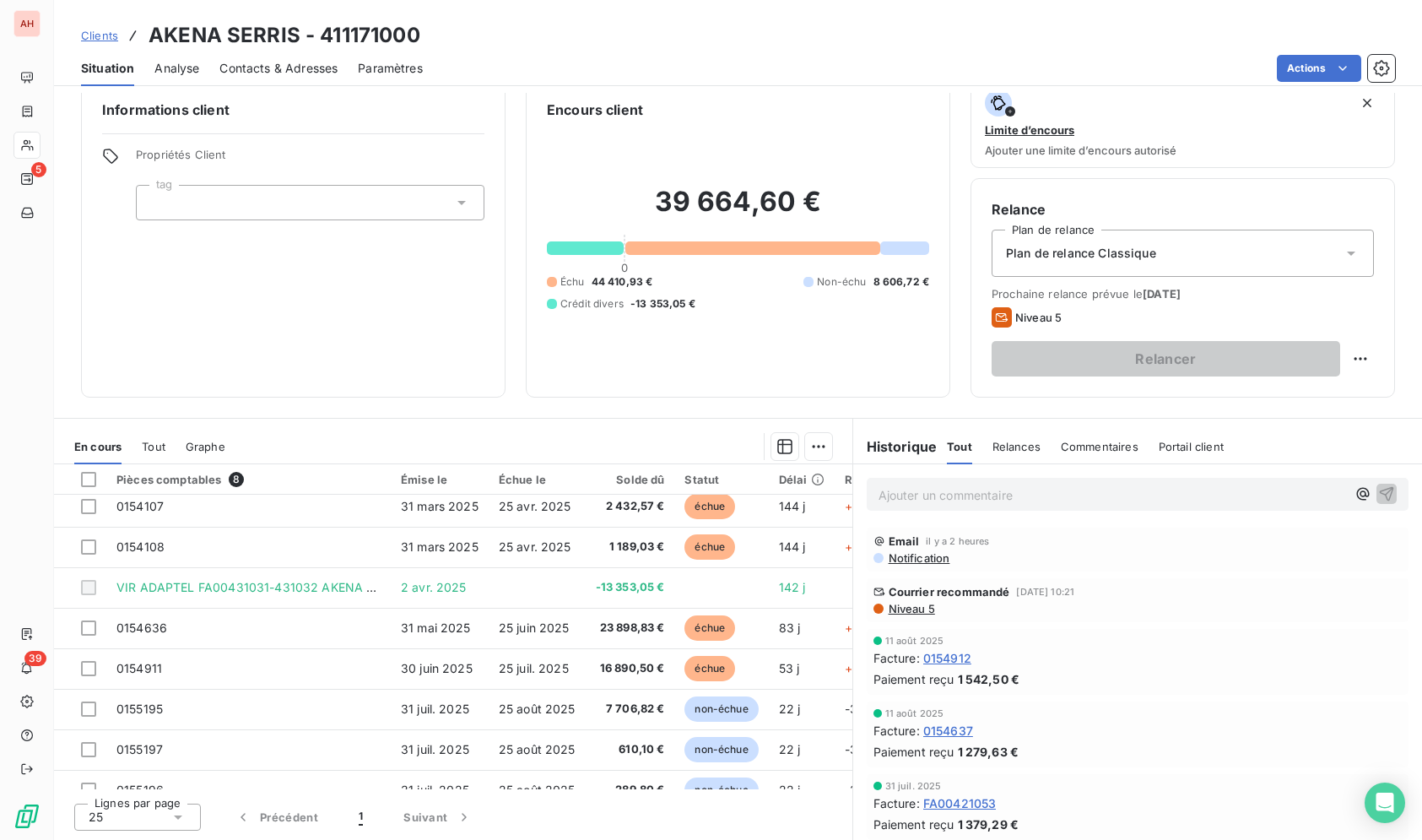
scroll to position [7, 0]
click at [760, 104] on div "Encours client" at bounding box center [737, 110] width 382 height 21
click at [658, 65] on div "Actions" at bounding box center [918, 68] width 952 height 27
click at [533, 66] on div "Actions" at bounding box center [918, 68] width 952 height 27
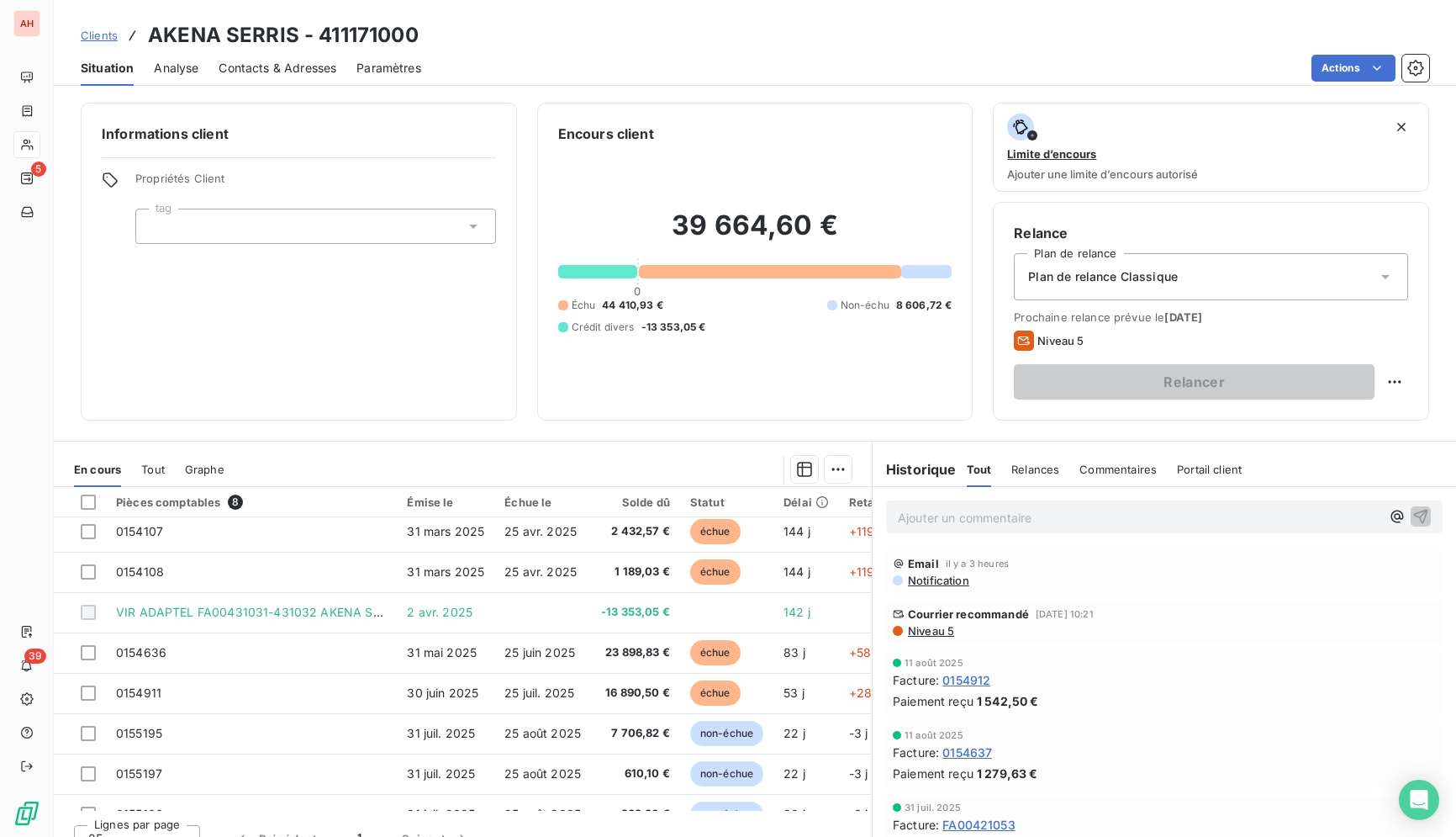
scroll to position [0, 0]
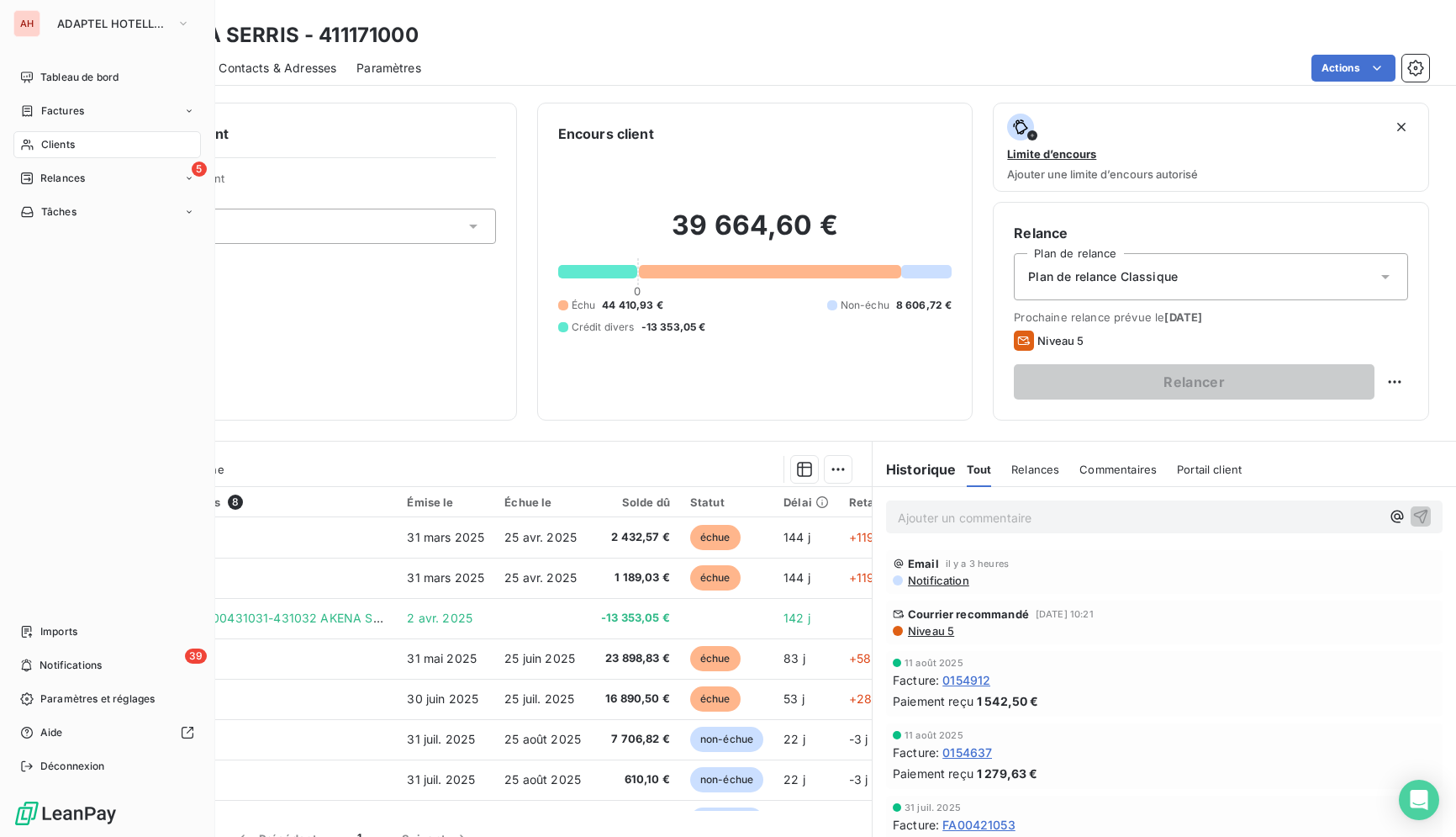
click at [29, 150] on icon at bounding box center [27, 144] width 14 height 13
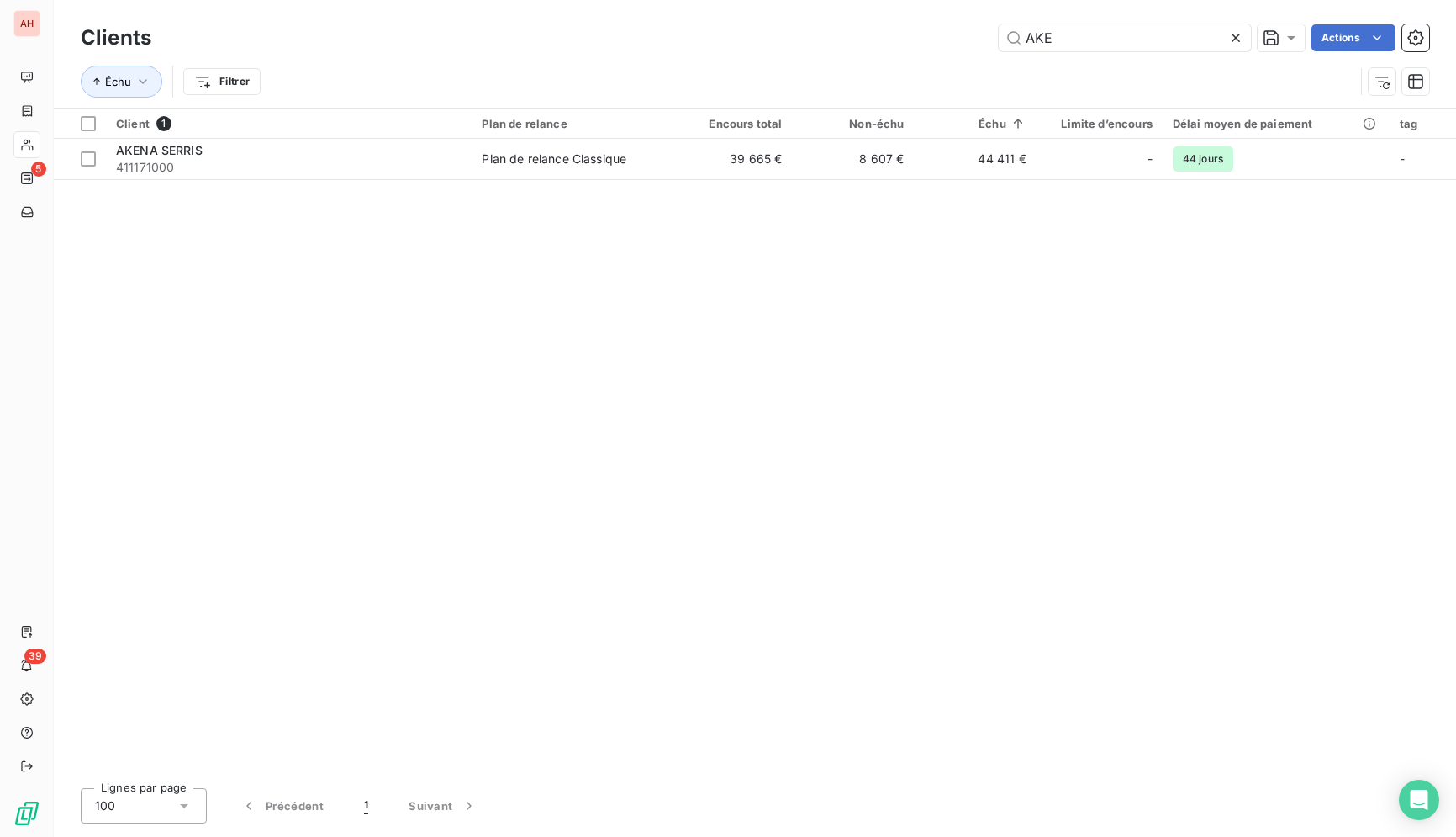
click at [1235, 42] on icon at bounding box center [1236, 38] width 17 height 17
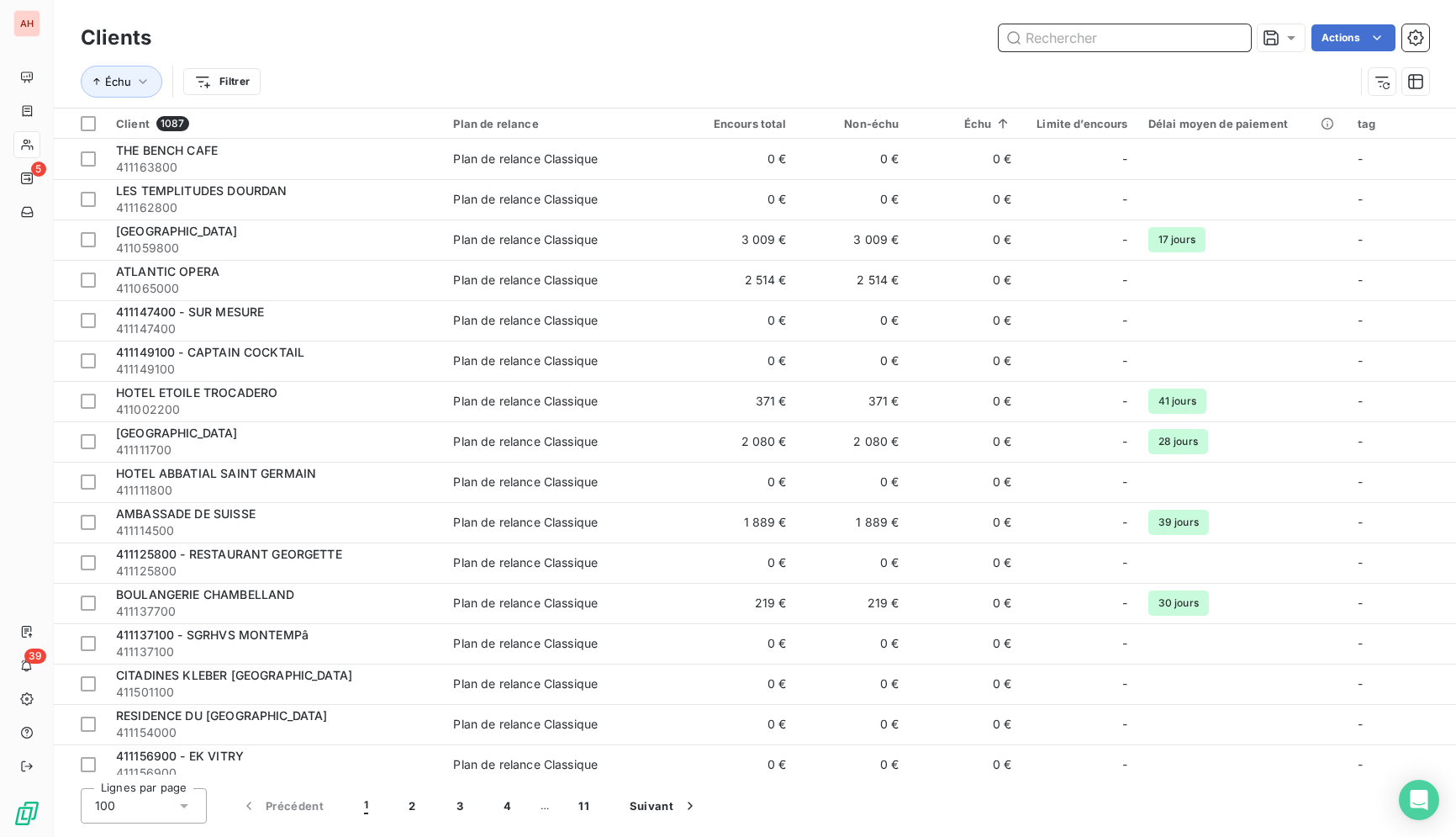
click at [1168, 30] on input "text" at bounding box center [1125, 37] width 252 height 27
paste input "PAMPAM EVENTS"
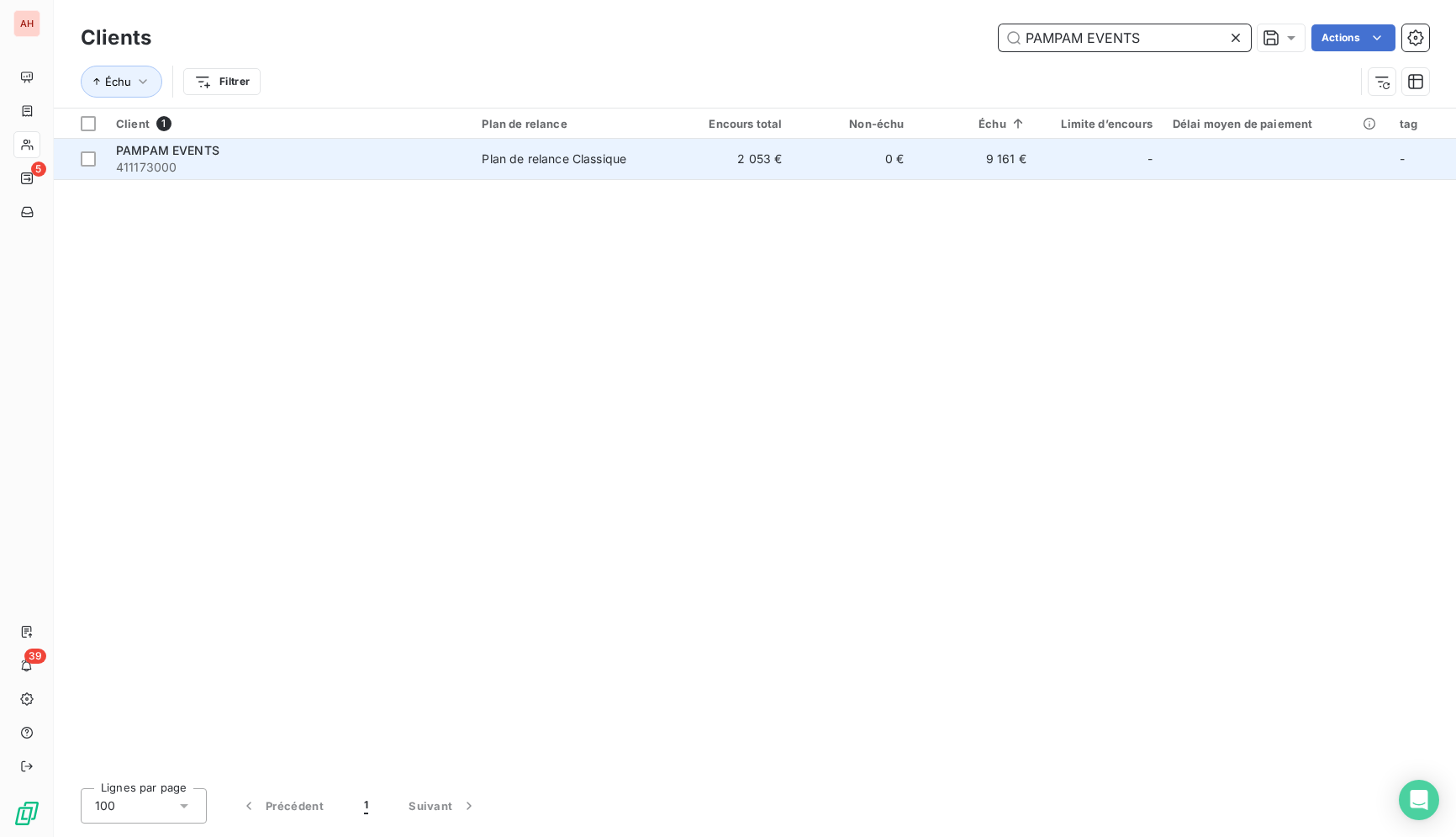
type input "PAMPAM EVENTS"
click at [869, 153] on td "0 €" at bounding box center [853, 158] width 122 height 40
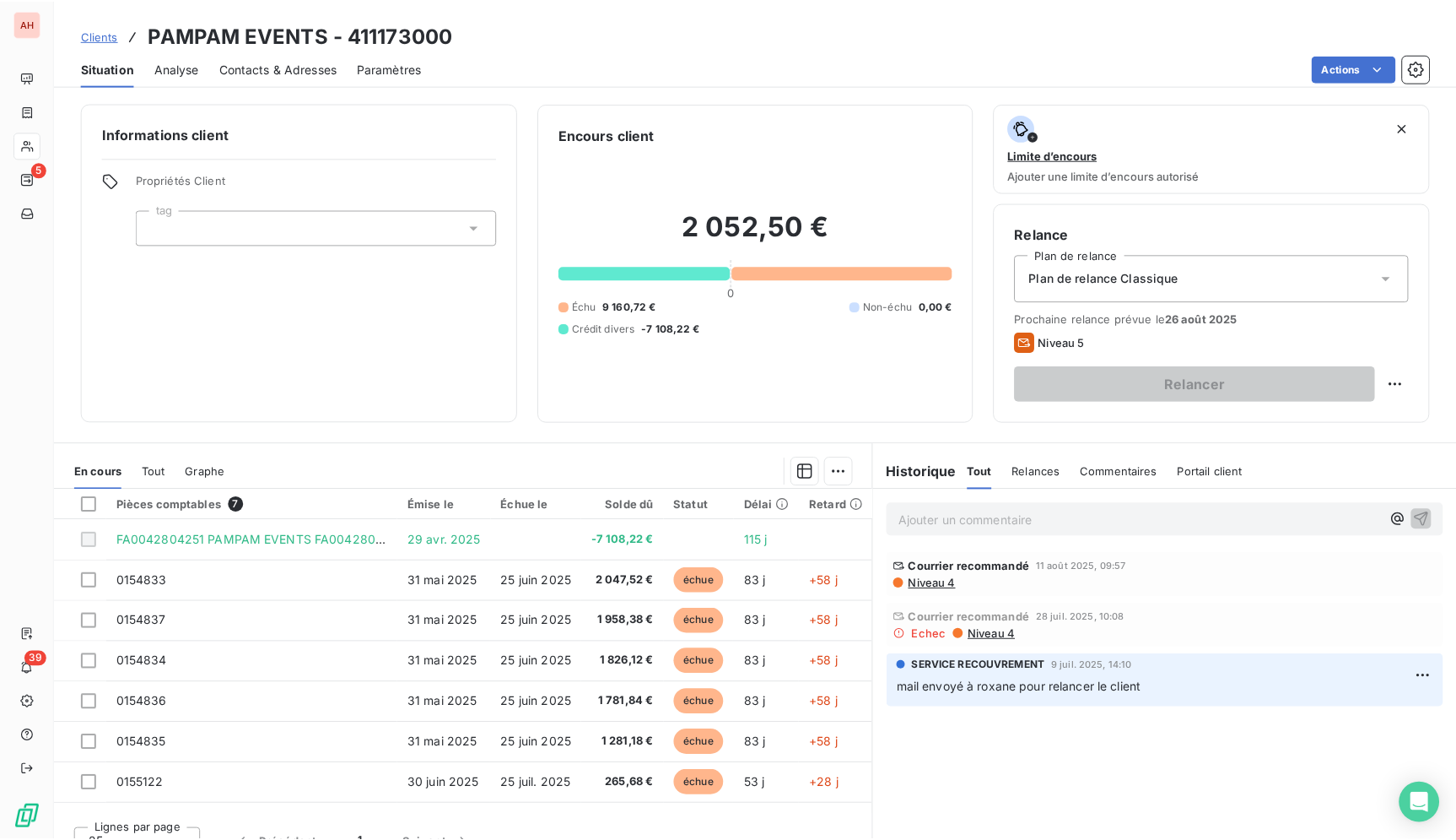
scroll to position [4, 0]
drag, startPoint x: 327, startPoint y: 37, endPoint x: 152, endPoint y: 25, distance: 175.4
click at [152, 25] on h3 "PAMPAM EVENTS - 411173000" at bounding box center [301, 36] width 305 height 31
copy h3 "PAMPAM EVENTS"
